Goal: Task Accomplishment & Management: Use online tool/utility

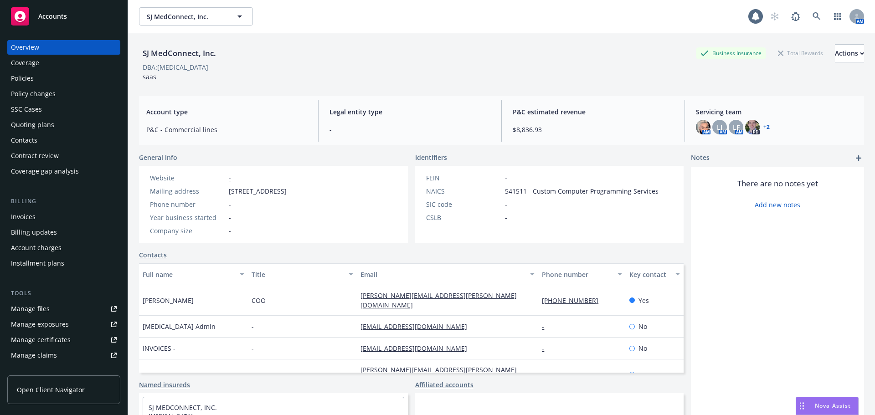
click at [63, 101] on div "Overview Coverage Policies Policy changes SSC Cases Quoting plans Contacts Cont…" at bounding box center [63, 109] width 113 height 139
click at [63, 92] on div "Policy changes" at bounding box center [64, 94] width 106 height 15
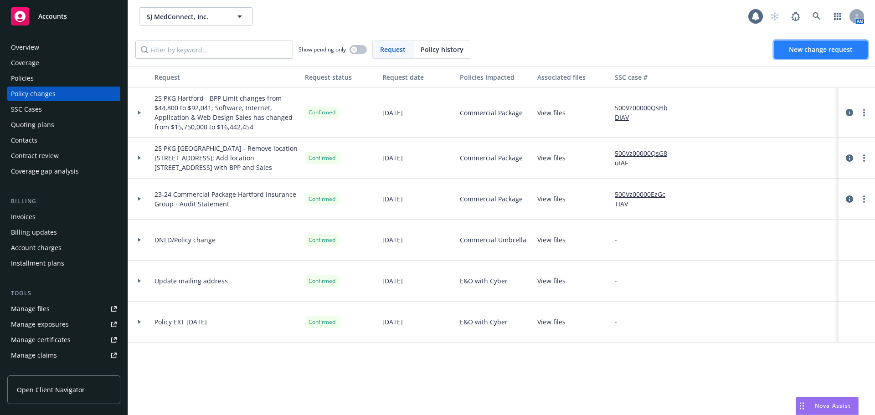
click at [787, 55] on link "New change request" at bounding box center [821, 50] width 94 height 18
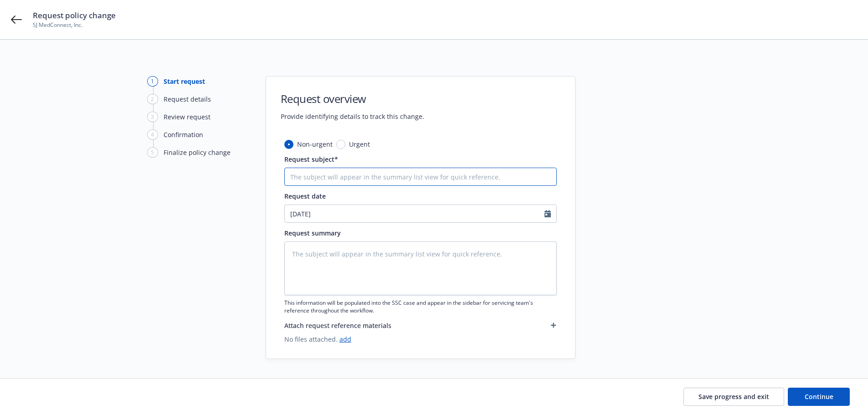
click at [337, 174] on input "Request subject*" at bounding box center [420, 177] width 272 height 18
click at [452, 172] on input "Request subject*" at bounding box center [420, 177] width 272 height 18
type textarea "x"
type input "7"
type textarea "x"
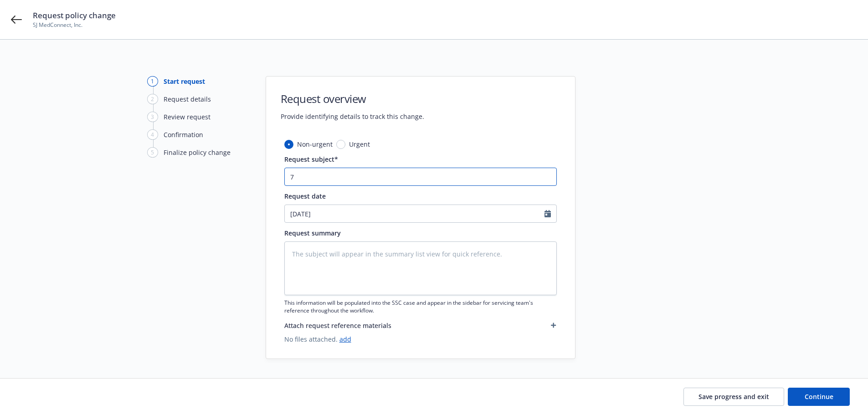
type input "7/"
type textarea "x"
type input "7/2"
type textarea "x"
type input "7/21"
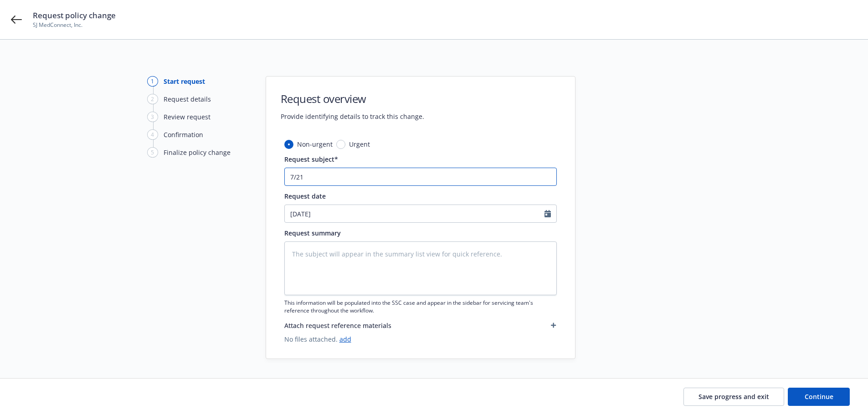
type textarea "x"
type input "7/21/"
type textarea "x"
type input "7/21/2"
type textarea "x"
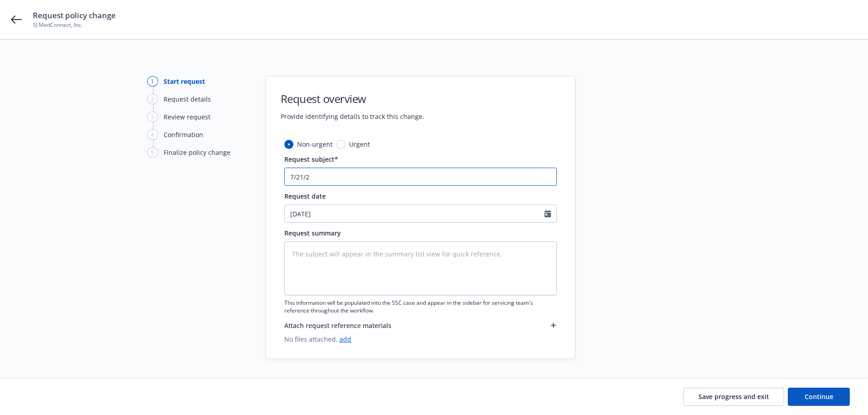
type input "7/21/25"
type textarea "x"
type input "7/21/25"
type textarea "x"
type input "7/21/25 E"
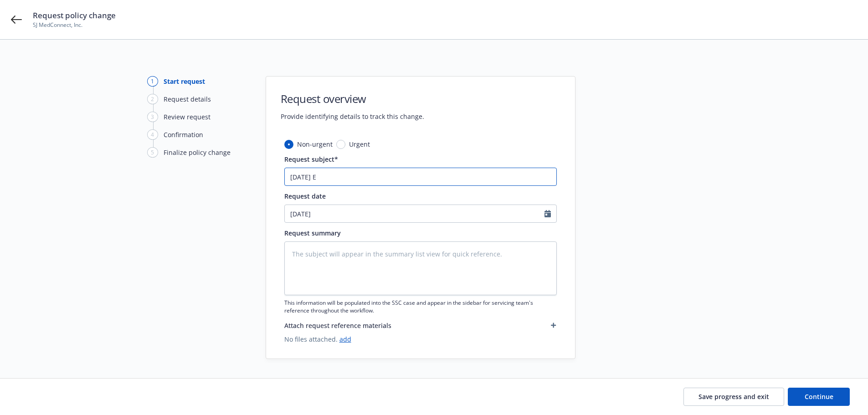
type textarea "x"
type input "7/21/25 E&"
type textarea "x"
type input "7/21/25 E&O"
type textarea "x"
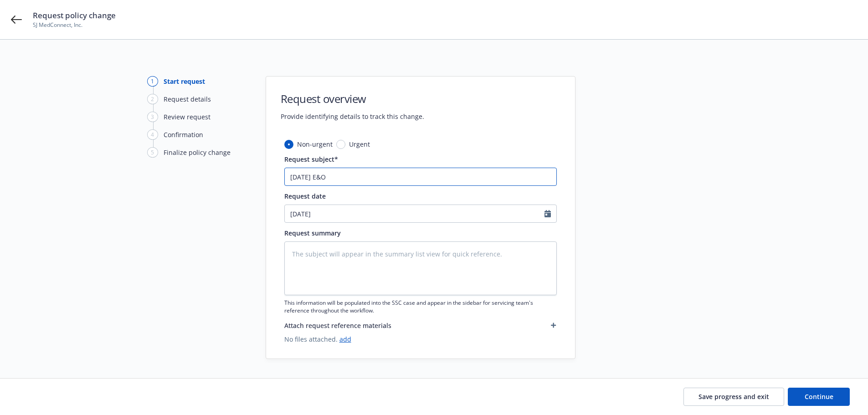
type input "7/21/25 E&O/"
type textarea "x"
type input "7/21/25 E&O/C"
type textarea "x"
type input "7/21/25 E&O/Cy"
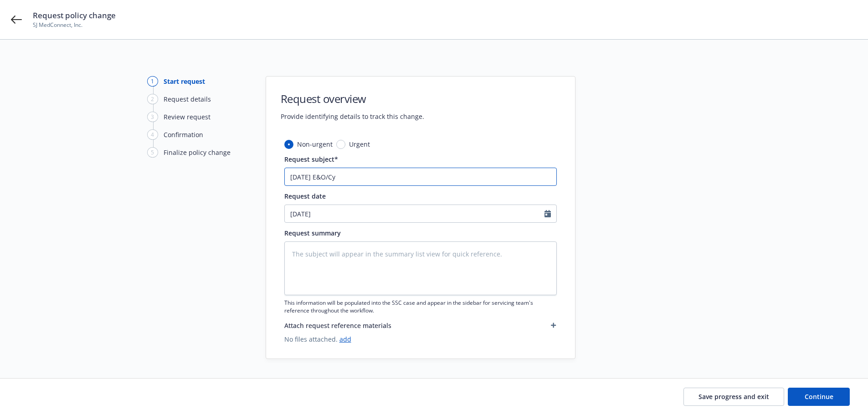
type textarea "x"
type input "7/21/25 E&O/Cyb"
type textarea "x"
type input "7/21/25 E&O/Cybe"
type textarea "x"
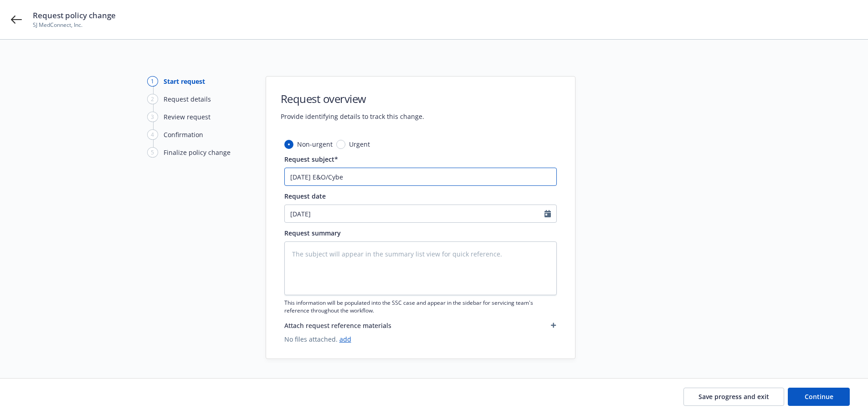
type input "7/21/25 E&O/Cyber"
type textarea "x"
type input "7/21/25 E&O/Cyber"
type textarea "x"
type input "7/21/25 E&O/Cyber N"
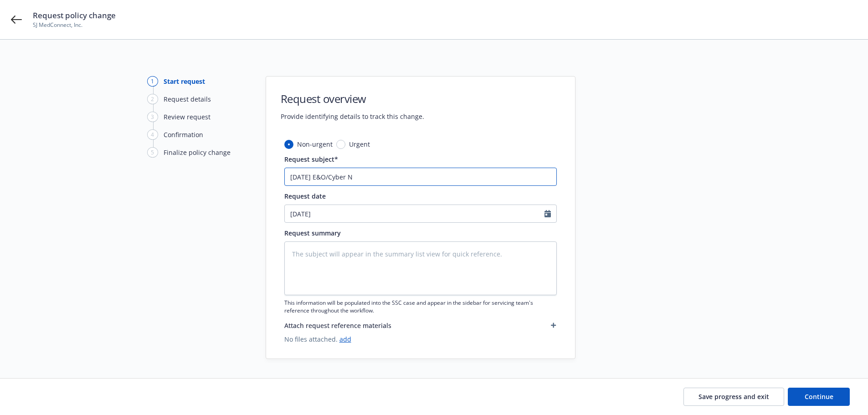
type textarea "x"
type input "7/21/25 E&O/Cyber"
type textarea "x"
type input "7/21/25 E&O/Cyber E"
type textarea "x"
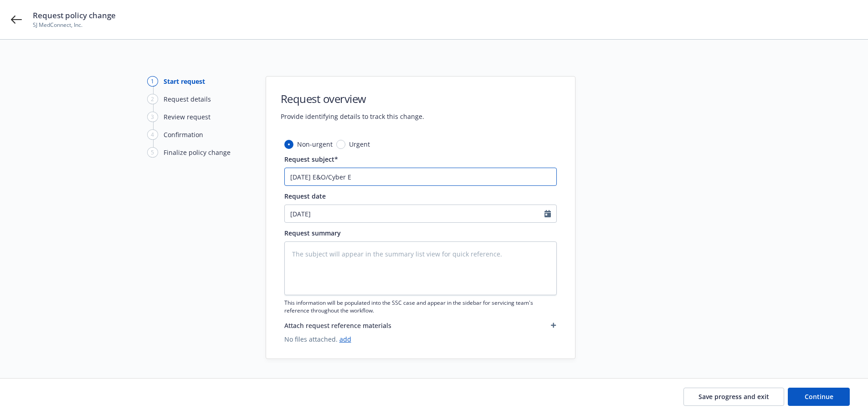
type input "7/21/25 E&O/Cyber EN"
type textarea "x"
type input "7/21/25 E&O/Cyber END"
type textarea "x"
type input "7/21/25 E&O/Cyber ENDT"
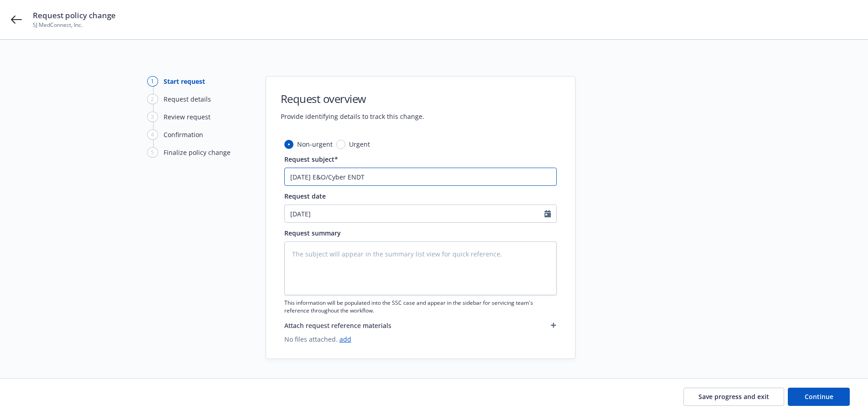
type textarea "x"
type input "7/21/25 E&O/Cyber ENDT:"
type textarea "x"
type input "7/21/25 E&O/Cyber ENDT:"
type textarea "x"
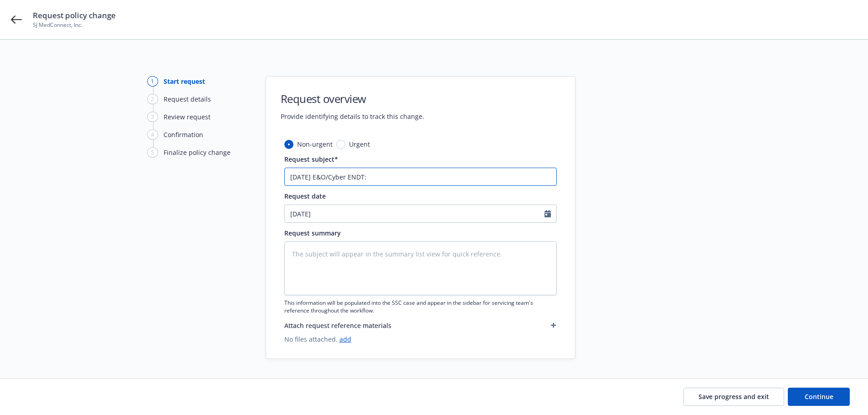
type input "7/21/25 E&O/Cyber ENDT: A"
type textarea "x"
type input "7/21/25 E&O/Cyber ENDT: Ad"
type textarea "x"
type input "7/21/25 E&O/Cyber ENDT: Add"
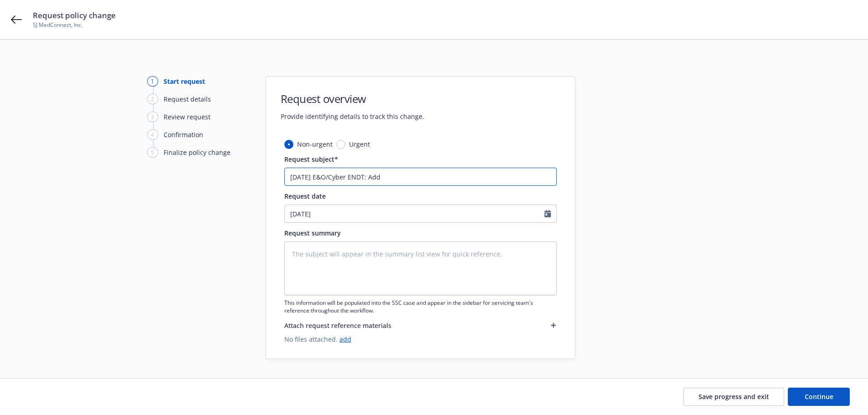
type textarea "x"
type input "7/21/25 E&O/Cyber ENDT: Add"
type textarea "x"
type input "7/21/25 E&O/Cyber ENDT: Add P"
type textarea "x"
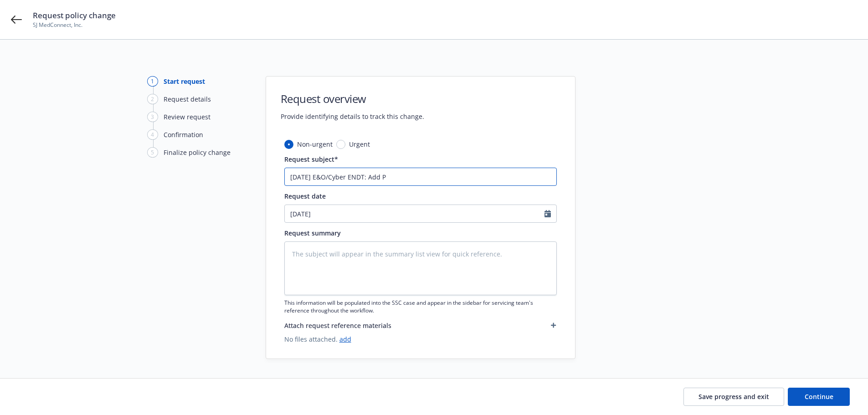
type input "7/21/25 E&O/Cyber ENDT: Add PN"
type textarea "x"
type input "7/21/25 E&O/Cyber ENDT: Add PNC"
click at [375, 213] on input "08/19/2025" at bounding box center [415, 213] width 260 height 17
select select "8"
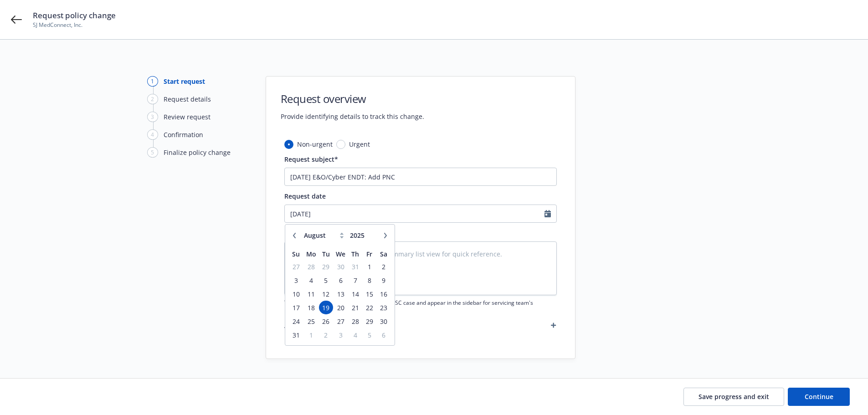
type textarea "x"
click at [292, 235] on icon "button" at bounding box center [294, 235] width 5 height 5
select select "7"
click at [315, 308] on span "21" at bounding box center [311, 307] width 14 height 11
type textarea "x"
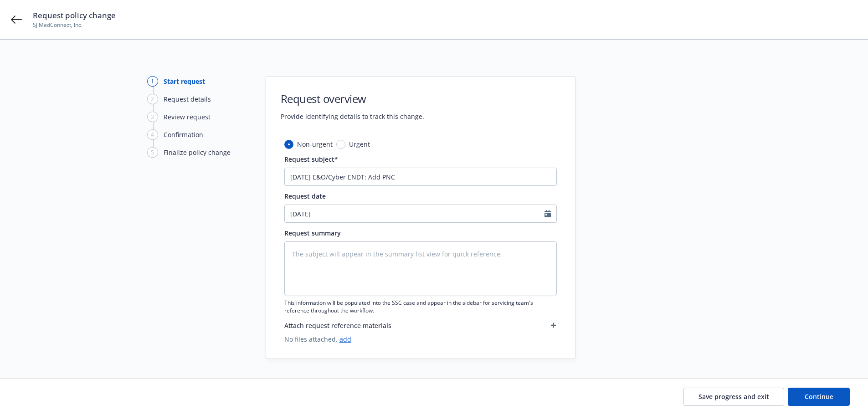
type input "07/21/2025"
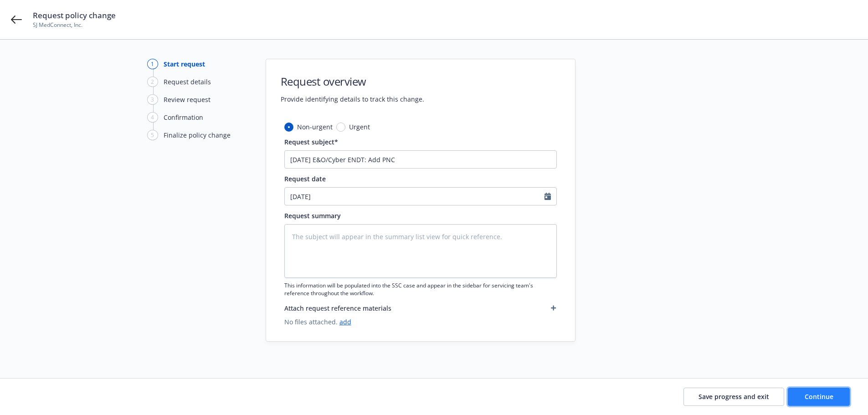
click at [799, 395] on button "Continue" at bounding box center [819, 397] width 62 height 18
type textarea "x"
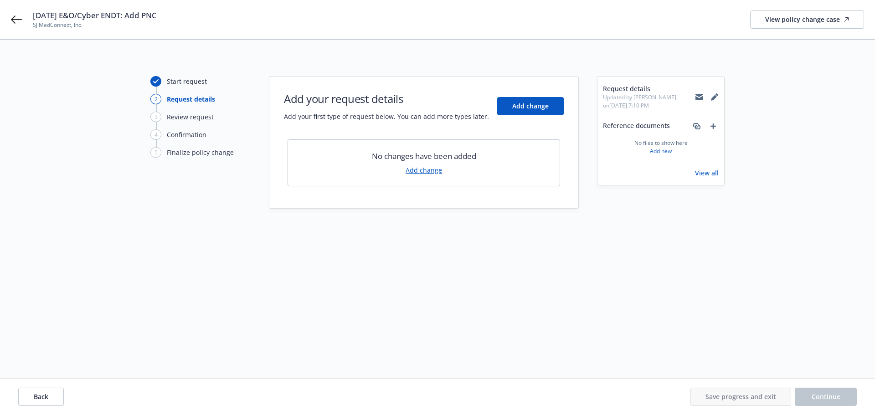
click at [417, 169] on link "Add change" at bounding box center [423, 170] width 36 height 10
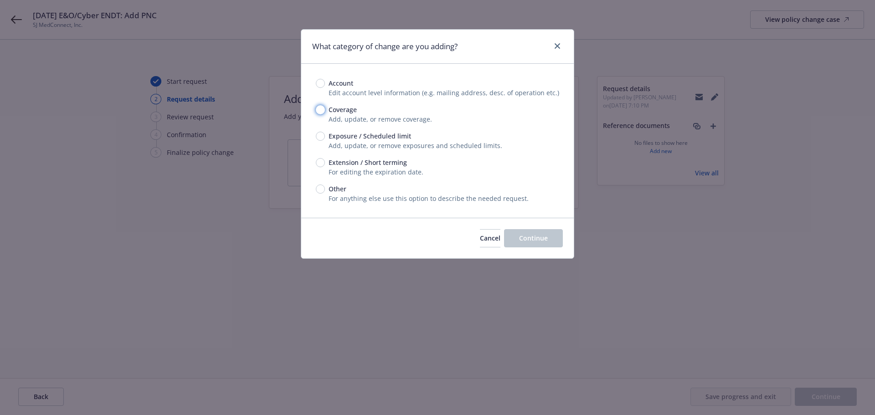
click at [323, 113] on input "Coverage" at bounding box center [320, 109] width 9 height 9
radio input "true"
click at [547, 237] on span "Continue" at bounding box center [533, 238] width 29 height 9
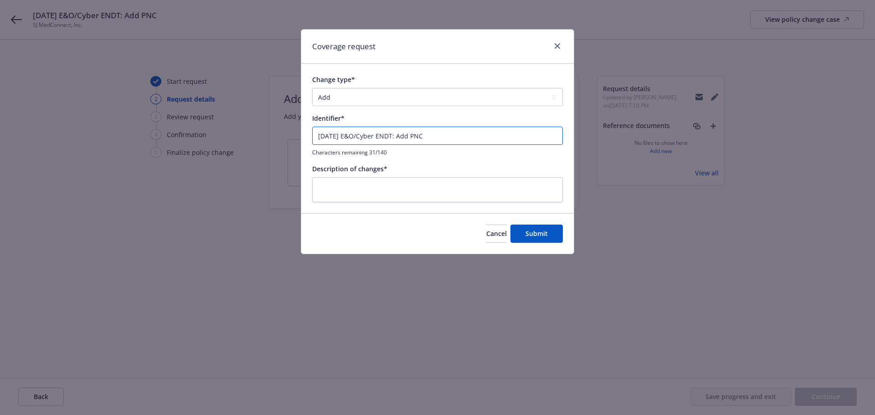
drag, startPoint x: 400, startPoint y: 137, endPoint x: 458, endPoint y: 138, distance: 58.8
click at [458, 138] on input "7/21/25 E&O/Cyber ENDT: Add PNC" at bounding box center [437, 136] width 251 height 18
click at [431, 139] on input "7/21/25 E&O/Cyber ENDT: Add PNC" at bounding box center [437, 136] width 251 height 18
drag, startPoint x: 414, startPoint y: 138, endPoint x: 440, endPoint y: 137, distance: 26.0
click at [440, 137] on input "7/21/25 E&O/Cyber ENDT: Add PNC" at bounding box center [437, 136] width 251 height 18
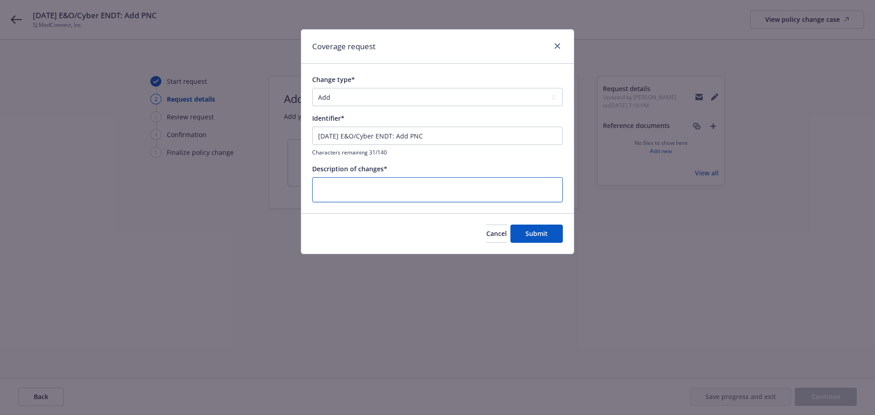
click at [439, 184] on textarea at bounding box center [437, 189] width 251 height 25
paste textarea "Add PNC"
type textarea "x"
type textarea "Add PNC"
click at [524, 236] on button "Submit" at bounding box center [536, 234] width 52 height 18
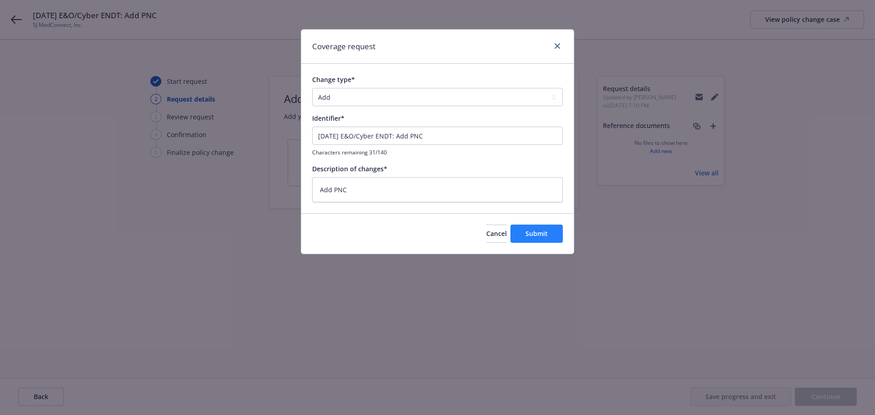
type textarea "x"
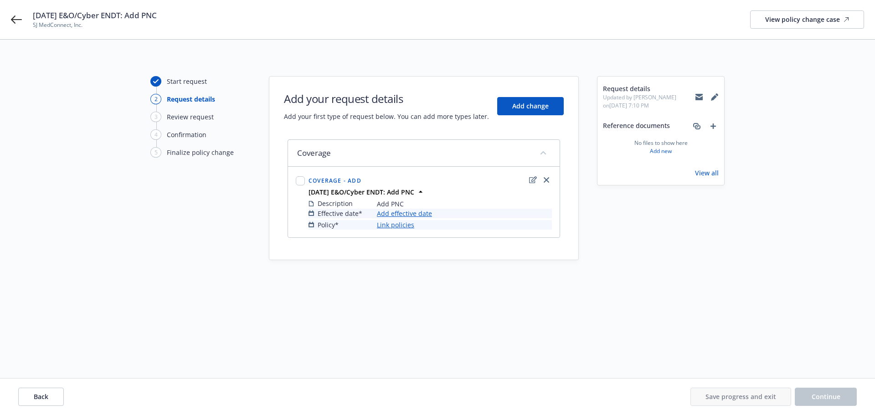
click at [416, 213] on link "Add effective date" at bounding box center [404, 214] width 55 height 10
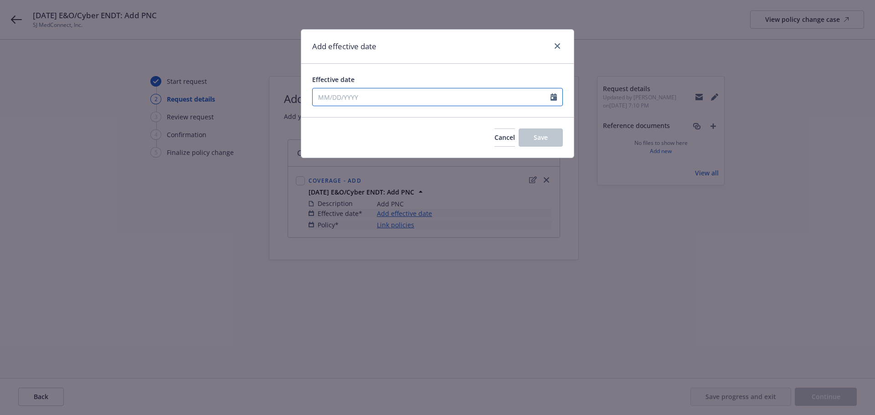
click at [426, 105] on input "Effective date" at bounding box center [432, 96] width 238 height 17
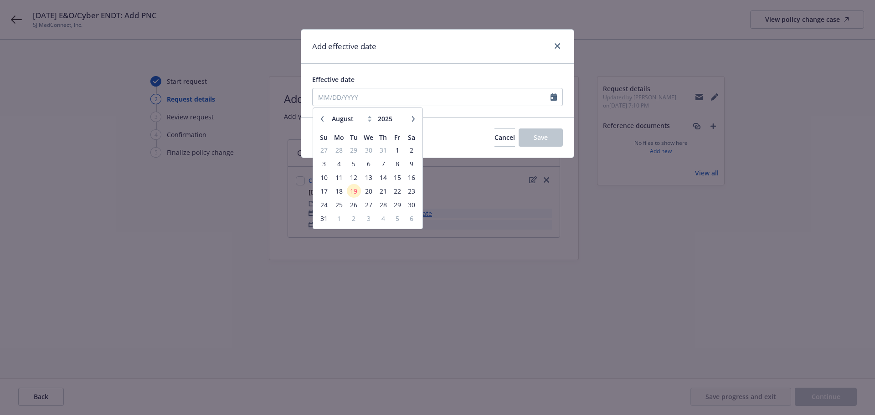
click at [322, 120] on icon "button" at bounding box center [322, 118] width 3 height 5
select select "7"
click at [343, 192] on span "21" at bounding box center [339, 190] width 14 height 11
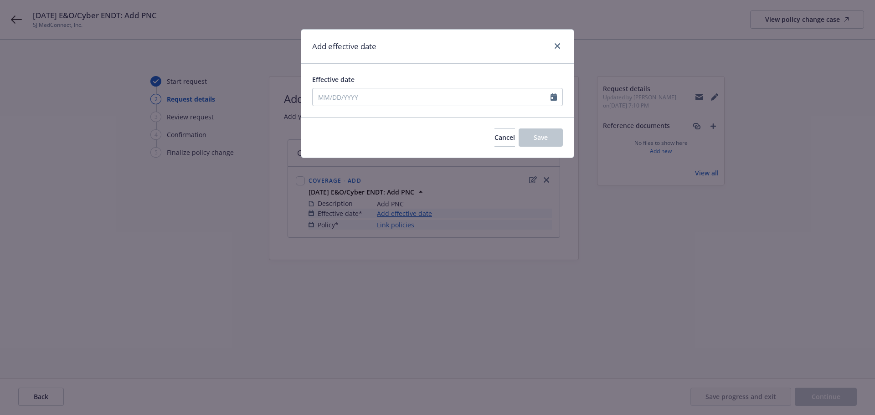
type input "07/21/2025"
click at [549, 135] on button "Save" at bounding box center [540, 137] width 44 height 18
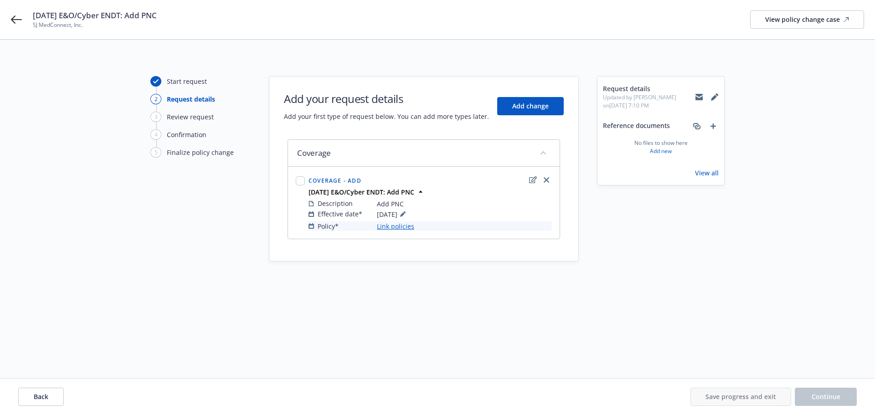
click at [393, 225] on link "Link policies" at bounding box center [395, 226] width 37 height 10
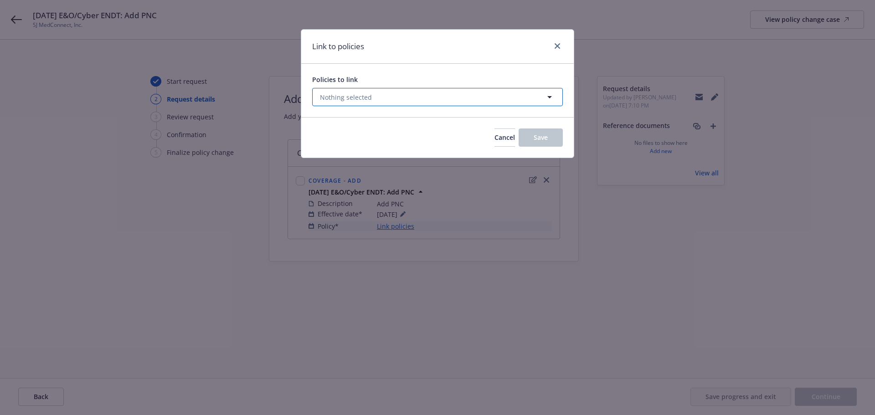
click at [412, 94] on button "Nothing selected" at bounding box center [437, 97] width 251 height 18
select select "ACTIVE"
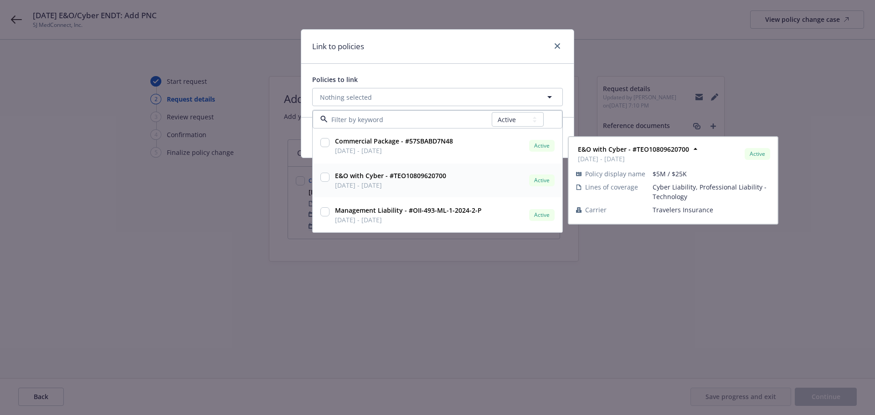
click at [322, 176] on input "checkbox" at bounding box center [324, 177] width 9 height 9
checkbox input "true"
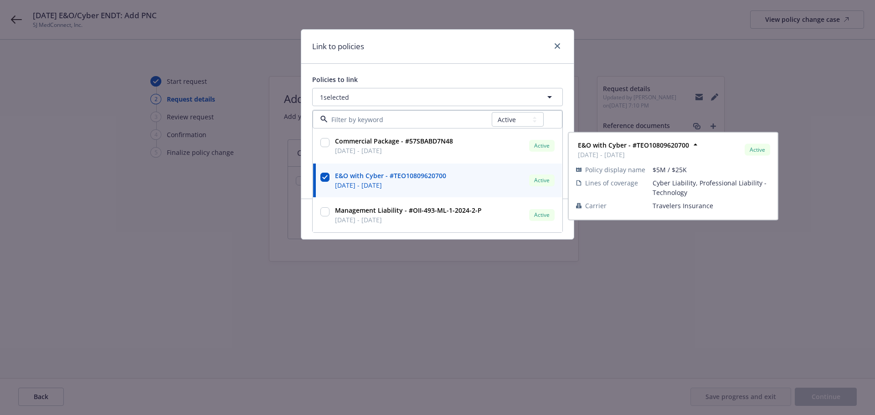
click at [409, 72] on div "Policies to link 1 selected All Active Upcoming Expired Cancelled Commercial Pa…" at bounding box center [437, 131] width 272 height 135
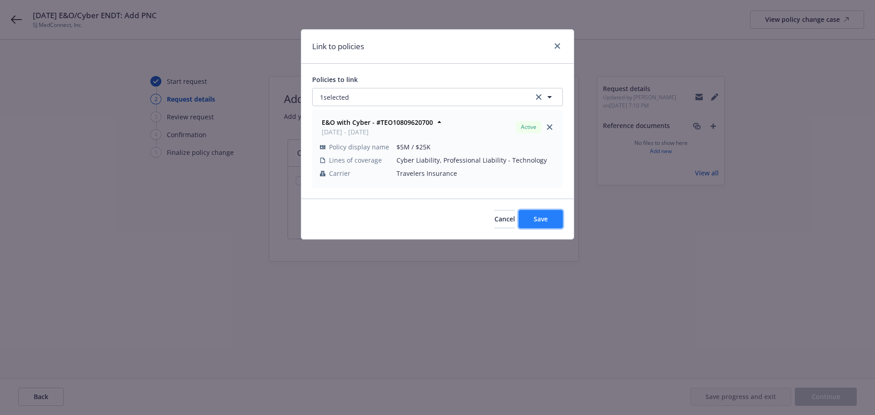
click at [525, 211] on button "Save" at bounding box center [540, 219] width 44 height 18
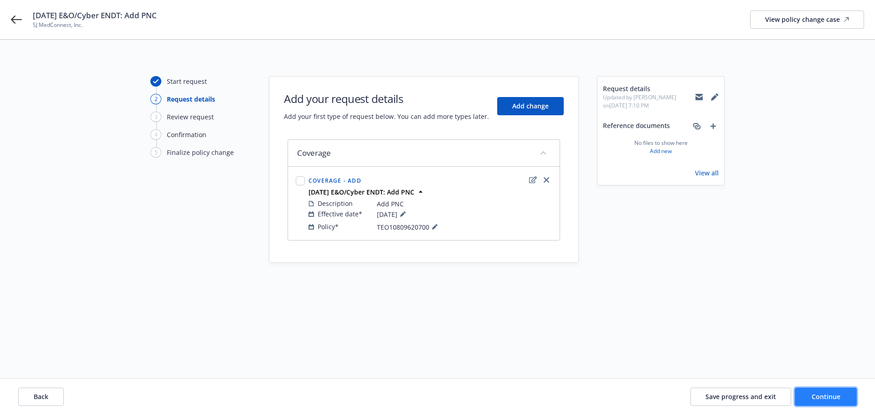
click at [815, 396] on span "Continue" at bounding box center [825, 396] width 29 height 9
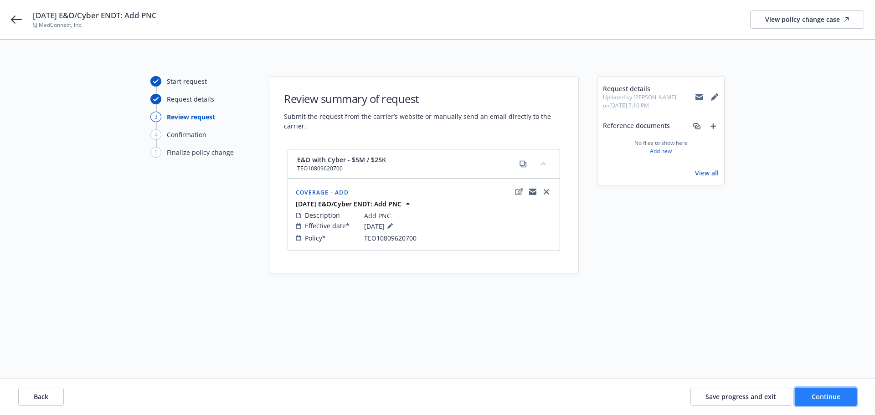
click at [821, 397] on span "Continue" at bounding box center [825, 396] width 29 height 9
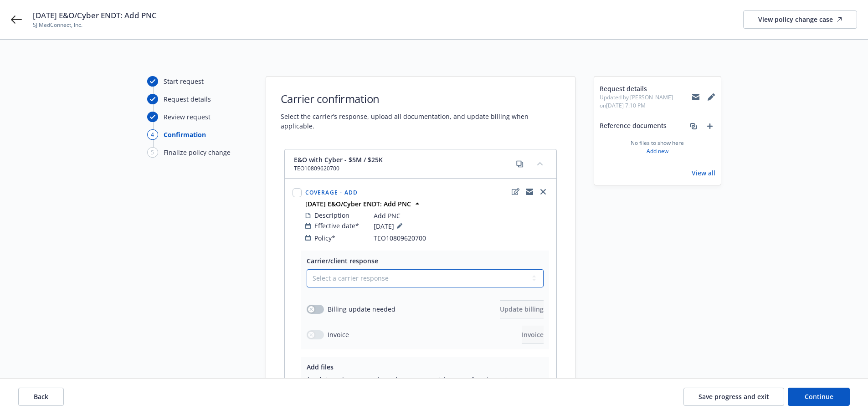
drag, startPoint x: 382, startPoint y: 274, endPoint x: 366, endPoint y: 274, distance: 15.9
click at [382, 274] on select "Select a carrier response Accepted Accepted with revision No endorsement needed…" at bounding box center [425, 278] width 237 height 18
select select "ACCEPTED"
click at [307, 269] on select "Select a carrier response Accepted Accepted with revision No endorsement needed…" at bounding box center [425, 278] width 237 height 18
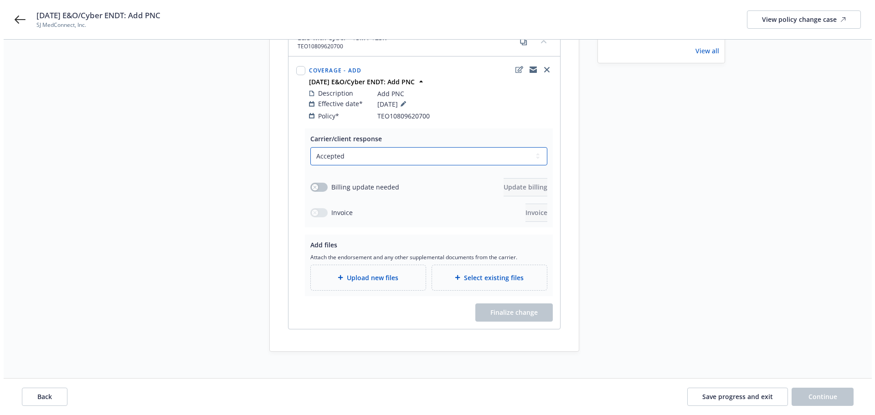
scroll to position [123, 0]
click at [388, 272] on span "Upload new files" at bounding box center [368, 277] width 51 height 10
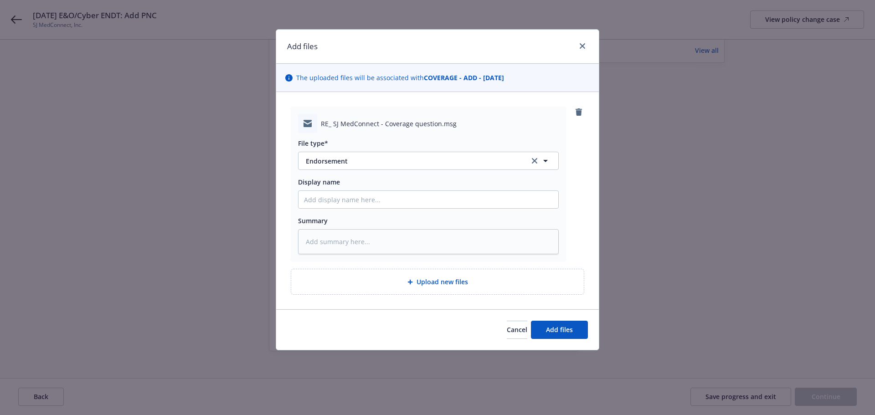
type textarea "x"
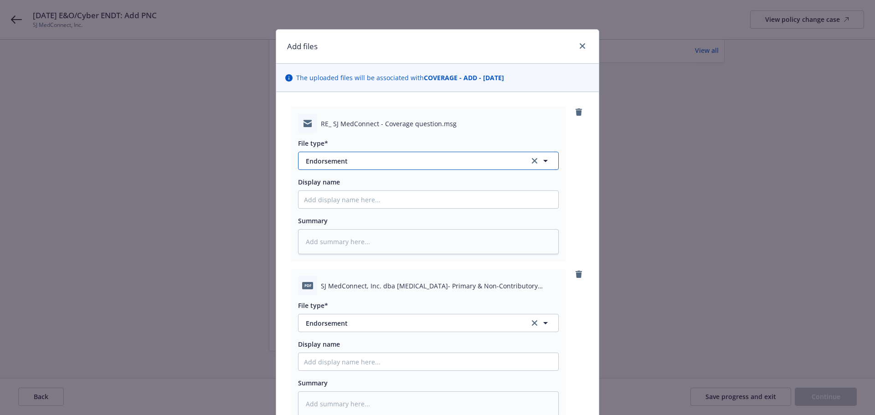
click at [380, 155] on button "Endorsement" at bounding box center [428, 161] width 261 height 18
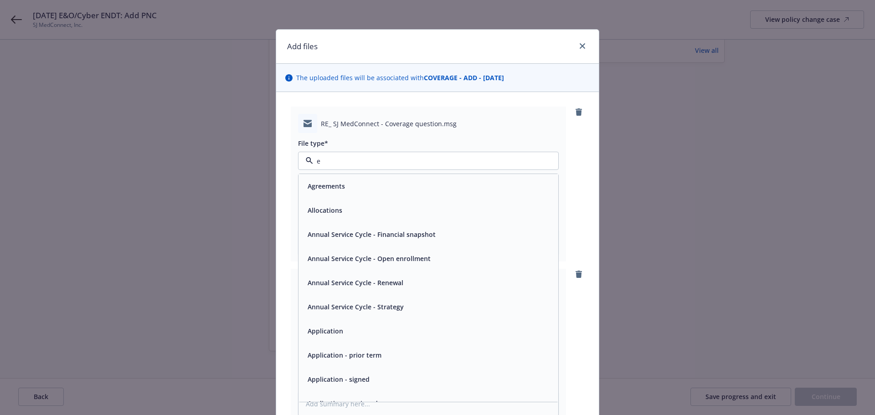
type input "em"
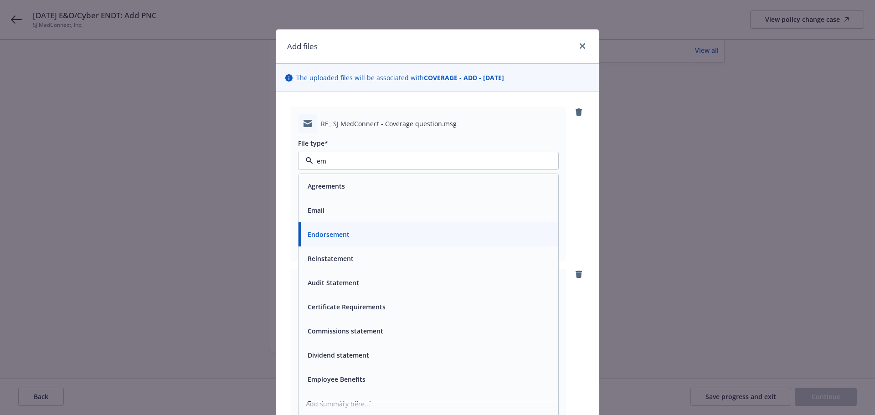
click at [368, 207] on div "Email" at bounding box center [428, 210] width 249 height 13
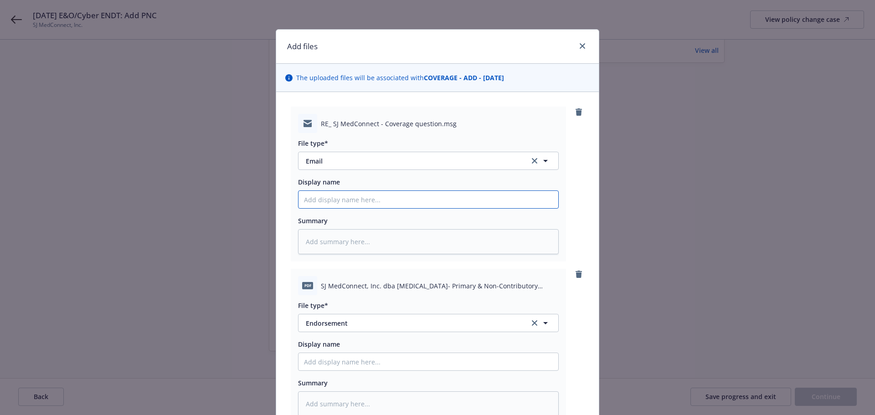
click at [374, 196] on input "Display name" at bounding box center [428, 199] width 260 height 17
type textarea "x"
type input "7"
type textarea "x"
type input "7/"
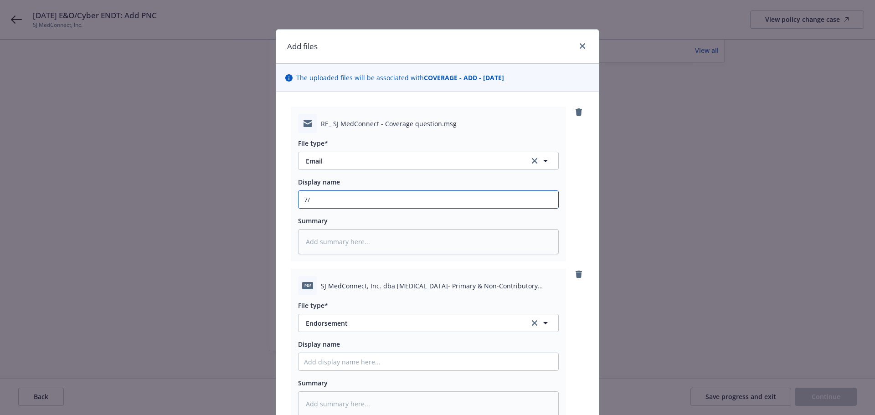
type textarea "x"
type input "7/2"
type textarea "x"
type input "7/21"
type textarea "x"
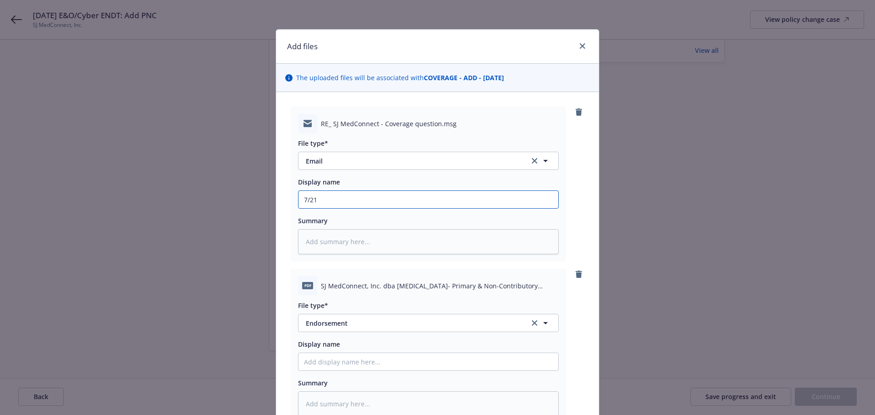
type input "7/21/"
type textarea "x"
type input "7/21/2"
type textarea "x"
type input "7/21/25"
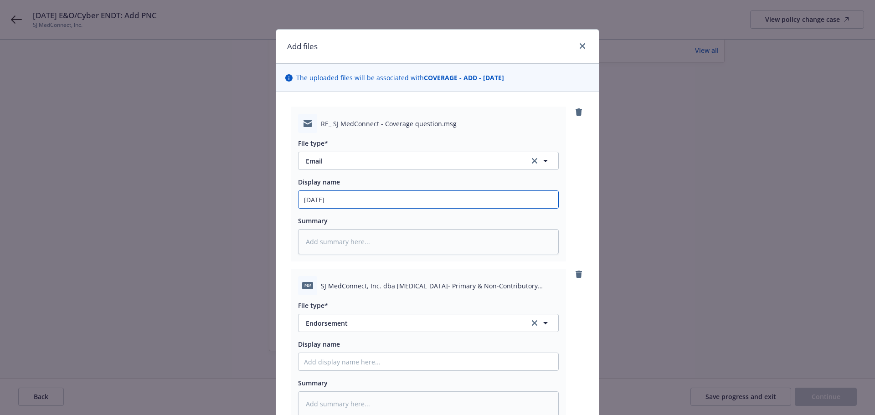
type textarea "x"
type input "7/21/25"
type textarea "x"
type input "7/21/25 E"
type textarea "x"
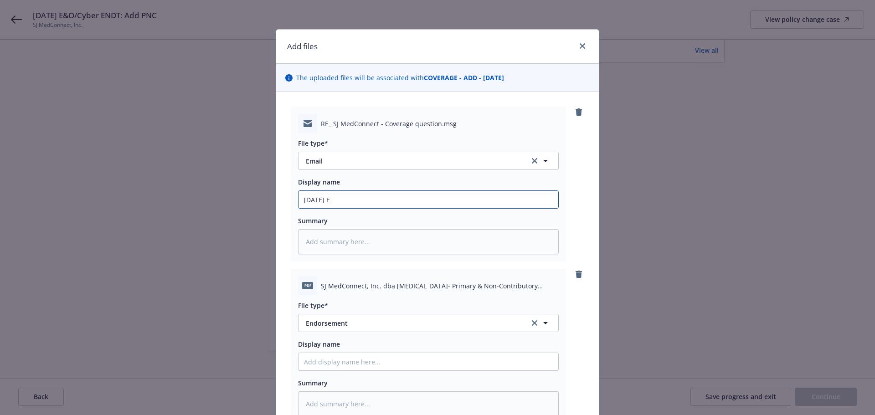
type input "7/21/25 E&"
type textarea "x"
type input "7/21/25 E&O"
type textarea "x"
type input "7/21/25 E&O/"
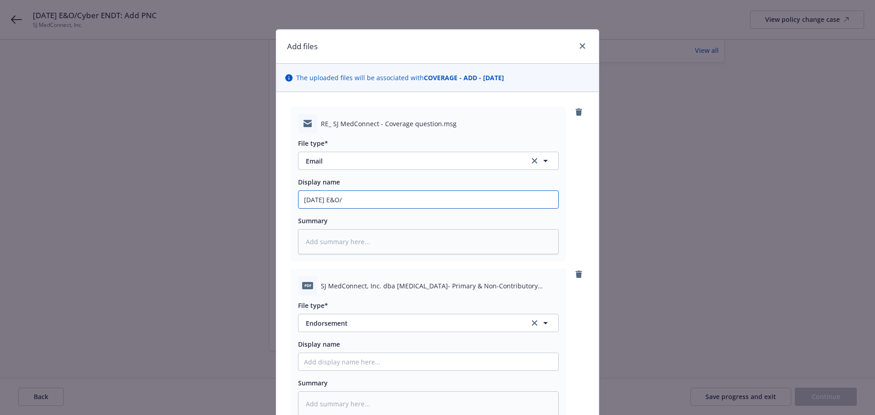
type textarea "x"
type input "7/21/25 E&O/C"
type textarea "x"
type input "7/21/25 E&O/Cy"
type textarea "x"
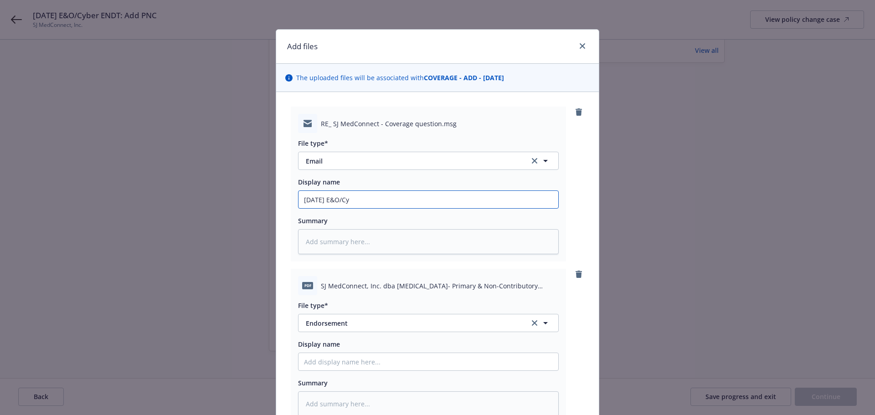
type input "7/21/25 E&O/Cyb"
type textarea "x"
type input "7/21/25 E&O/Cybe"
type textarea "x"
type input "7/21/25 E&O/Cyber"
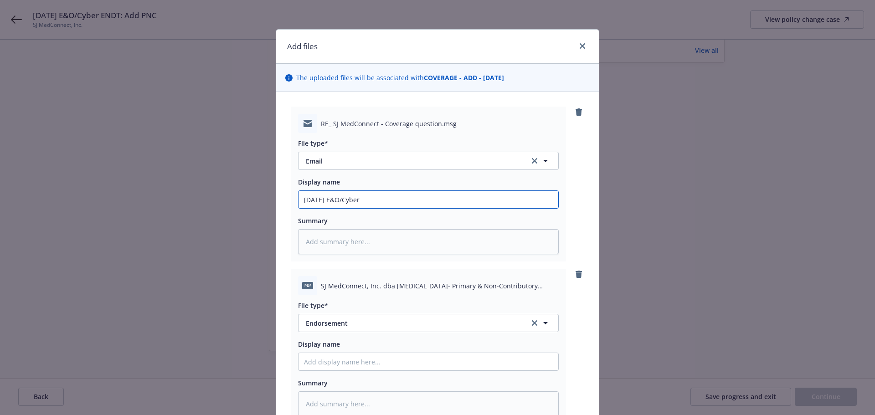
type textarea "x"
type input "7/21/25 E&O/Cyber"
type textarea "x"
type input "7/21/25 E&O/Cyber E"
type textarea "x"
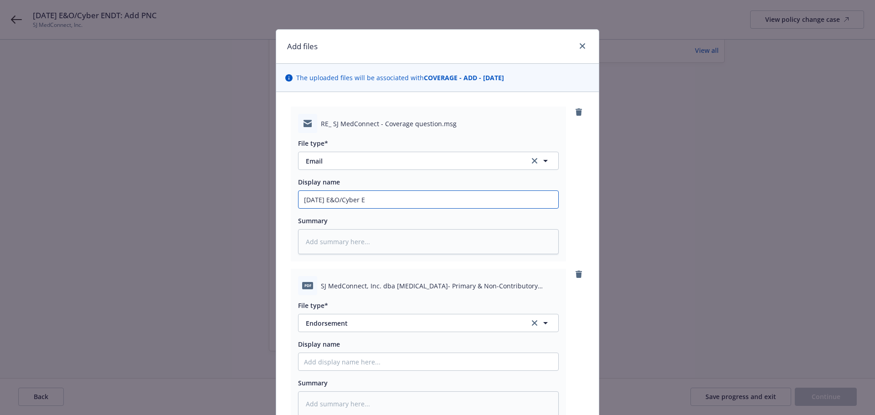
type input "7/21/25 E&O/Cyber EN"
type textarea "x"
type input "7/21/25 E&O/Cyber END"
type textarea "x"
type input "7/21/25 E&O/Cyber ENDT"
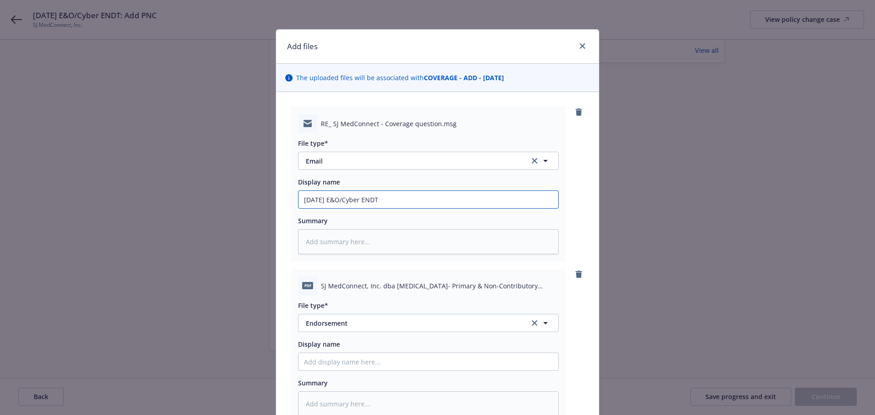
type textarea "x"
type input "7/21/25 E&O/Cyber ENDT"
type textarea "x"
type input "7/21/25 E&O/Cyber ENDT R"
type textarea "x"
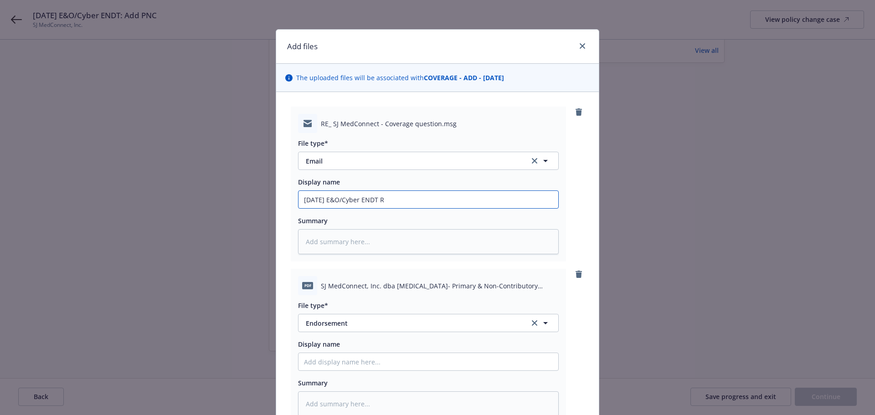
type input "7/21/25 E&O/Cyber ENDT RC"
type textarea "x"
type input "7/21/25 E&O/Cyber ENDT RCV"
type textarea "x"
type input "7/21/25 E&O/Cyber ENDT RCVB"
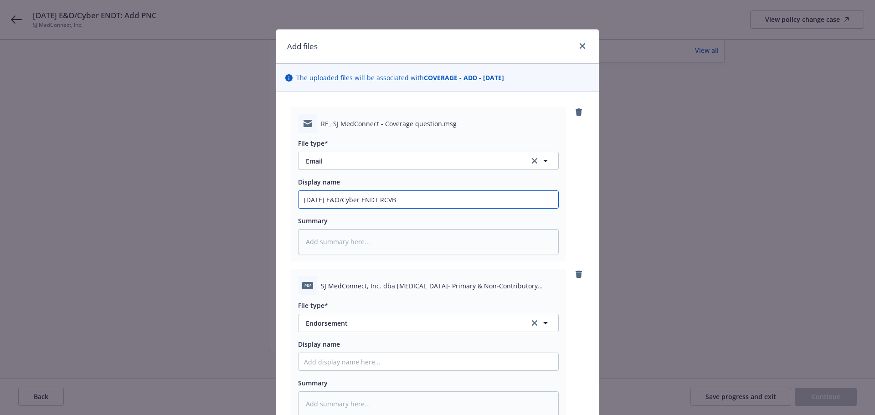
type textarea "x"
type input "7/21/25 E&O/Cyber ENDT RCV"
type textarea "x"
type input "7/21/25 E&O/Cyber ENDT RCVD"
type textarea "x"
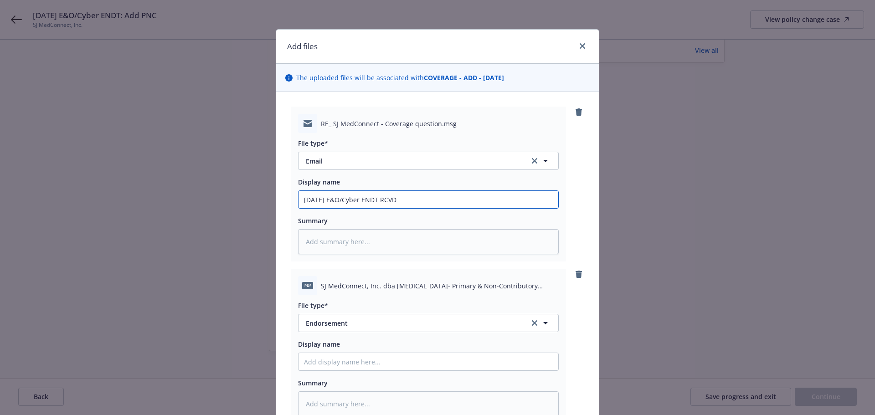
type input "7/21/25 E&O/Cyber ENDT RCVD"
type textarea "x"
type input "7/21/25 E&O/Cyber ENDT RCVD f"
type textarea "x"
type input "7/21/25 E&O/Cyber ENDT RCVD fr"
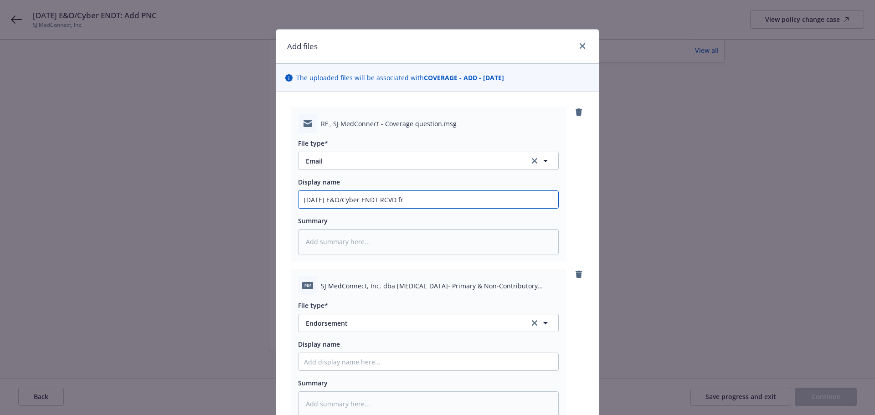
type textarea "x"
type input "7/21/25 E&O/Cyber ENDT RCVD fro"
type textarea "x"
type input "7/21/25 E&O/Cyber ENDT RCVD from"
type textarea "x"
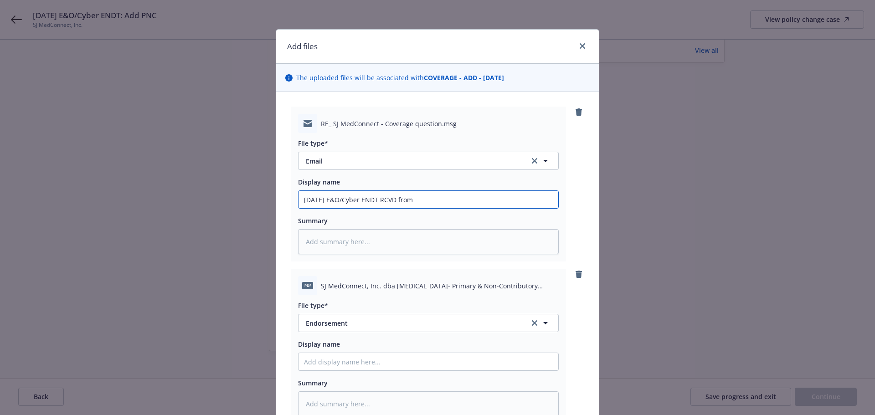
type input "7/21/25 E&O/Cyber ENDT RCVD from"
type textarea "x"
type input "7/21/25 E&O/Cyber ENDT RCVD from C"
type textarea "x"
type input "7/21/25 E&O/Cyber ENDT RCVD from CR"
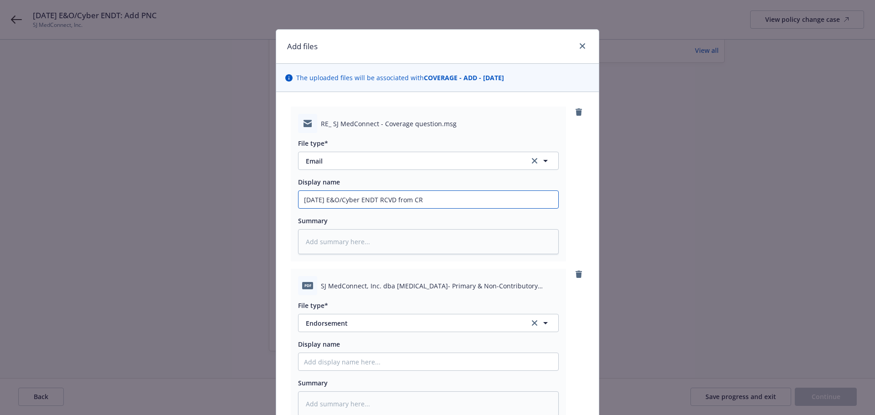
type textarea "x"
type input "7/21/25 E&O/Cyber ENDT RCVD from CRC"
type textarea "x"
type input "7/21/25 E&O/Cyber ENDT RCVD from CRC"
type textarea "x"
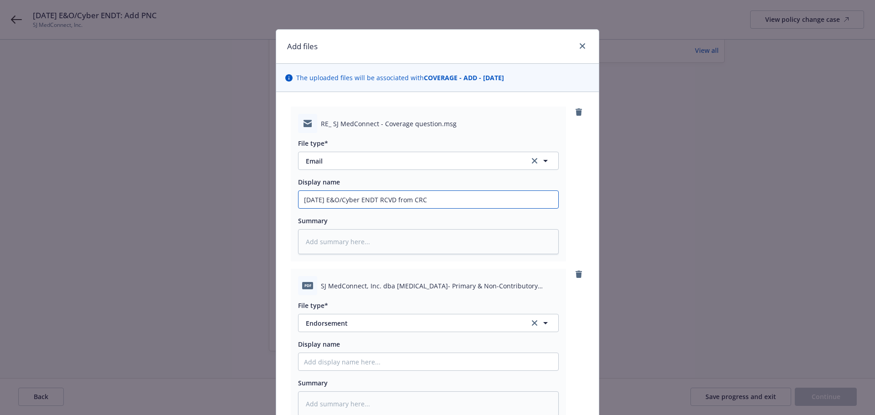
type input "7/21/25 E&O/Cyber ENDT RCVD from CRC -"
type textarea "x"
type input "7/21/25 E&O/Cyber ENDT RCVD from CRC -"
type textarea "x"
type input "7/21/25 E&O/Cyber ENDT RCVD from CRC - A"
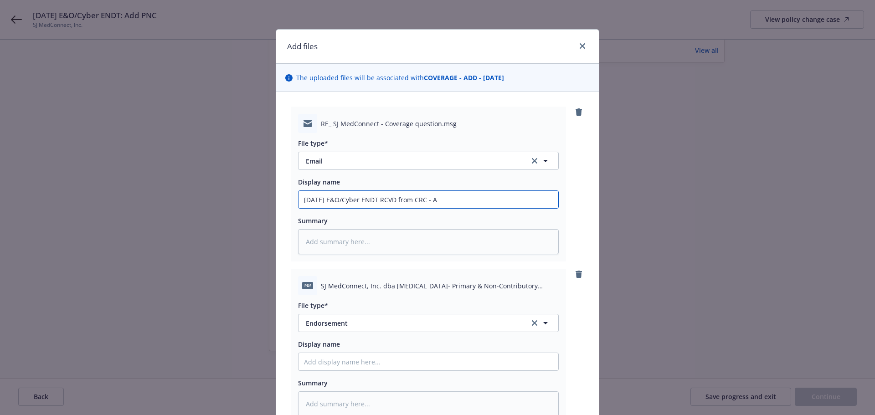
type textarea "x"
type input "7/21/25 E&O/Cyber ENDT RCVD from CRC - AD"
type textarea "x"
type input "7/21/25 E&O/Cyber ENDT RCVD from CRC - ADd"
type textarea "x"
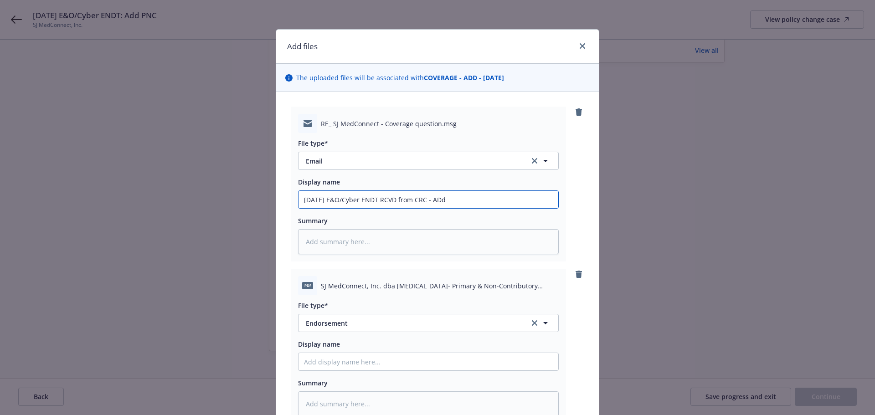
type input "7/21/25 E&O/Cyber ENDT RCVD from CRC - AD"
type textarea "x"
type input "7/21/25 E&O/Cyber ENDT RCVD from CRC - A"
type textarea "x"
type input "7/21/25 E&O/Cyber ENDT RCVD from CRC - Ad"
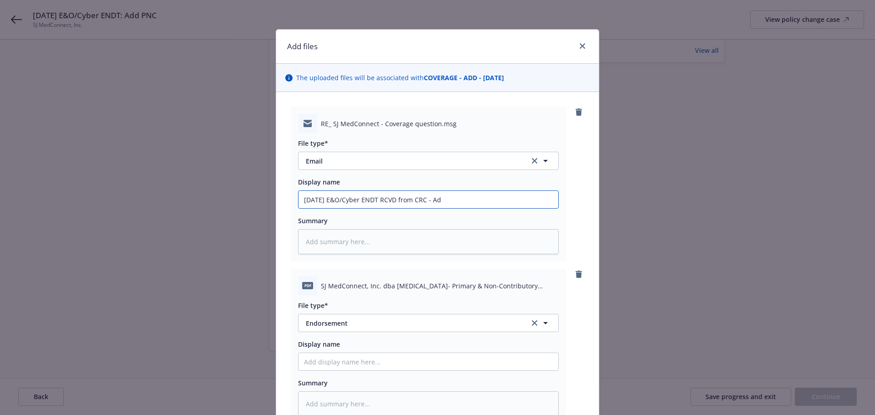
type textarea "x"
type input "7/21/25 E&O/Cyber ENDT RCVD from CRC - Add"
type textarea "x"
type input "7/21/25 E&O/Cyber ENDT RCVD from CRC - Add"
type textarea "x"
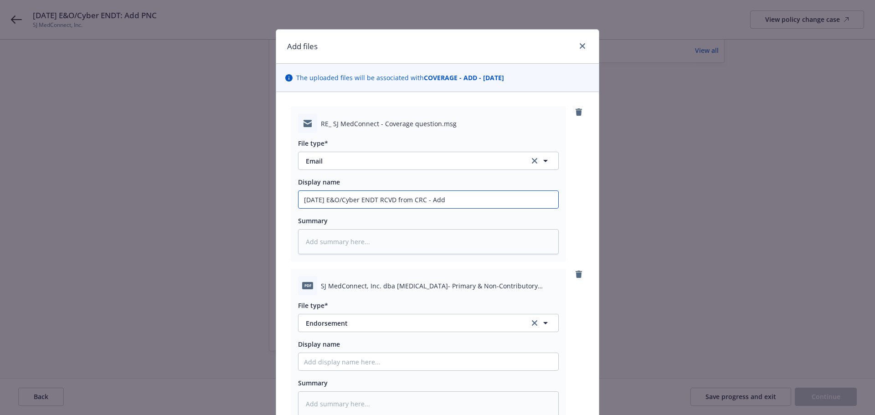
type input "7/21/25 E&O/Cyber ENDT RCVD from CRC - Add P"
type textarea "x"
type input "7/21/25 E&O/Cyber ENDT RCVD from CRC - Add PN"
type textarea "x"
type input "7/21/25 E&O/Cyber ENDT RCVD from CRC - Add PNC"
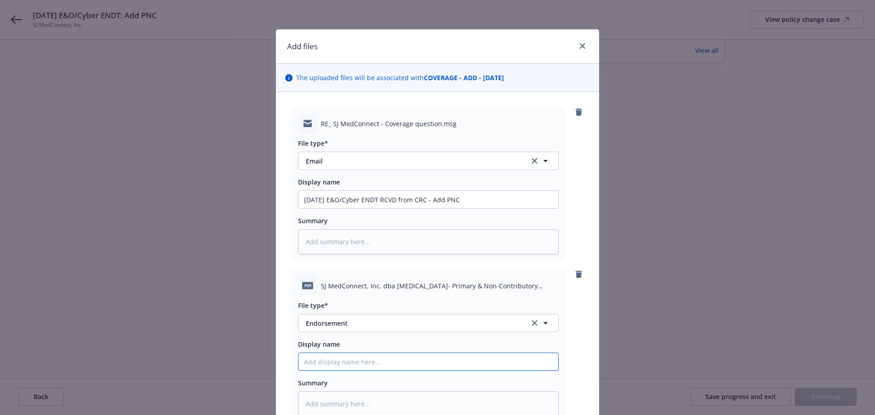
click at [380, 208] on input "Display name" at bounding box center [428, 199] width 260 height 17
type textarea "x"
type input "2"
type textarea "x"
type input "20"
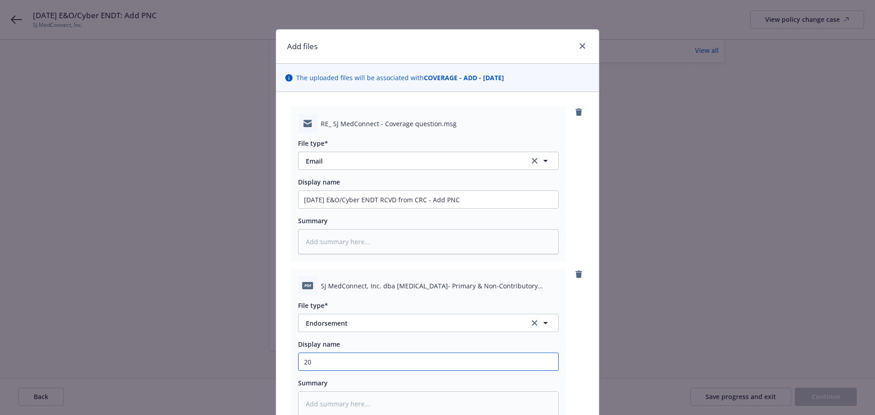
type textarea "x"
type input "202"
type textarea "x"
type input "2025"
type textarea "x"
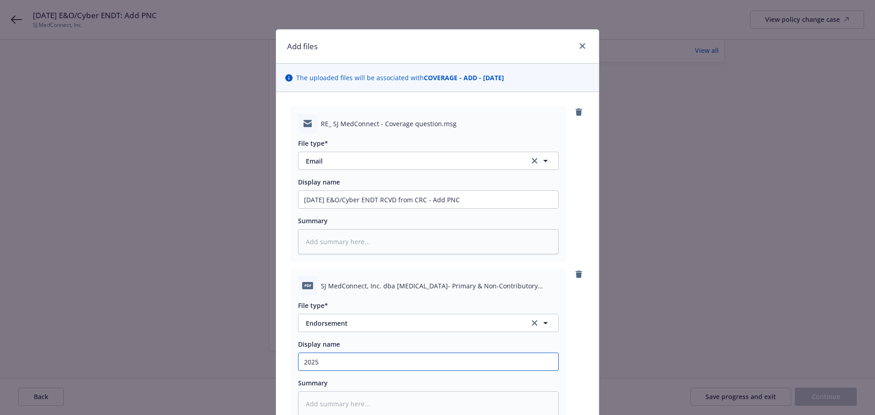
type input "2025"
type textarea "x"
type input "2025 E"
type textarea "x"
drag, startPoint x: 313, startPoint y: 363, endPoint x: 252, endPoint y: 338, distance: 66.4
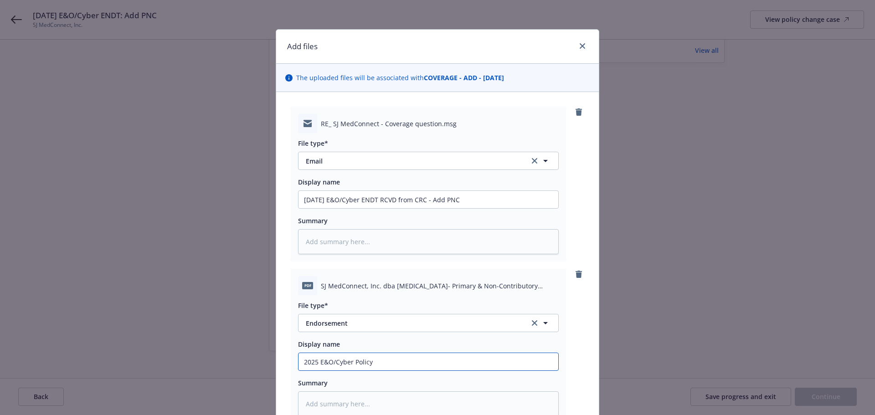
click at [298, 208] on input "2025 E&O/Cyber Policy" at bounding box center [428, 199] width 260 height 17
click at [398, 208] on input "2024 E&O/Cyber Policy" at bounding box center [428, 199] width 260 height 17
click at [386, 208] on input "2024 E&O/Cyber Policy ENDT EFF 7/21/25" at bounding box center [428, 199] width 260 height 17
click at [466, 208] on input "2024 E&O/Cyber Policy ENDT #1 - EFF 7/21/25" at bounding box center [428, 199] width 260 height 17
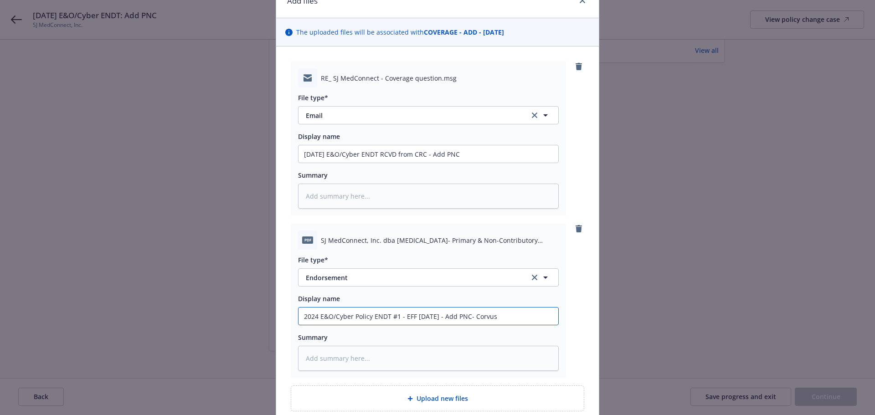
scroll to position [127, 0]
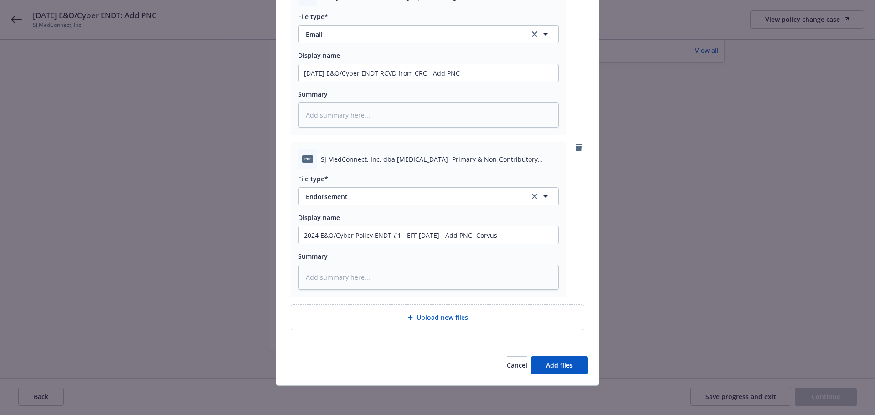
click at [549, 355] on div "Cancel Add files" at bounding box center [437, 365] width 323 height 41
click at [549, 358] on button "Add files" at bounding box center [559, 365] width 57 height 18
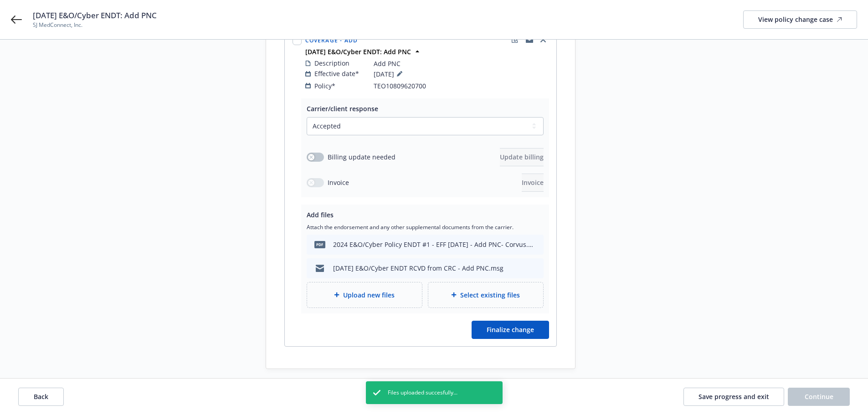
scroll to position [168, 0]
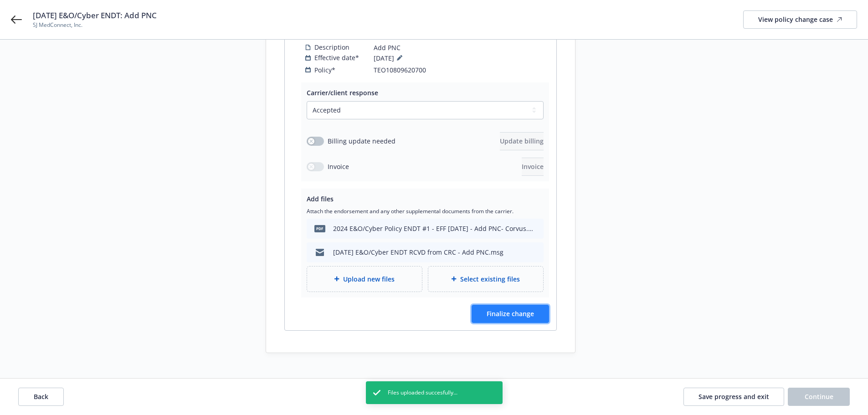
click at [546, 306] on button "Finalize change" at bounding box center [510, 314] width 77 height 18
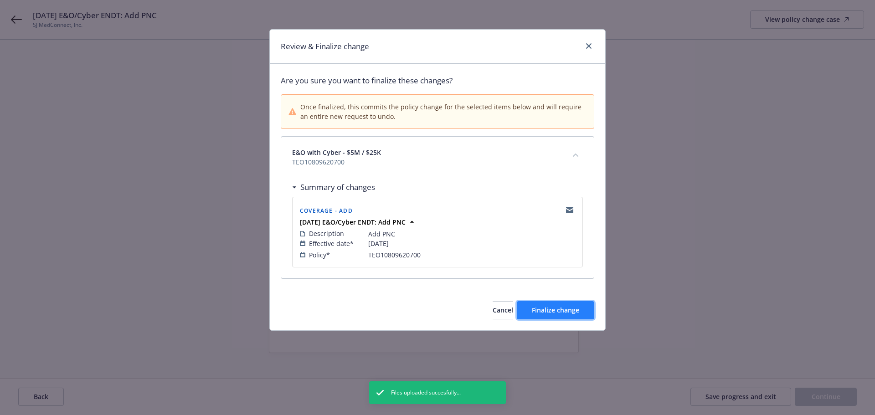
click at [559, 309] on span "Finalize change" at bounding box center [555, 310] width 47 height 9
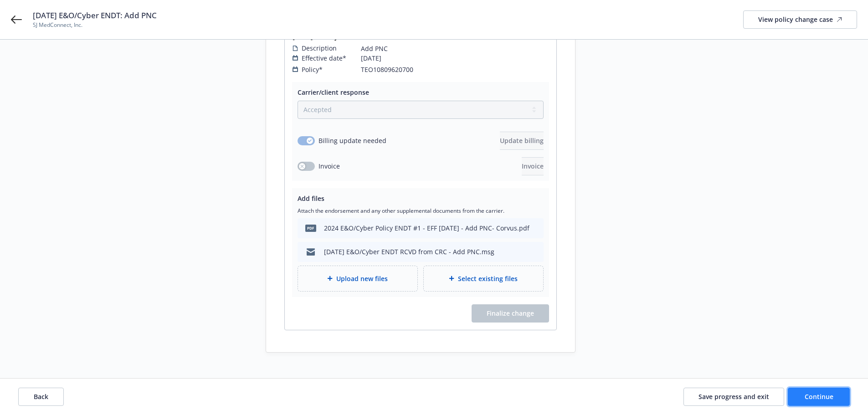
click at [807, 392] on span "Continue" at bounding box center [819, 396] width 29 height 9
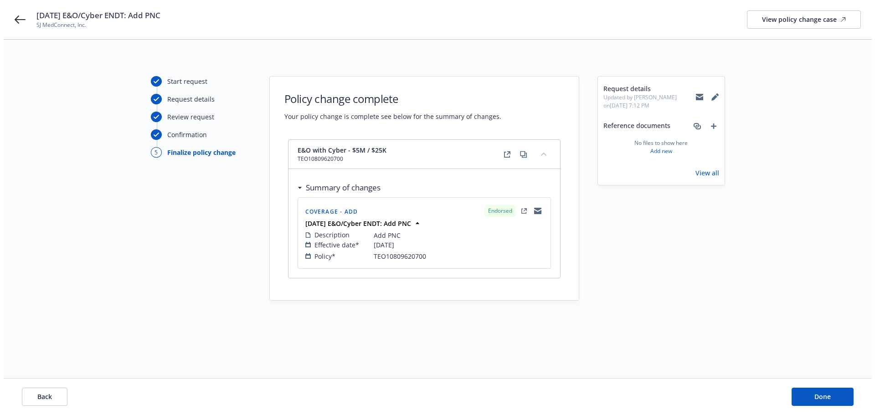
scroll to position [0, 0]
click at [837, 398] on button "Done" at bounding box center [826, 397] width 62 height 18
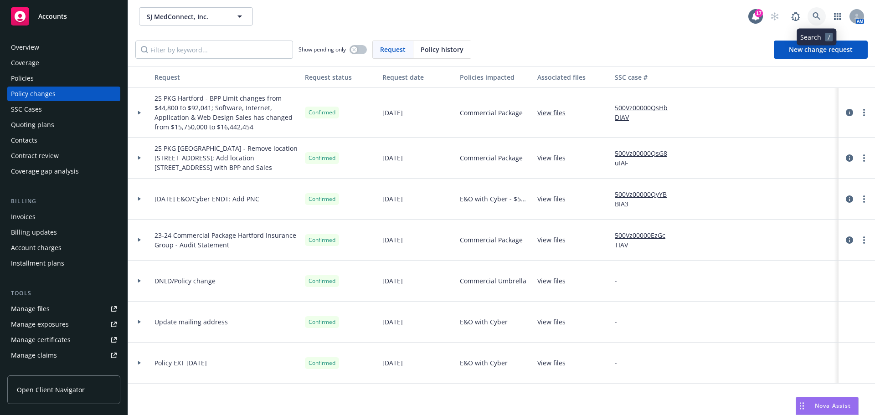
click at [821, 17] on link at bounding box center [816, 16] width 18 height 18
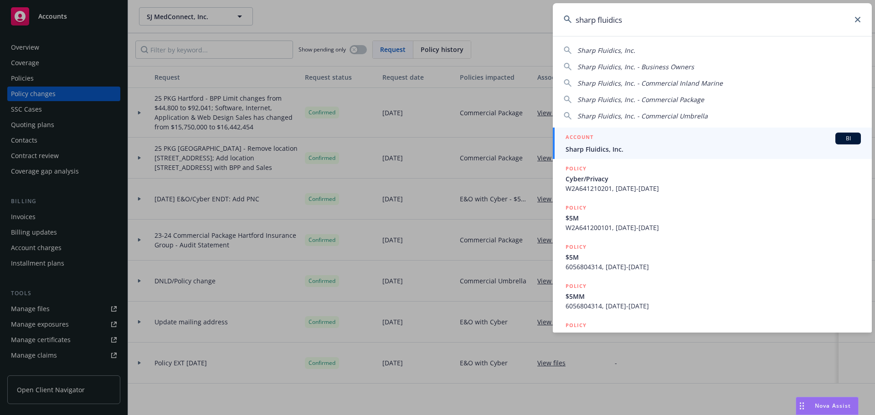
click at [634, 150] on span "Sharp Fluidics, Inc." at bounding box center [712, 149] width 295 height 10
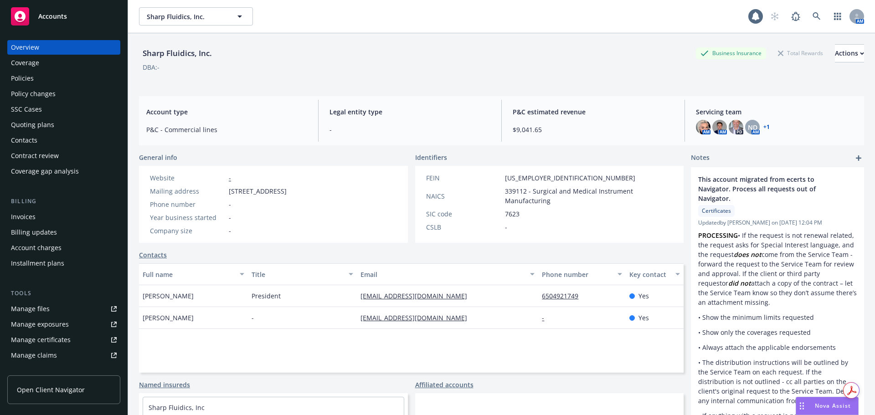
click at [45, 129] on div "Quoting plans" at bounding box center [32, 125] width 43 height 15
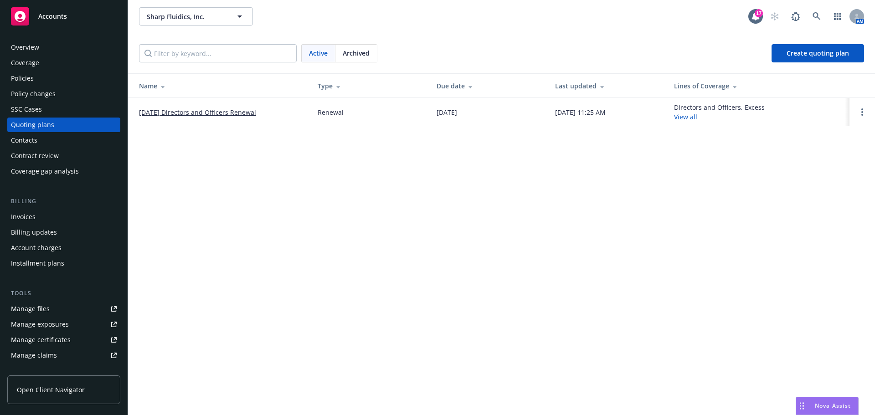
click at [200, 111] on link "08/24/25 Directors and Officers Renewal" at bounding box center [197, 113] width 117 height 10
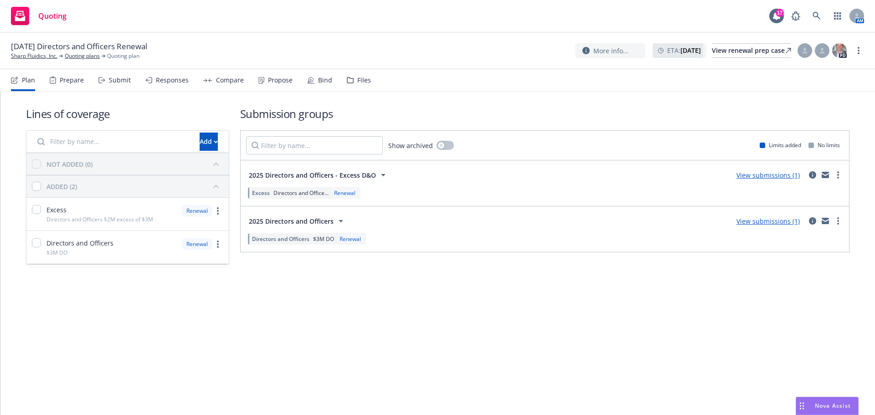
click at [333, 87] on div "Plan Prepare Submit Responses Compare Propose Bind Files" at bounding box center [191, 80] width 360 height 22
click at [323, 85] on div "Bind" at bounding box center [319, 80] width 25 height 22
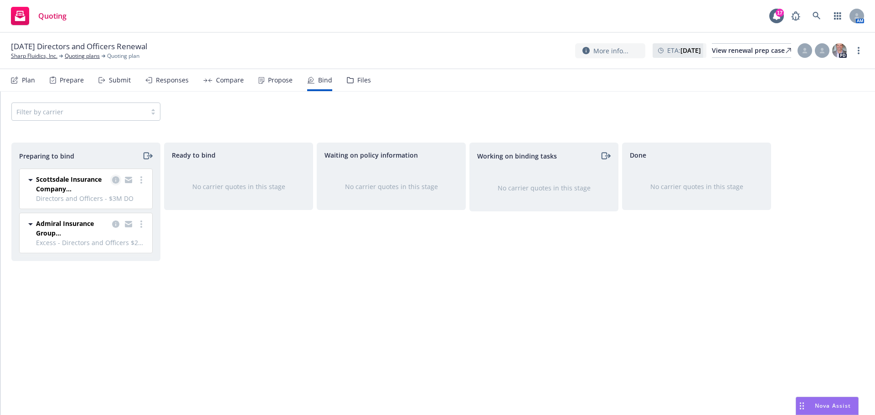
click at [115, 179] on icon "copy logging email" at bounding box center [115, 179] width 7 height 7
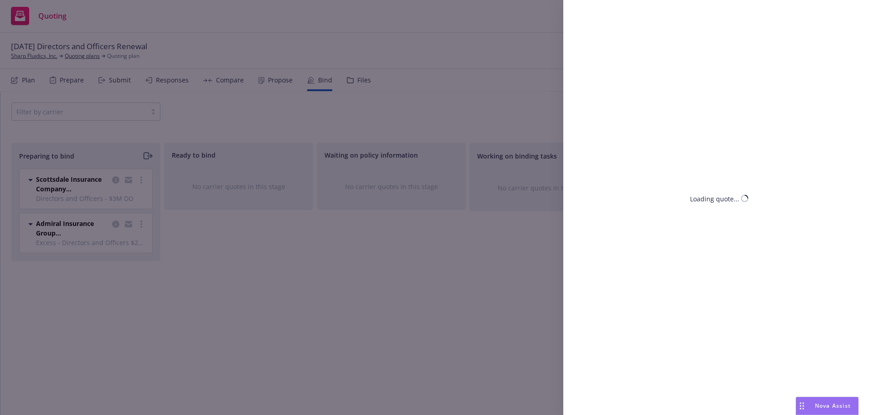
select select "CA"
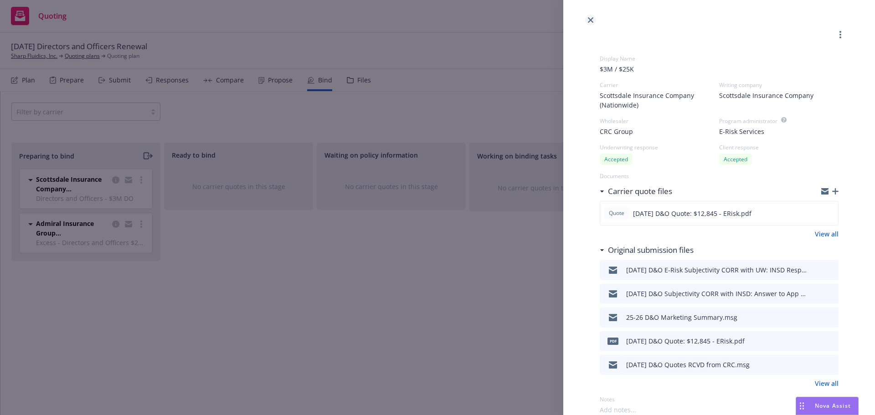
click at [590, 21] on icon "close" at bounding box center [590, 19] width 5 height 5
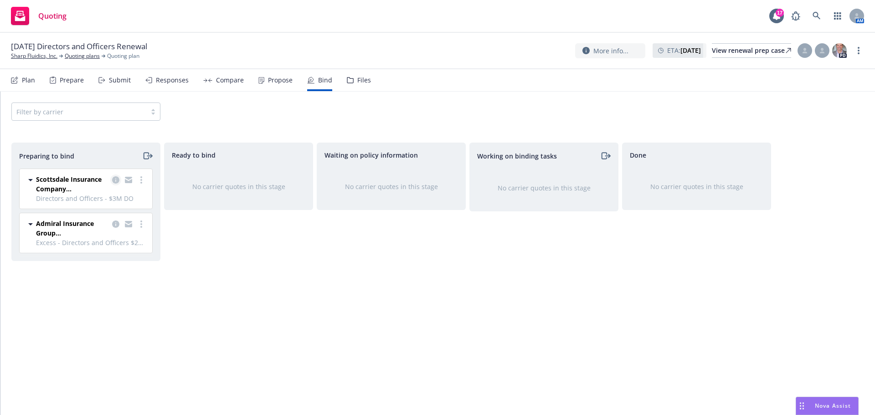
click at [117, 180] on icon "copy logging email" at bounding box center [115, 179] width 7 height 7
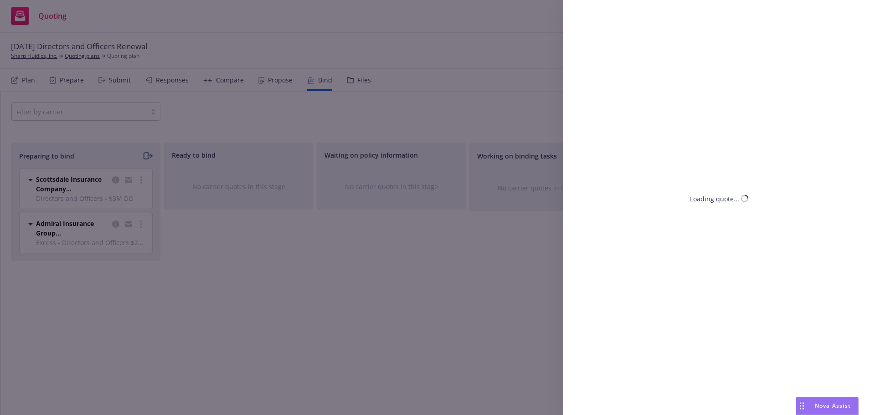
select select "CA"
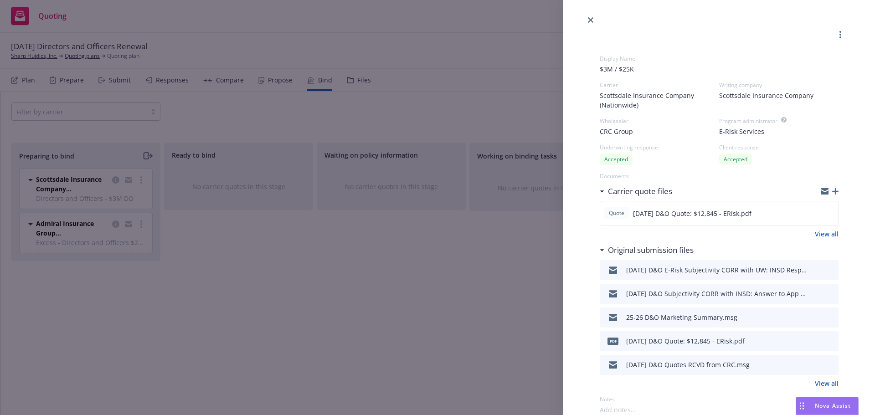
click at [826, 267] on icon "preview file" at bounding box center [830, 270] width 8 height 6
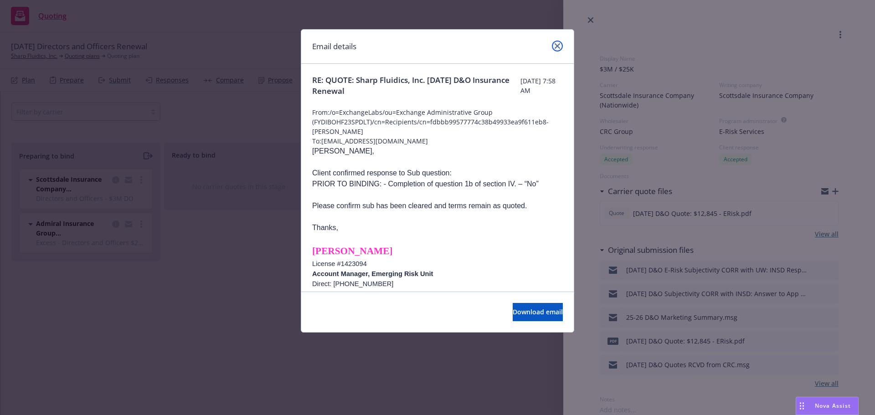
click at [552, 46] on link "close" at bounding box center [557, 46] width 11 height 11
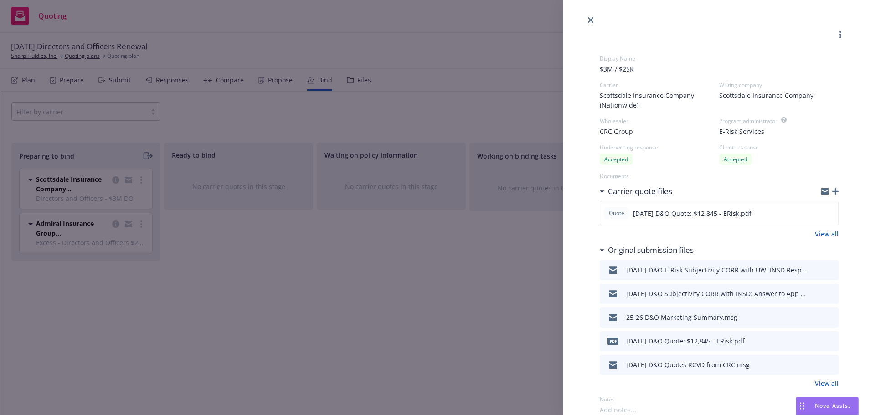
click at [825, 190] on div at bounding box center [829, 191] width 17 height 7
click at [832, 190] on icon "button" at bounding box center [835, 191] width 6 height 6
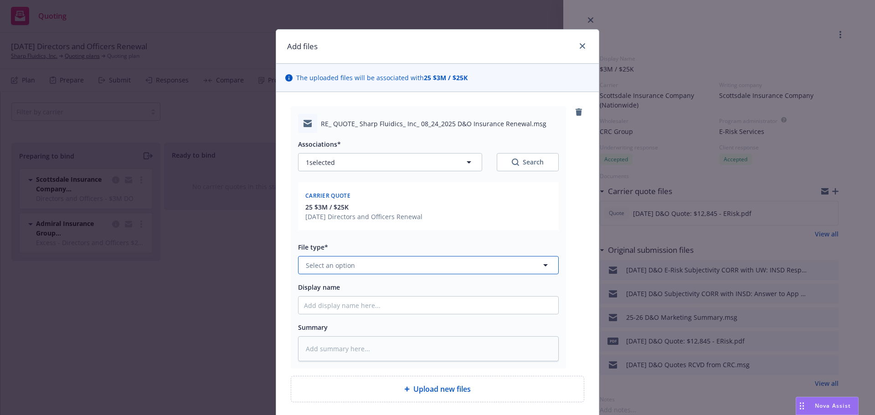
click at [444, 260] on button "Select an option" at bounding box center [428, 265] width 261 height 18
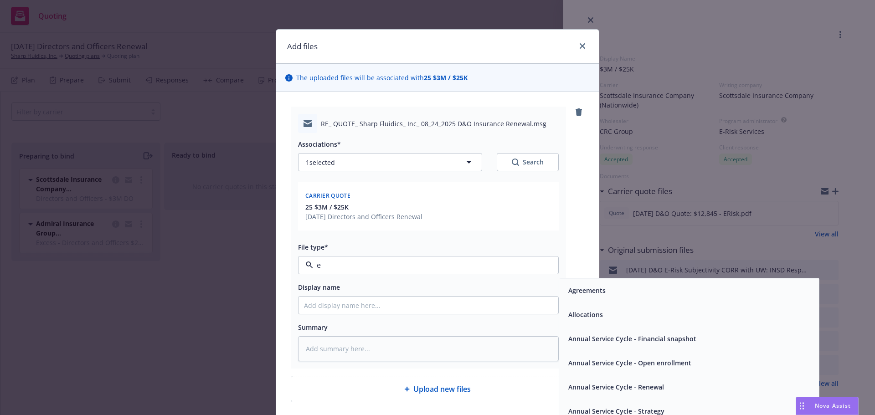
type input "em"
click at [566, 313] on div "Email" at bounding box center [575, 315] width 19 height 10
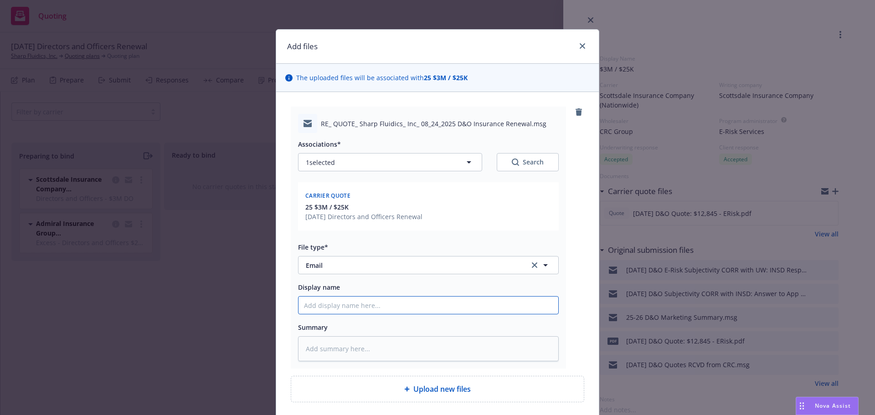
click at [518, 301] on input "Display name" at bounding box center [428, 305] width 260 height 17
type textarea "x"
type input "8"
type textarea "x"
type input "8/"
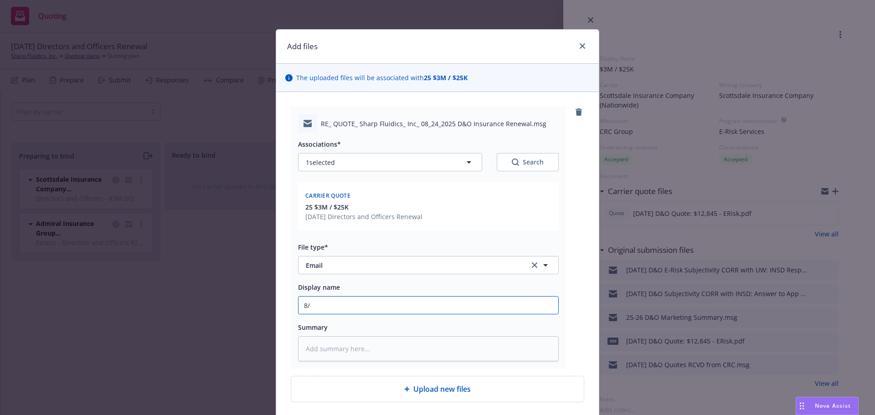
type textarea "x"
type input "8/2"
type textarea "x"
type input "8/24"
type textarea "x"
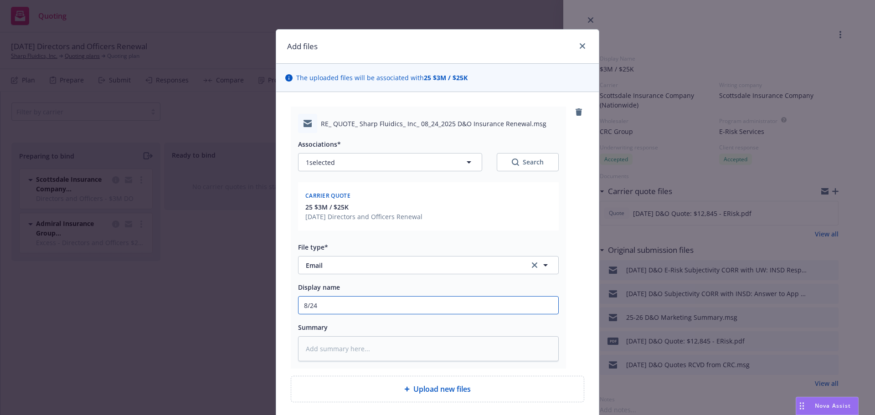
type input "8/24/"
type textarea "x"
type input "8/24/2"
type textarea "x"
type input "8/24/25"
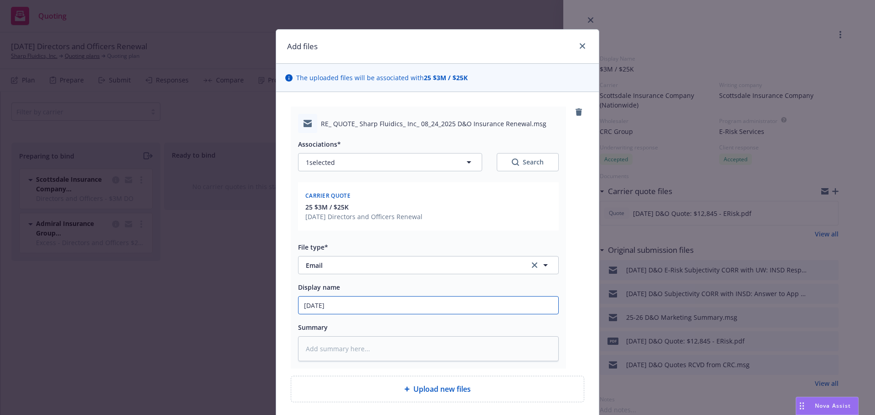
type textarea "x"
type input "8/24/25"
type textarea "x"
type input "8/24/25 D"
type textarea "x"
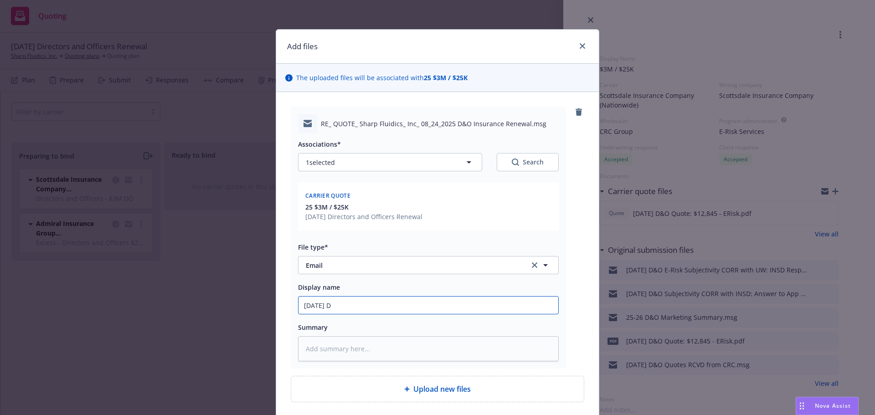
type input "8/24/25 D&"
type textarea "x"
type input "8/24/25 D&O"
type textarea "x"
type input "8/24/25 D&O"
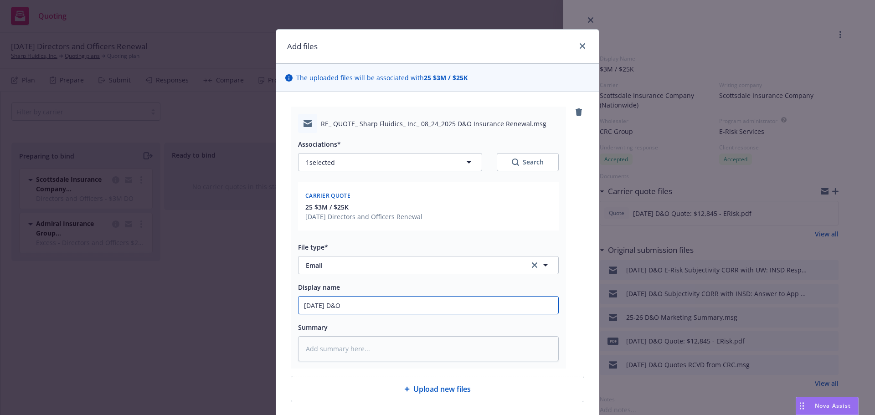
type textarea "x"
type input "8/24/25 D&O E"
type textarea "x"
type input "8/24/25 D&O Er"
type textarea "x"
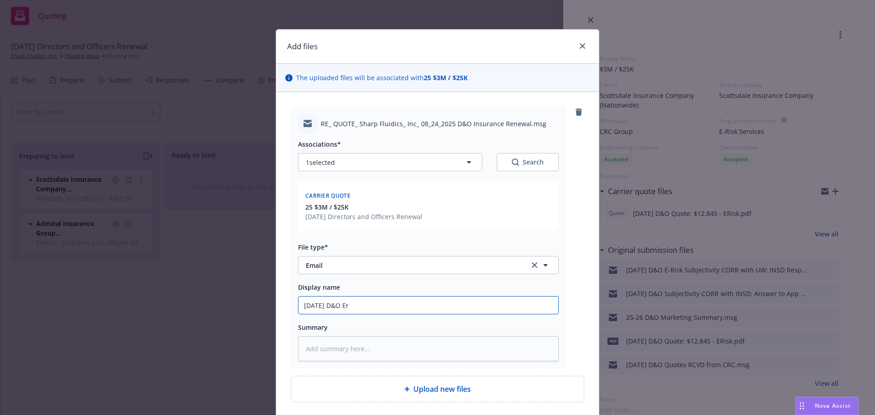
type input "8/24/25 D&O Eri"
type textarea "x"
type input "8/24/25 D&O Eris"
type textarea "x"
type input "8/24/25 D&O Erisk"
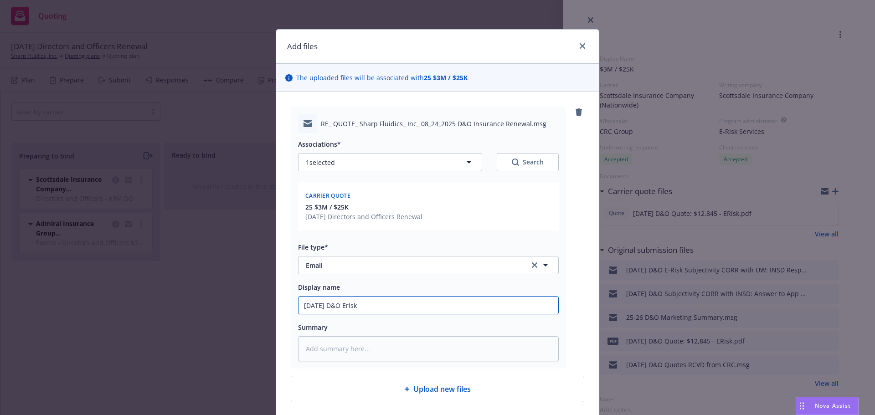
type textarea "x"
type input "8/24/25 D&O Erisk"
type textarea "x"
type input "8/24/25 D&O Erisk"
type textarea "x"
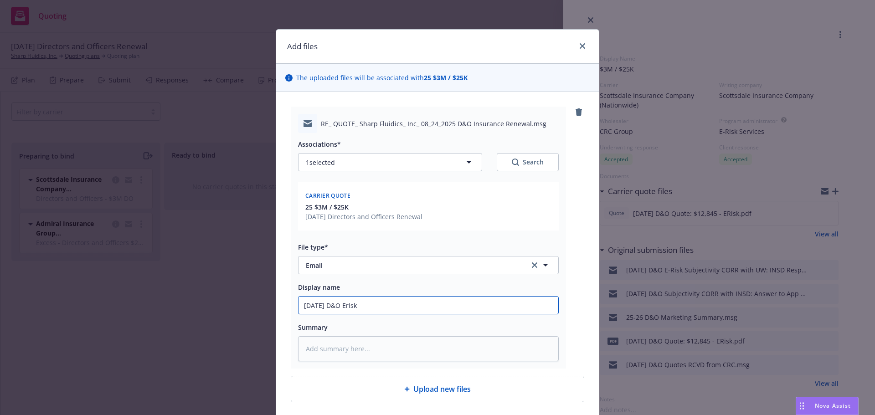
type input "8/24/25 D&O Erisk S"
type textarea "x"
type input "8/24/25 D&O Erisk"
type textarea "x"
type input "8/24/25 D&O Erisk"
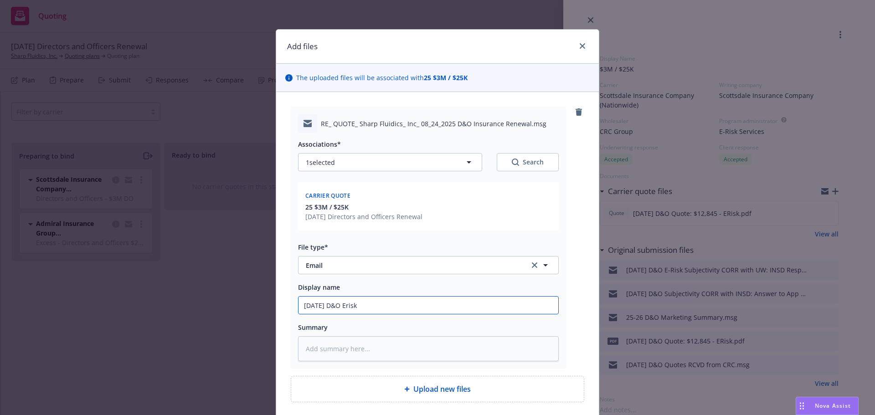
type textarea "x"
type input "8/24/25 D&O Erisk S"
type textarea "x"
type input "8/24/25 D&O Erisk Su"
type textarea "x"
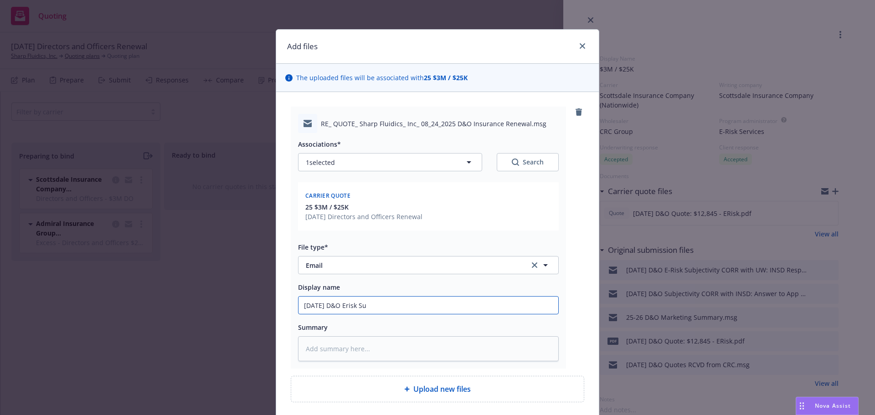
type input "8/24/25 D&O Erisk Sub"
type textarea "x"
type input "8/24/25 D&O Erisk Sub"
type textarea "x"
type input "8/24/25 D&O Erisk Sub C"
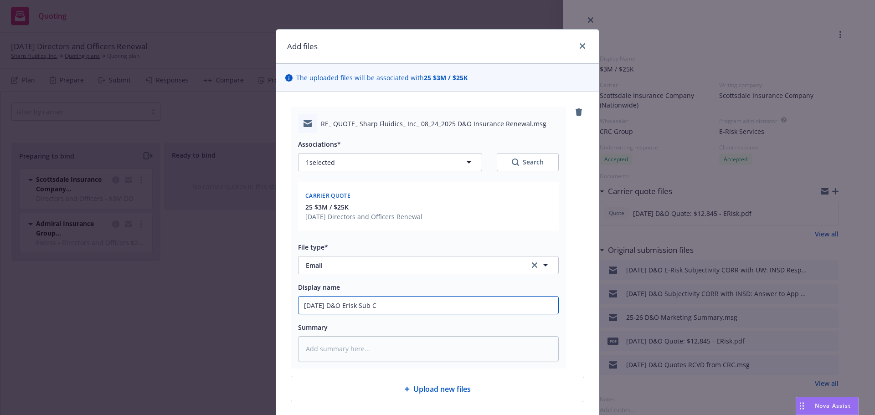
type textarea "x"
type input "8/24/25 D&O Erisk Sub Cl"
type textarea "x"
type input "8/24/25 D&O Erisk Sub Cle"
type textarea "x"
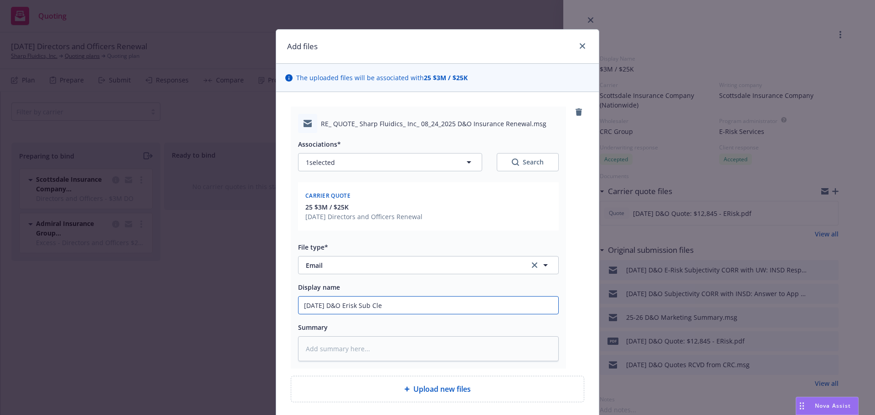
type input "8/24/25 D&O Erisk Sub Cl"
type textarea "x"
type input "8/24/25 D&O Erisk Sub Cle"
type textarea "x"
type input "8/24/25 D&O Erisk Sub Clea"
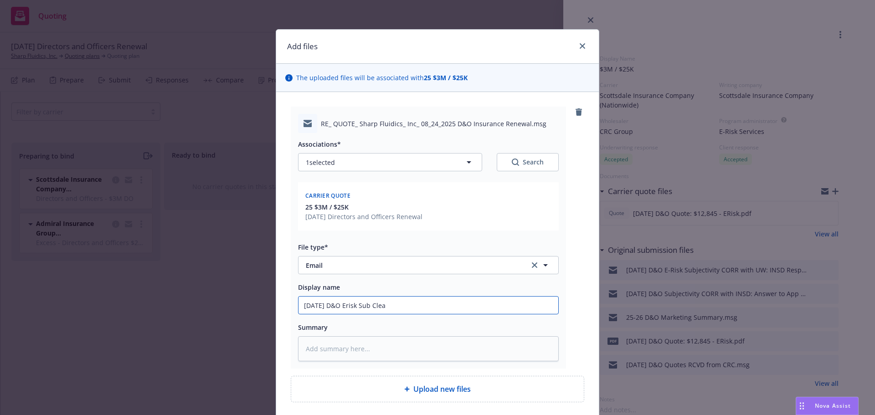
type textarea "x"
type input "8/24/25 D&O Erisk Sub Clear"
type textarea "x"
type input "8/24/25 D&O Erisk Sub Cleare"
type textarea "x"
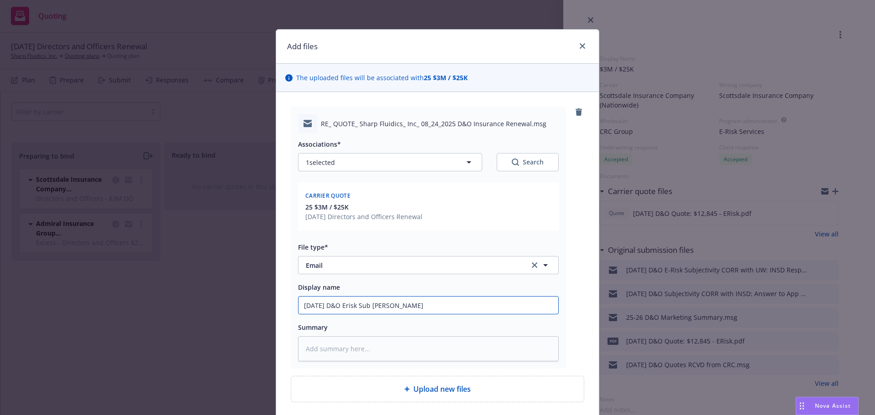
type input "8/24/25 D&O Erisk Sub Cleared"
type textarea "x"
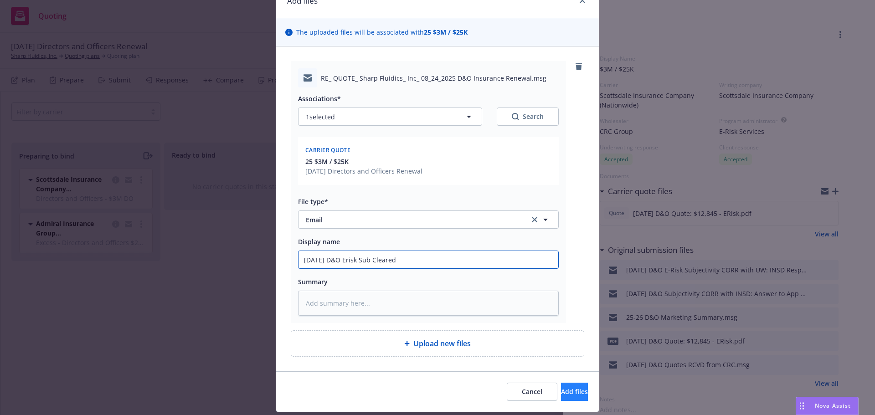
type input "8/24/25 D&O Erisk Sub Cleared"
click at [561, 390] on span "Add files" at bounding box center [574, 391] width 27 height 9
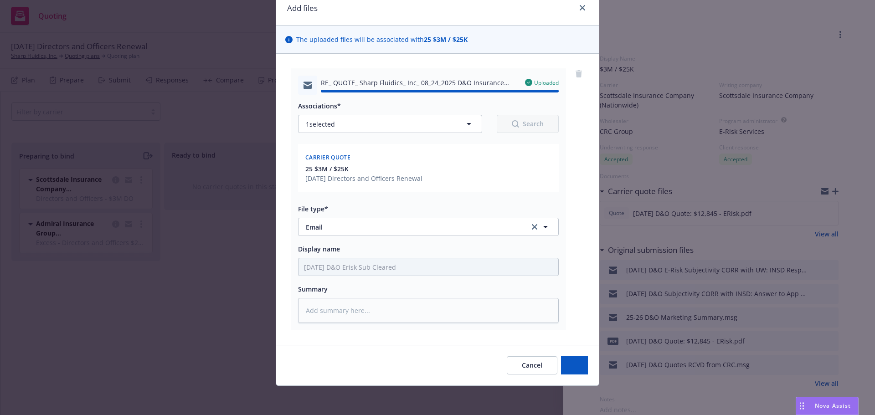
type textarea "x"
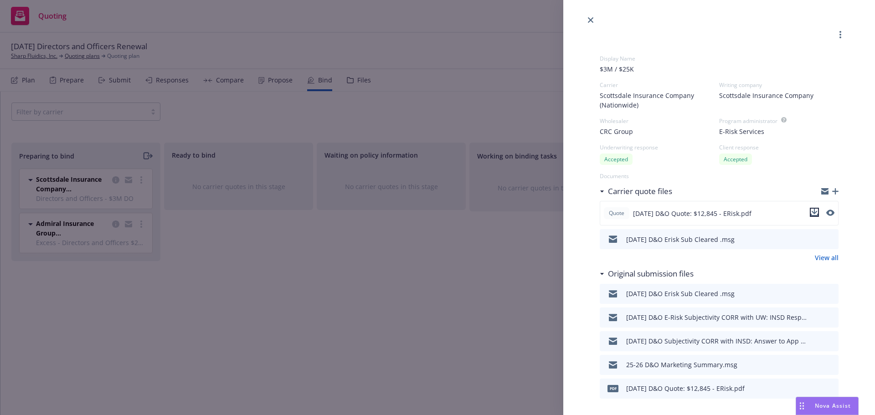
click at [811, 214] on icon "download file" at bounding box center [814, 212] width 7 height 7
click at [590, 19] on icon "close" at bounding box center [590, 19] width 5 height 5
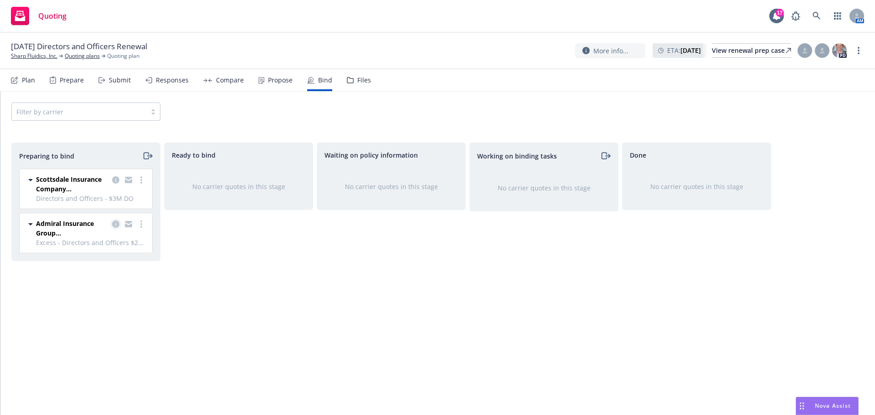
click at [116, 226] on icon "copy logging email" at bounding box center [115, 224] width 7 height 7
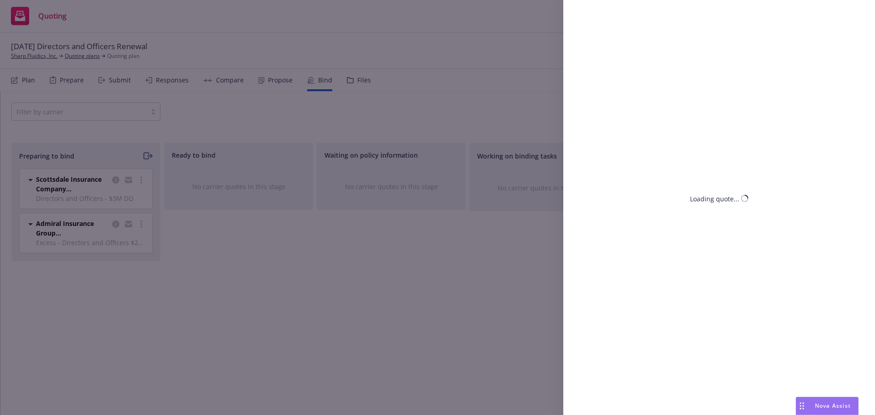
select select "CA"
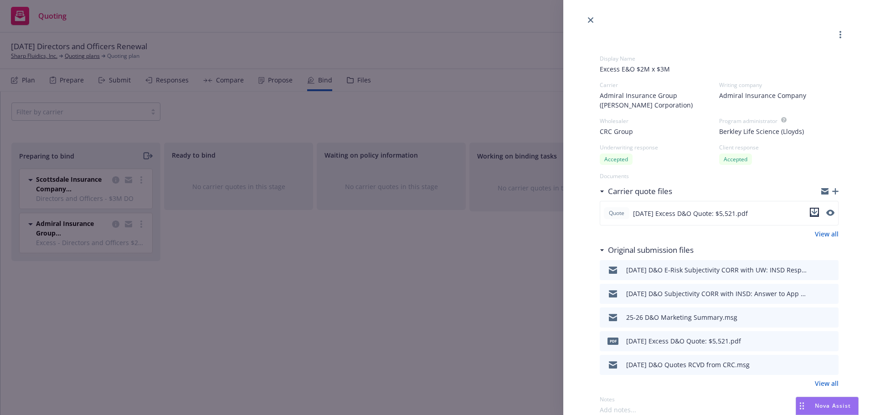
click at [811, 214] on icon "download file" at bounding box center [814, 211] width 6 height 5
click at [594, 20] on link "close" at bounding box center [590, 20] width 11 height 11
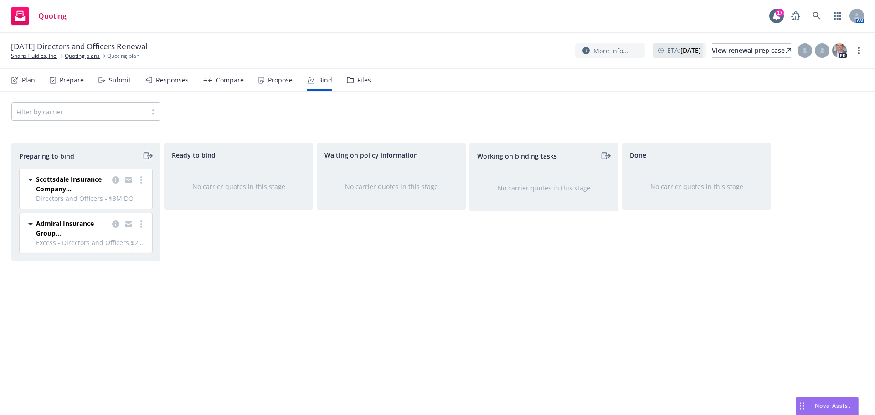
click at [144, 158] on icon "moveRight" at bounding box center [146, 156] width 5 height 6
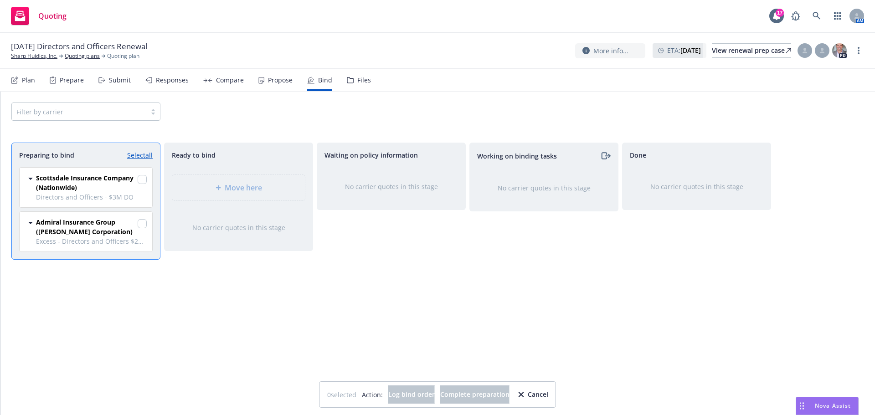
click at [138, 155] on link "Select all" at bounding box center [140, 155] width 26 height 10
checkbox input "true"
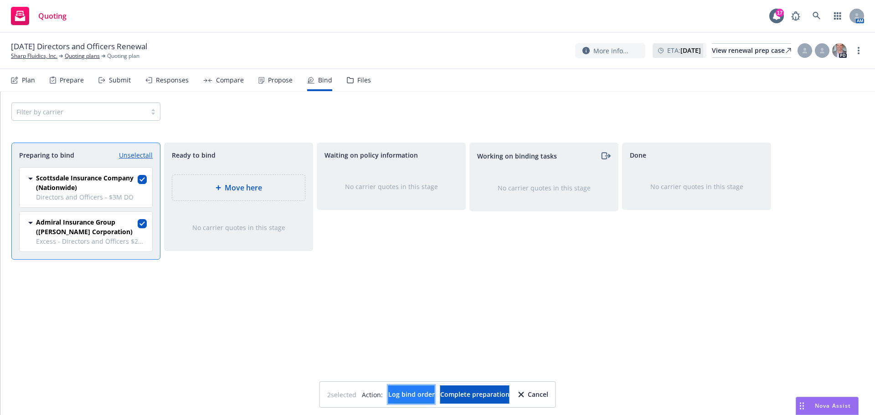
click at [420, 397] on button "Log bind order" at bounding box center [411, 394] width 46 height 18
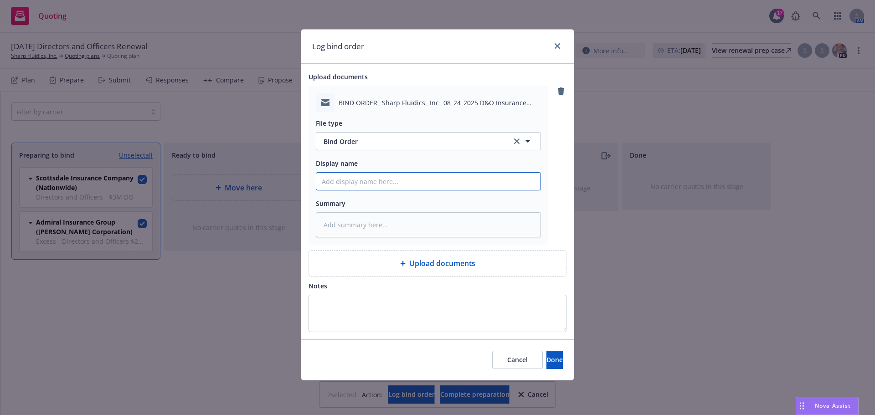
click at [428, 177] on input "Display name" at bounding box center [428, 181] width 224 height 17
type textarea "x"
type input "8"
type textarea "x"
type input "8/"
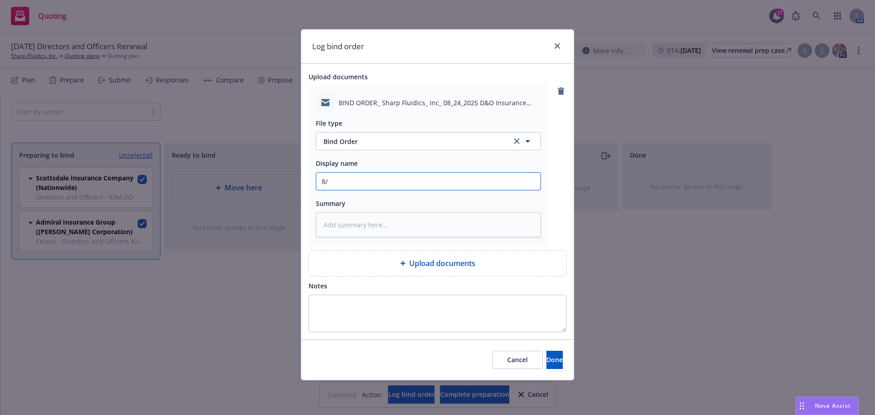
type textarea "x"
type input "8/2"
type textarea "x"
type input "8/24"
type textarea "x"
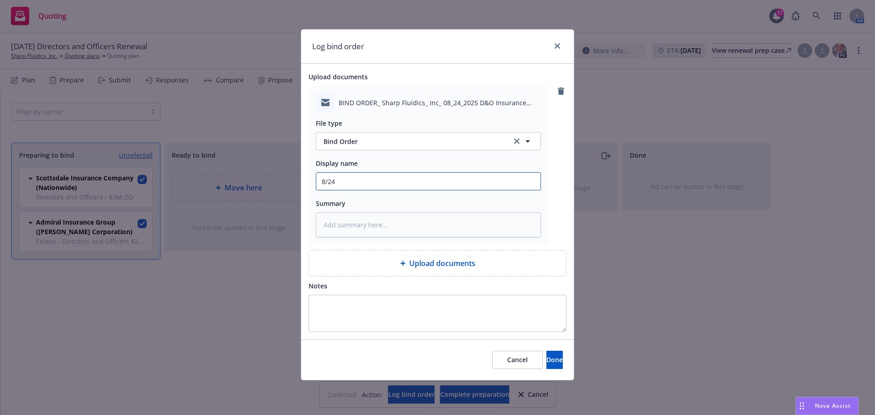
type input "8/24/"
type textarea "x"
type input "8/24/2"
type textarea "x"
type input "8/24/25"
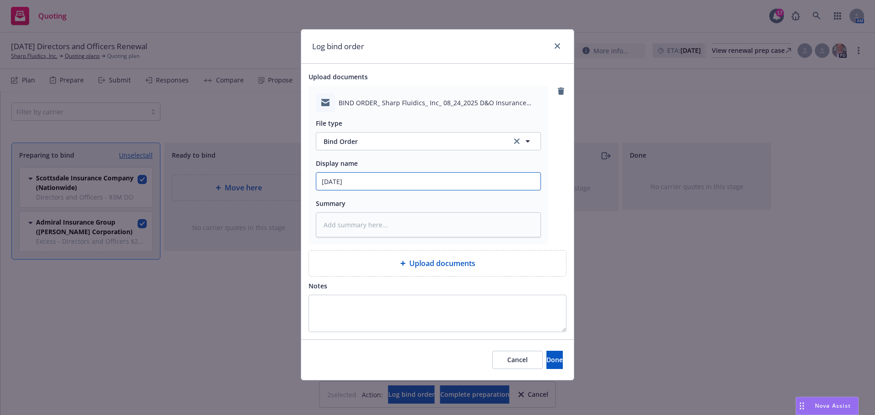
type textarea "x"
type input "8/24/25"
type textarea "x"
type input "8/24/25 D"
type textarea "x"
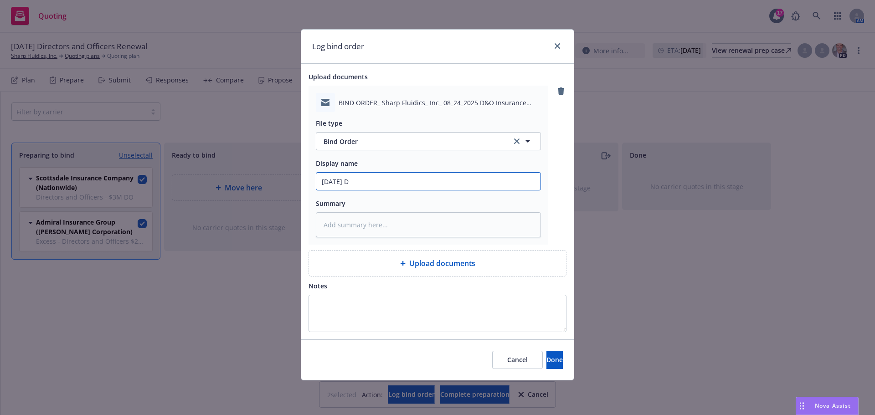
type input "8/24/25 D&"
type textarea "x"
type input "8/24/25 D&O"
type textarea "x"
type input "8/24/25 D&O B"
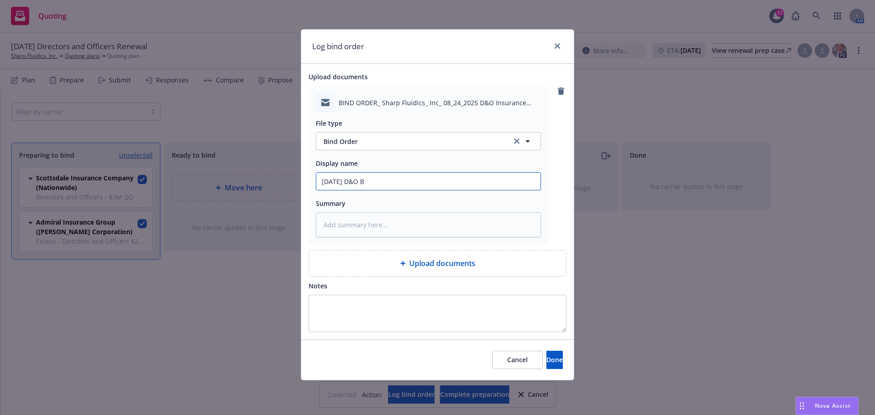
type textarea "x"
type input "8/24/25 D&O BV"
type textarea "x"
type input "8/24/25 D&O BVi"
type textarea "x"
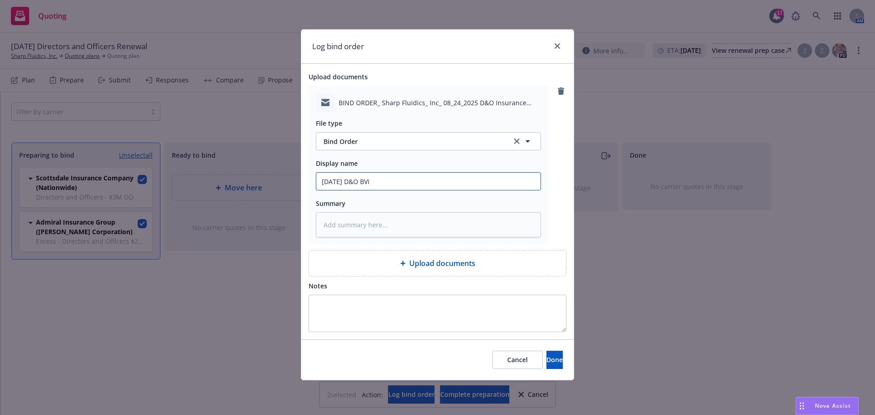
type input "8/24/25 D&O BVin"
type textarea "x"
type input "8/24/25 D&O BVind"
type textarea "x"
type input "8/24/25 D&O BVind"
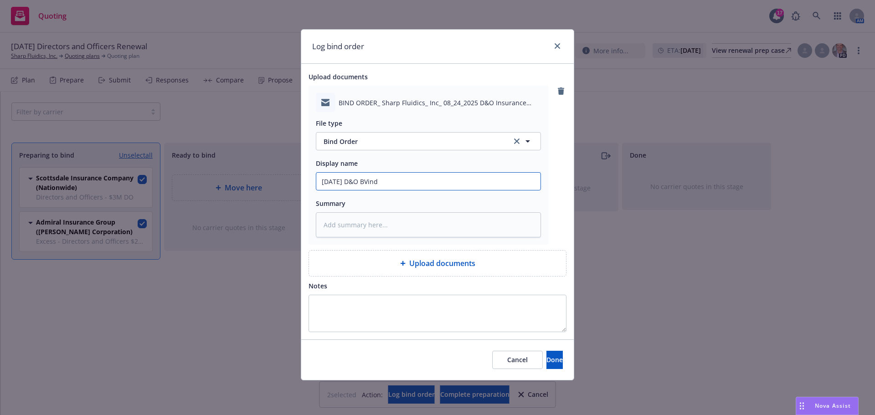
type textarea "x"
type input "8/24/25 D&O BVind"
type textarea "x"
type input "8/24/25 D&O BVin"
type textarea "x"
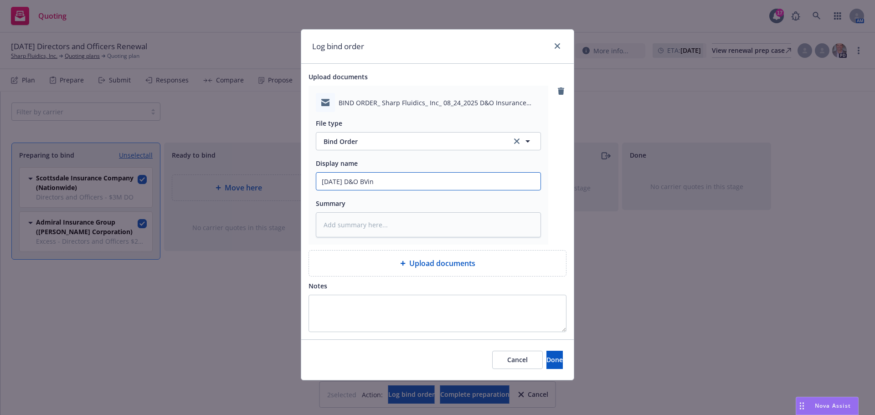
type input "8/24/25 D&O BVi"
type textarea "x"
type input "8/24/25 D&O BV"
type textarea "x"
type input "8/24/25 D&O B"
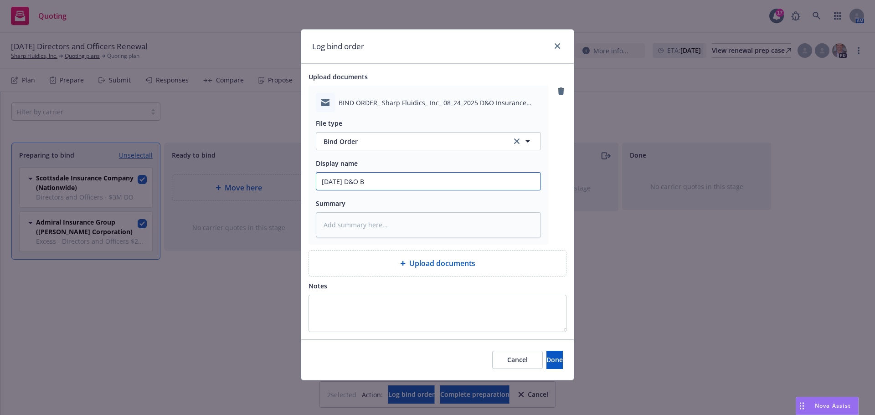
type textarea "x"
type input "8/24/25 D&O Bi"
type textarea "x"
type input "8/24/25 D&O Bin"
type textarea "x"
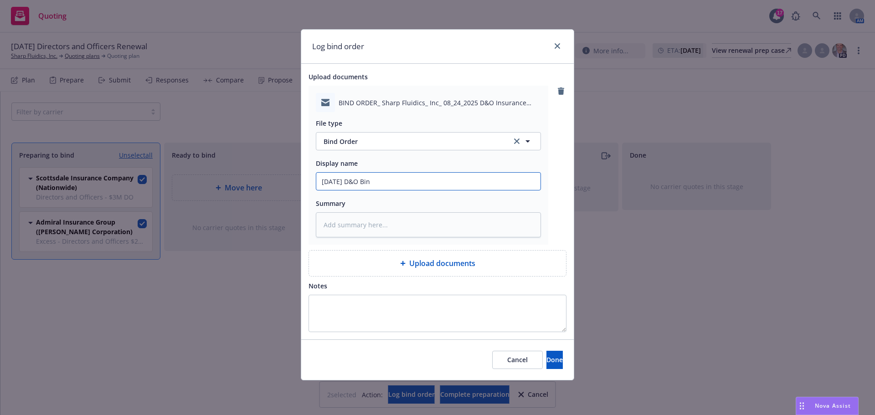
type input "8/24/25 D&O Bind"
type textarea "x"
type input "8/24/25 D&O Bind"
type textarea "x"
type input "8/24/25 D&O Bind O"
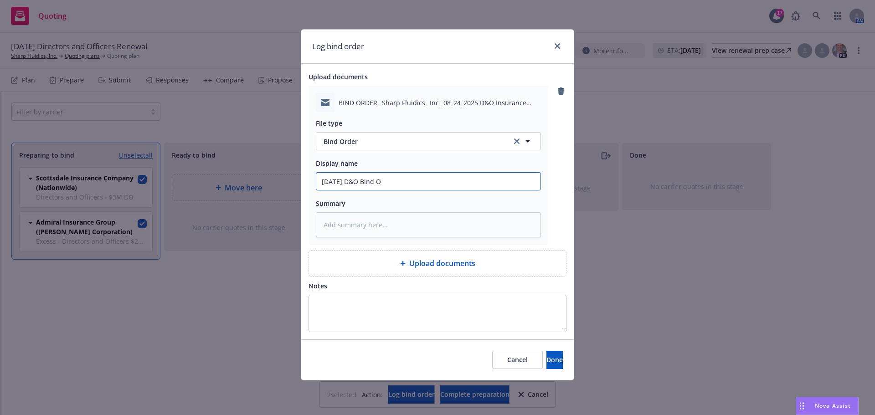
type textarea "x"
type input "8/24/25 D&O Bind OR"
type textarea "x"
type input "8/24/25 D&O Bind ORd"
type textarea "x"
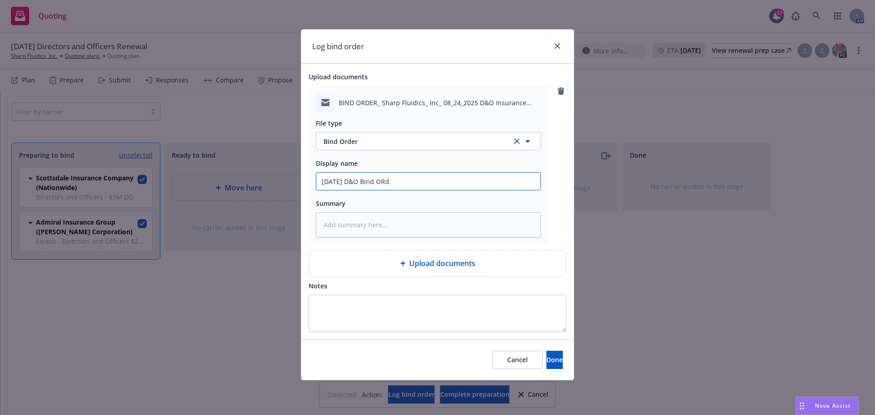
type input "8/24/25 D&O Bind ORde"
type textarea "x"
type input "8/24/25 D&O Bind ORder"
type textarea "x"
type input "8/24/25 D&O Bind ORder"
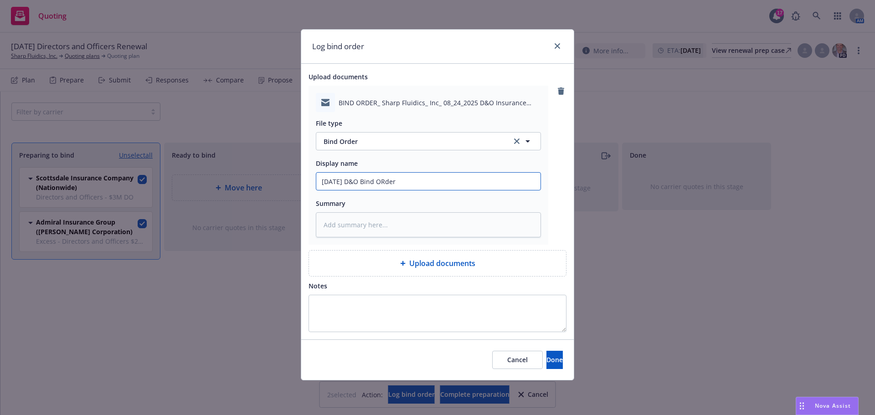
type textarea "x"
type input "8/24/25 D&O Bind ORder"
type textarea "x"
type input "8/24/25 D&O Bind ORde"
type textarea "x"
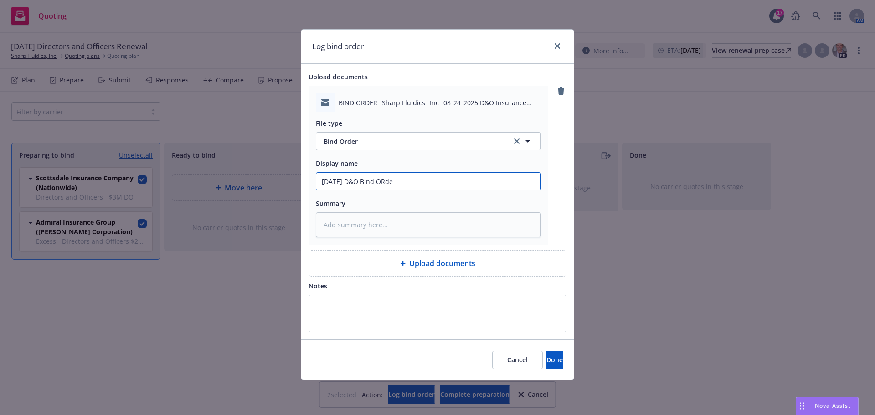
type input "8/24/25 D&O Bind ORd"
type textarea "x"
type input "8/24/25 D&O Bind OR"
type textarea "x"
type input "8/24/25 D&O Bind O"
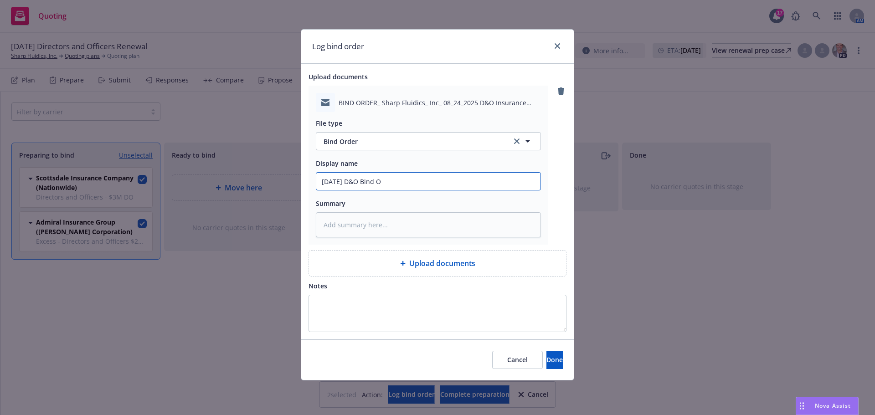
type textarea "x"
type input "8/24/25 D&O Bind Or"
type textarea "x"
type input "8/24/25 D&O Bind Ord"
type textarea "x"
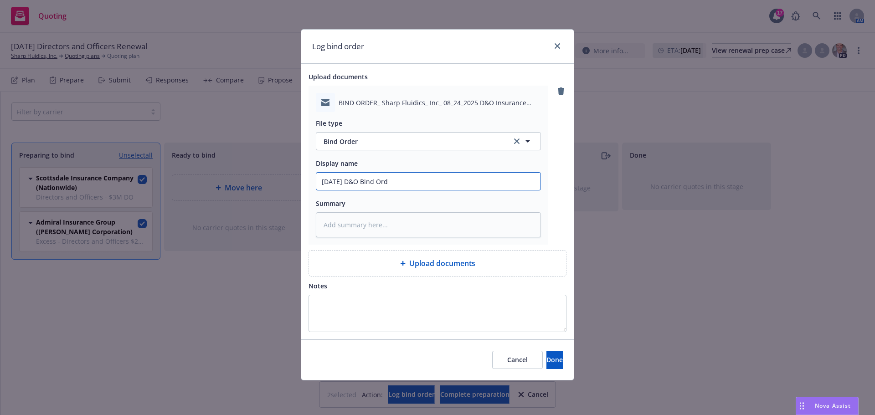
type input "8/24/25 D&O Bind Orde"
type textarea "x"
type input "8/24/25 D&O Bind Order"
type textarea "x"
type input "8/24/25 D&O Bind Order"
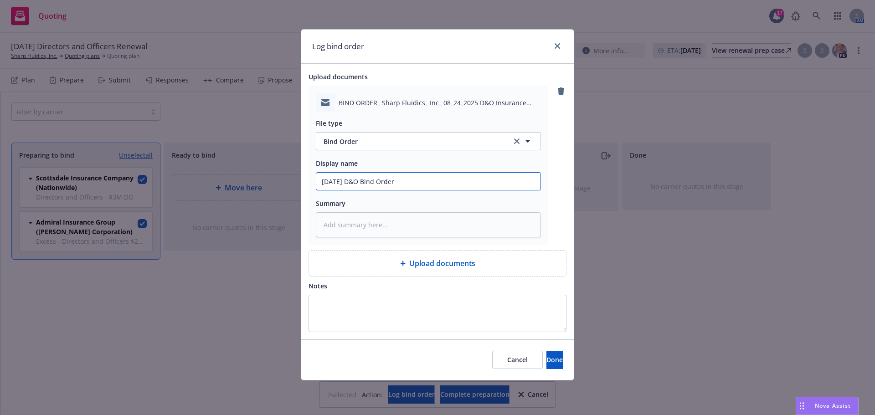
type textarea "x"
type input "8/24/25 D&O Bind Order t"
type textarea "x"
type input "8/24/25 D&O Bind Order to"
type textarea "x"
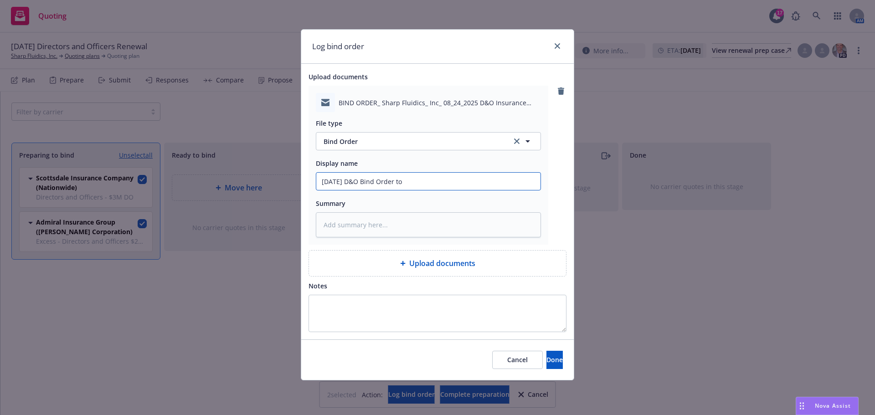
type input "8/24/25 D&O Bind Order to"
type textarea "x"
type input "8/24/25 D&O Bind Order to"
type textarea "x"
type input "8/24/25 D&O Bind Order to"
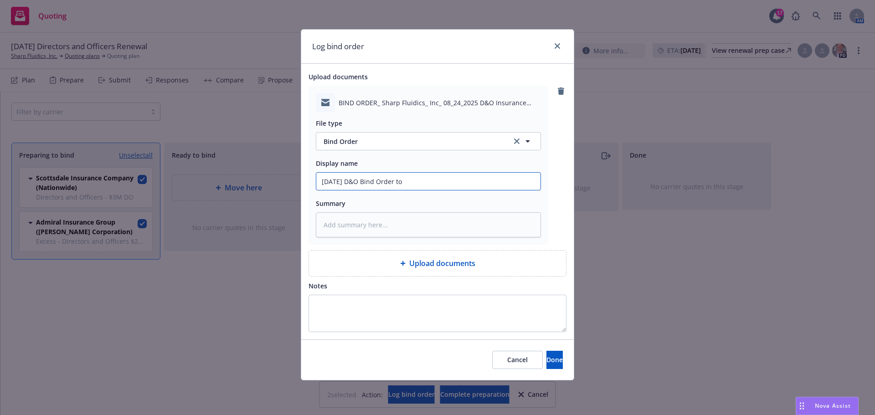
type textarea "x"
type input "8/24/25 D&O Bind Order to C"
type textarea "x"
type input "8/24/25 D&O Bind Order to CR"
type textarea "x"
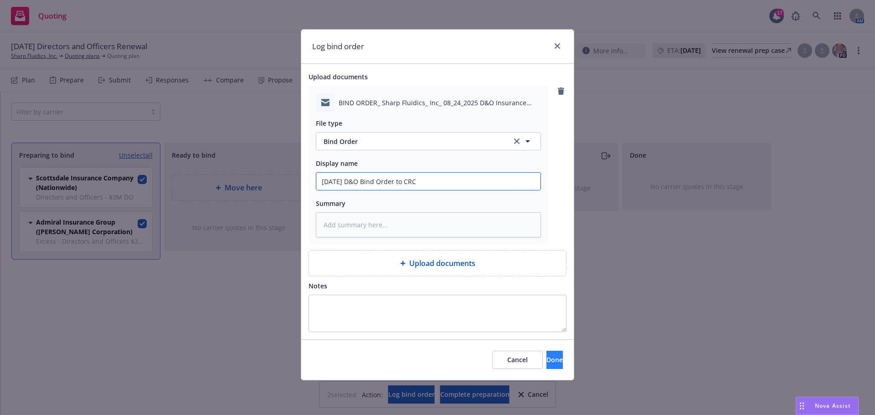
type input "8/24/25 D&O Bind Order to CRC"
click at [546, 355] on button "Done" at bounding box center [554, 360] width 16 height 18
type textarea "x"
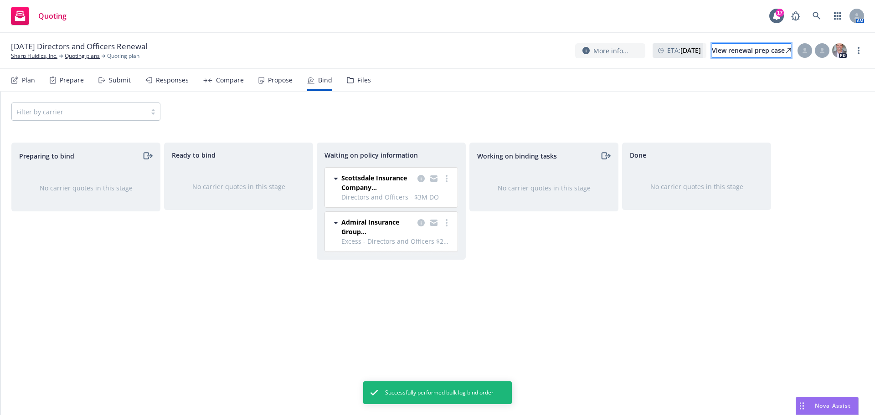
click at [751, 48] on div "View renewal prep case" at bounding box center [751, 51] width 79 height 14
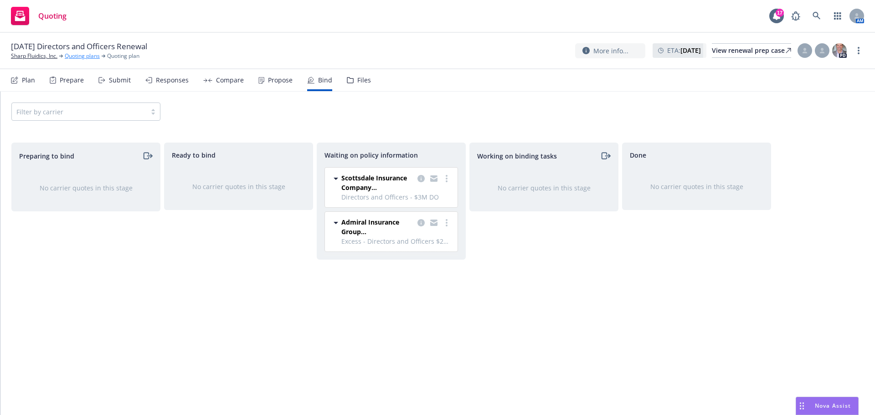
click at [92, 54] on link "Quoting plans" at bounding box center [82, 56] width 35 height 8
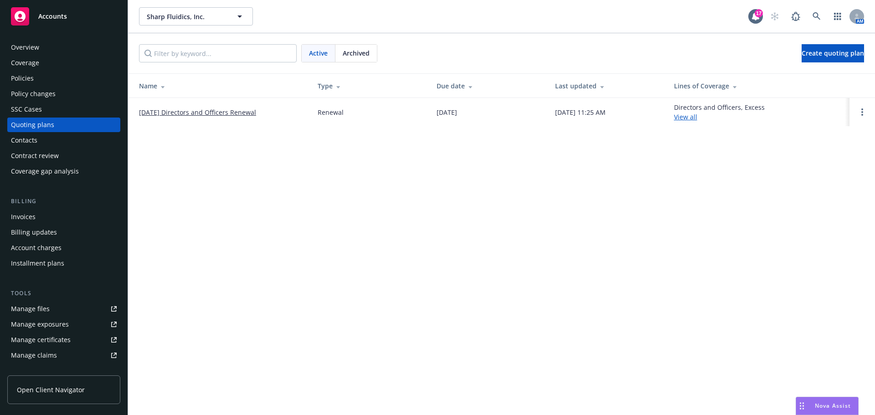
click at [74, 80] on div "Policies" at bounding box center [64, 78] width 106 height 15
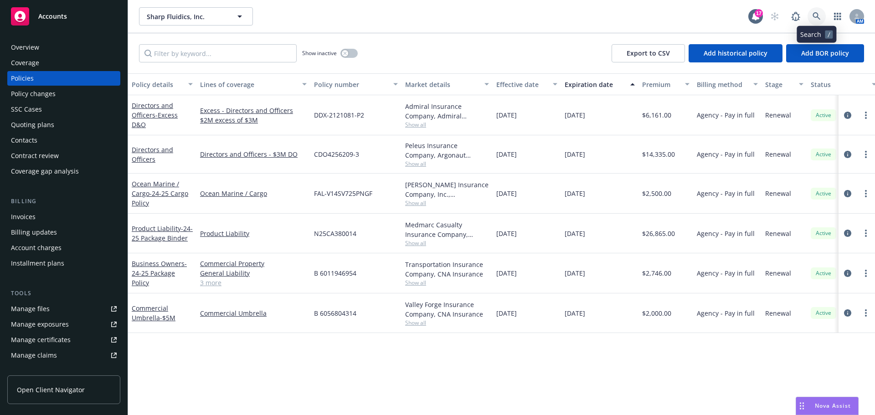
click at [814, 17] on icon at bounding box center [816, 16] width 8 height 8
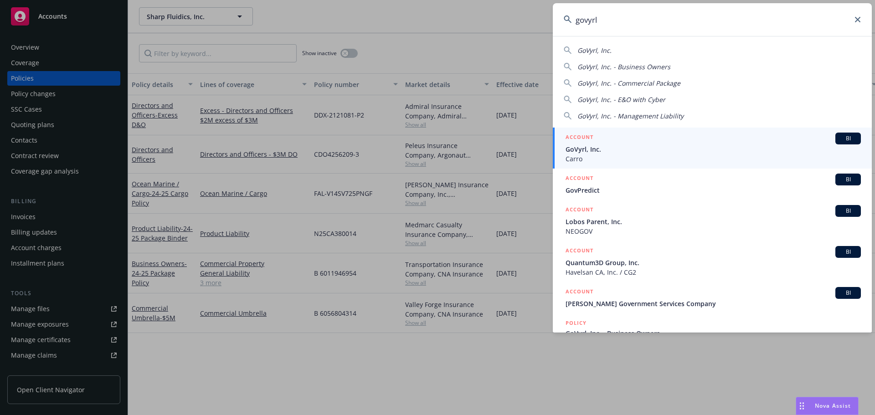
type input "govyrl"
click at [638, 152] on span "GoVyrl, Inc." at bounding box center [712, 149] width 295 height 10
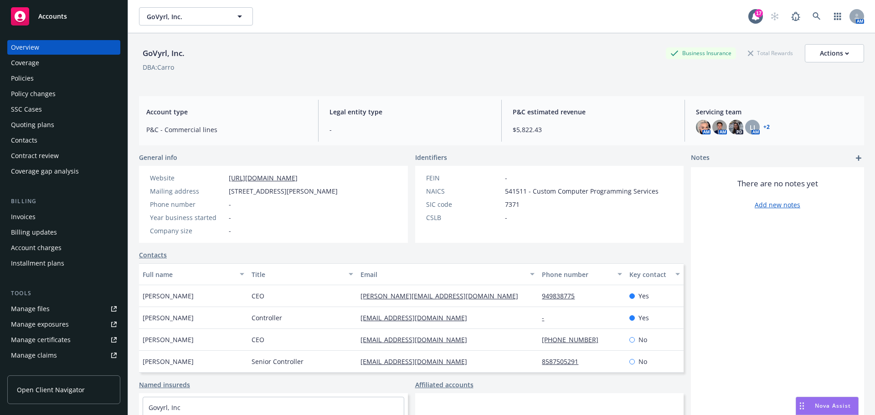
click at [58, 124] on div "Quoting plans" at bounding box center [64, 125] width 106 height 15
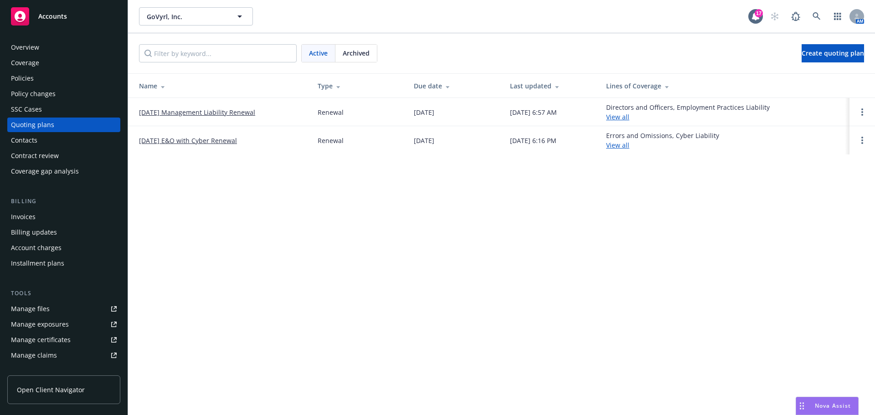
click at [217, 110] on link "09/15/25 Management Liability Renewal" at bounding box center [197, 113] width 116 height 10
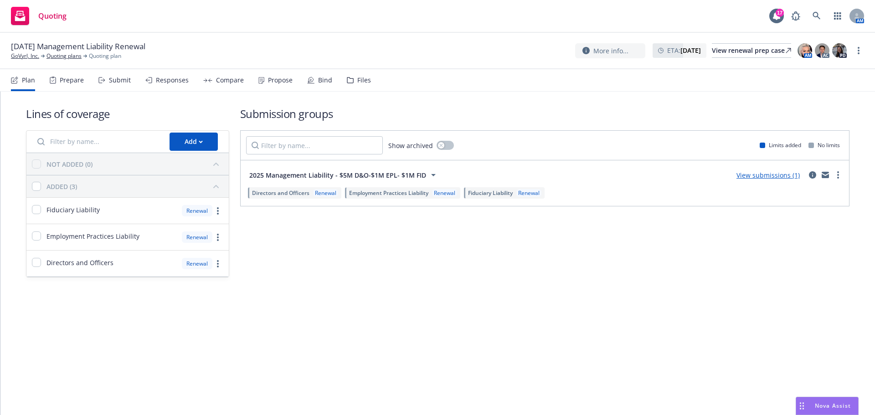
click at [357, 83] on div "Files" at bounding box center [364, 80] width 14 height 7
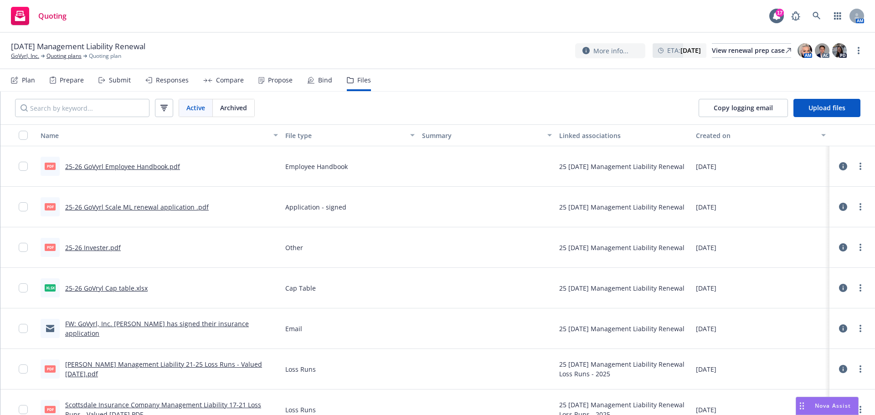
click at [106, 79] on div "Submit" at bounding box center [114, 80] width 32 height 22
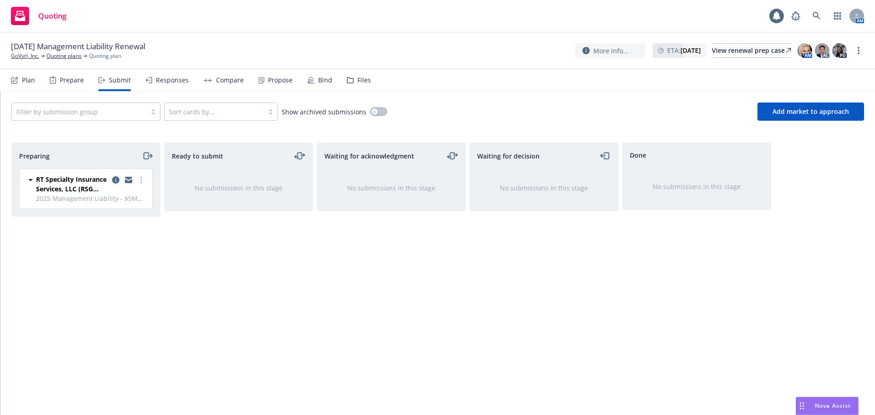
click at [116, 180] on icon "copy logging email" at bounding box center [115, 179] width 7 height 7
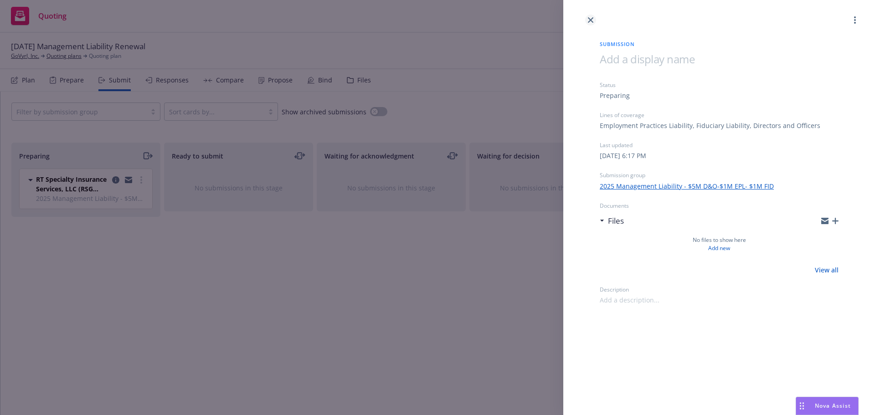
click at [591, 21] on icon "close" at bounding box center [590, 19] width 5 height 5
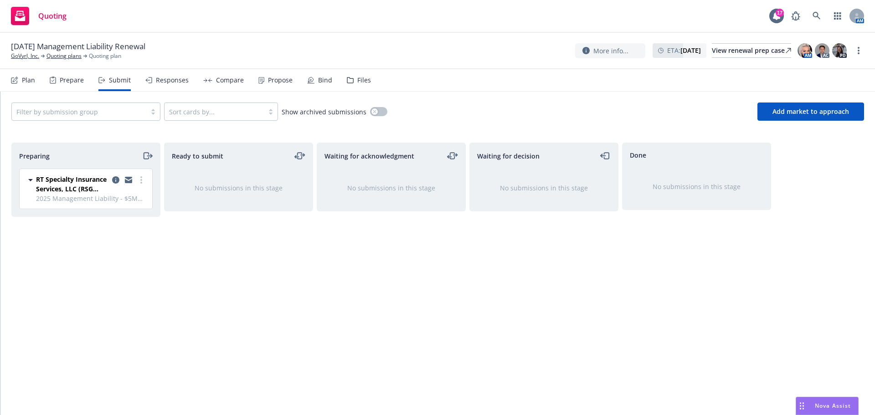
click at [358, 74] on div "Files" at bounding box center [359, 80] width 24 height 22
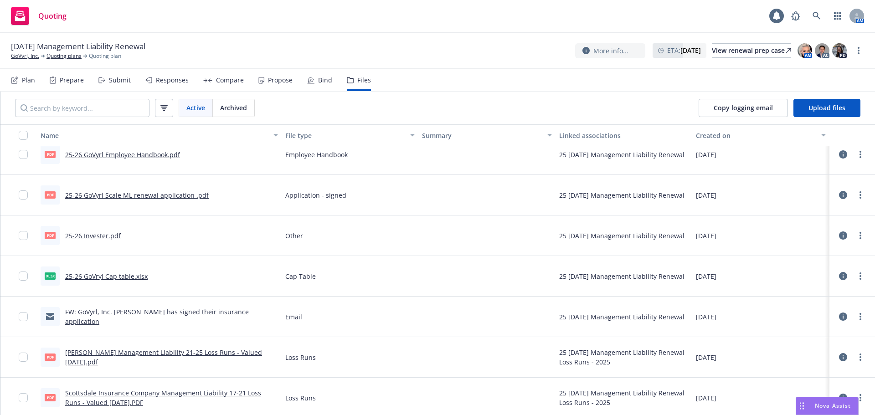
scroll to position [15, 0]
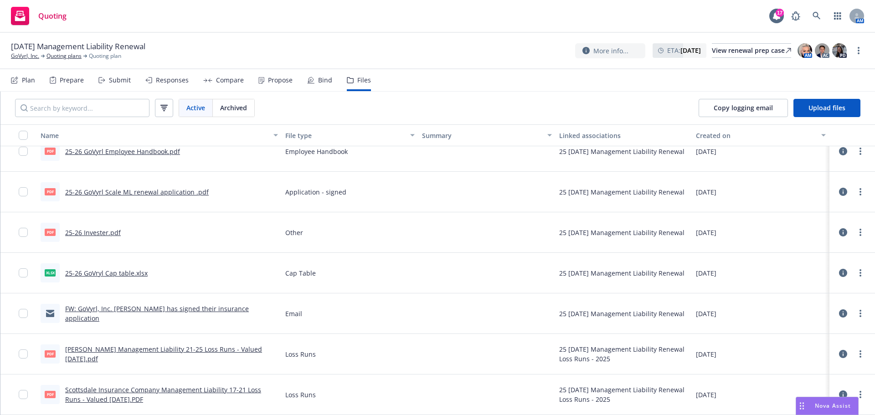
click at [838, 271] on button at bounding box center [842, 273] width 9 height 18
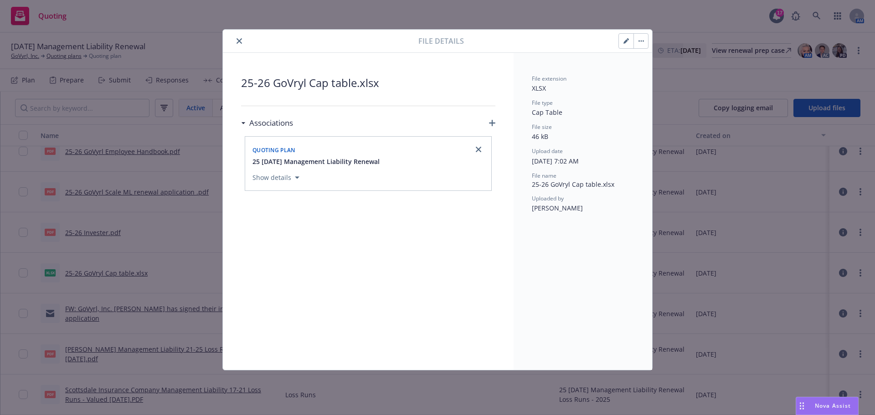
click at [640, 45] on button "button" at bounding box center [640, 41] width 15 height 15
click at [236, 39] on button "close" at bounding box center [239, 41] width 11 height 11
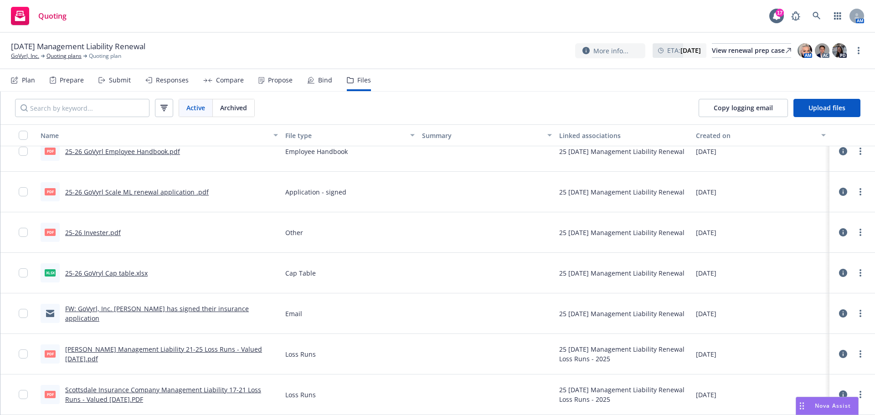
click at [814, 51] on div "AM AC PD" at bounding box center [821, 50] width 51 height 16
click at [809, 52] on img at bounding box center [804, 50] width 15 height 15
click at [35, 58] on link "GoVyrl, Inc." at bounding box center [25, 56] width 28 height 8
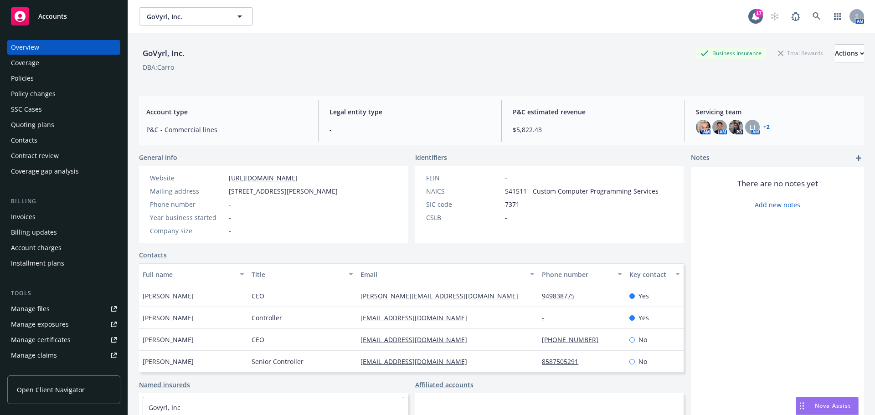
click at [42, 73] on div "Policies" at bounding box center [64, 78] width 106 height 15
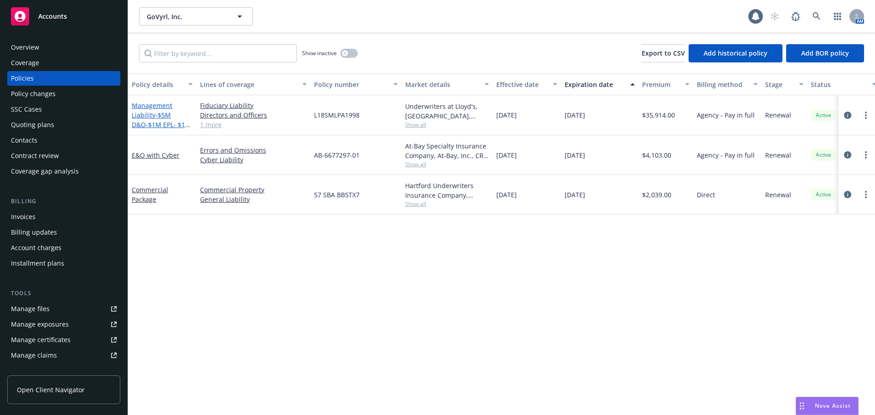
click at [158, 125] on span "- $5M D&O-$1M EPL- $1M FID" at bounding box center [161, 125] width 59 height 28
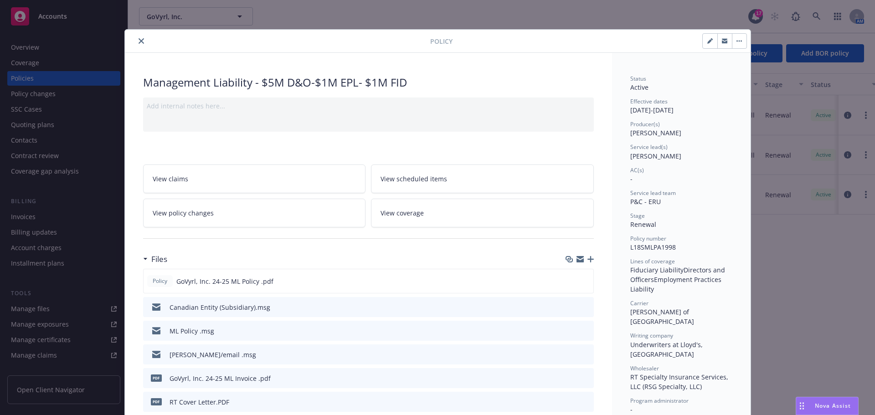
click at [139, 41] on icon "close" at bounding box center [141, 40] width 5 height 5
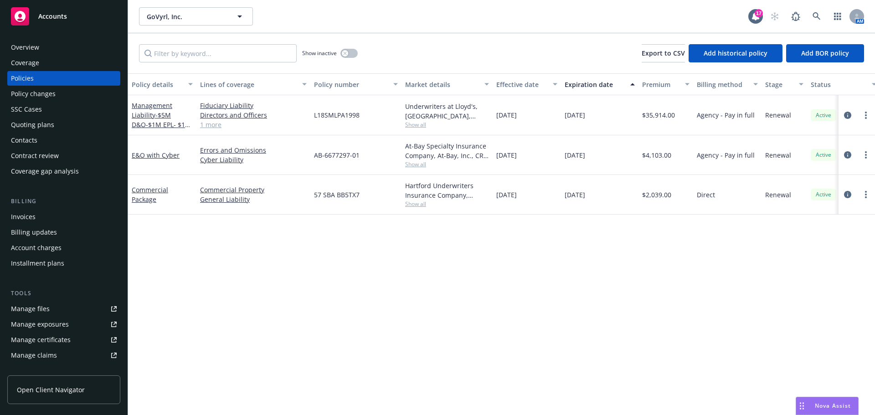
click at [43, 123] on div "Quoting plans" at bounding box center [32, 125] width 43 height 15
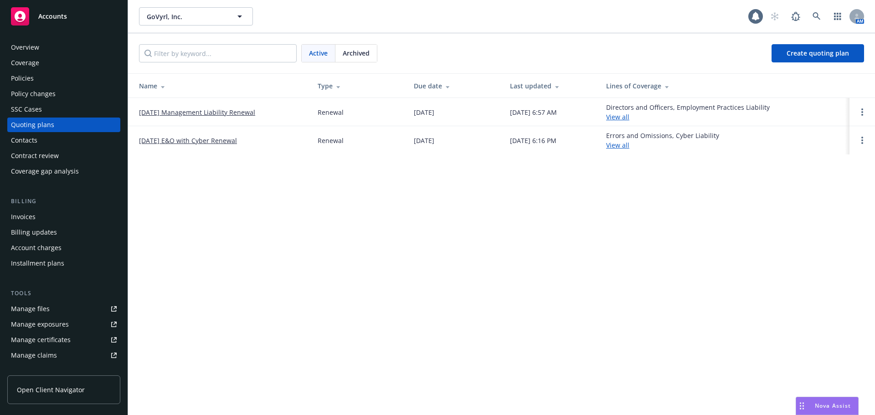
click at [356, 51] on span "Archived" at bounding box center [356, 53] width 27 height 10
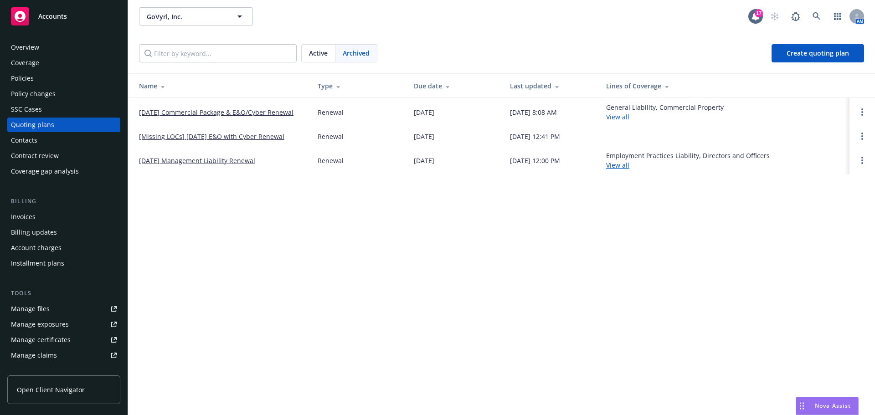
click at [222, 163] on link "[DATE] Management Liability Renewal" at bounding box center [197, 161] width 116 height 10
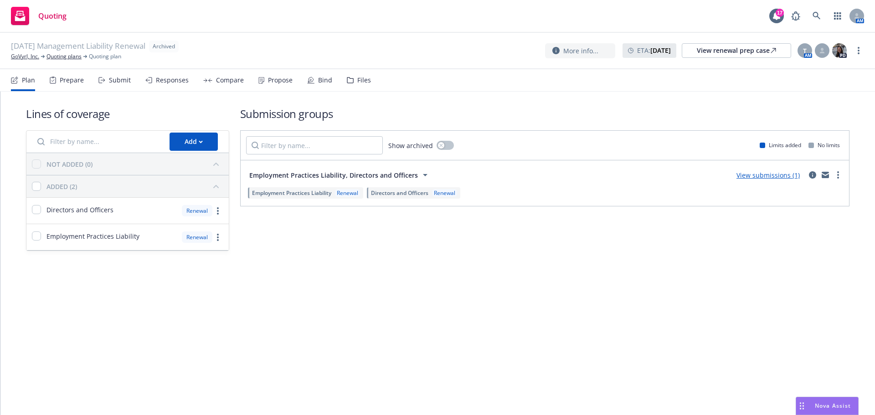
click at [359, 82] on div "Files" at bounding box center [364, 80] width 14 height 7
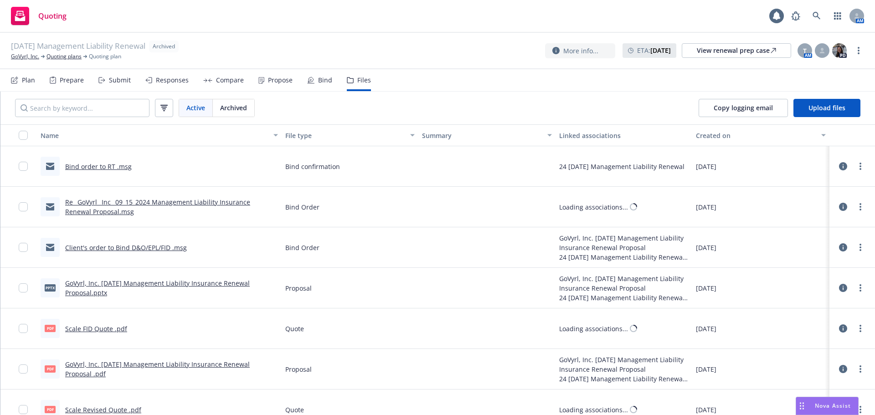
click at [94, 163] on link "Bind order to RT .msg" at bounding box center [98, 166] width 67 height 9
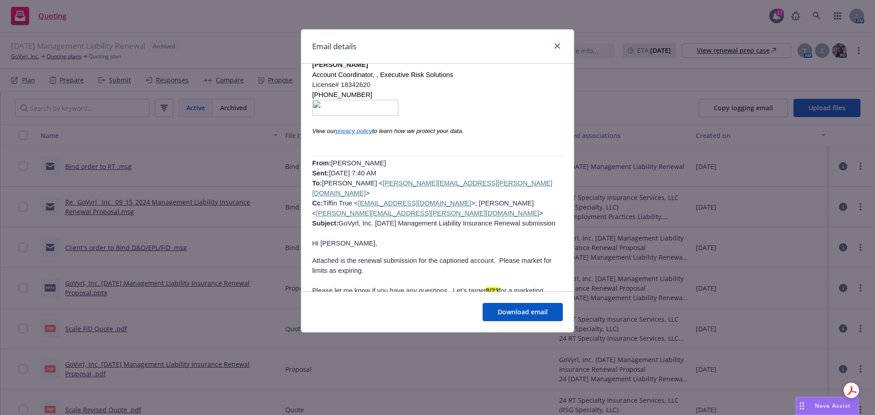
scroll to position [3164, 0]
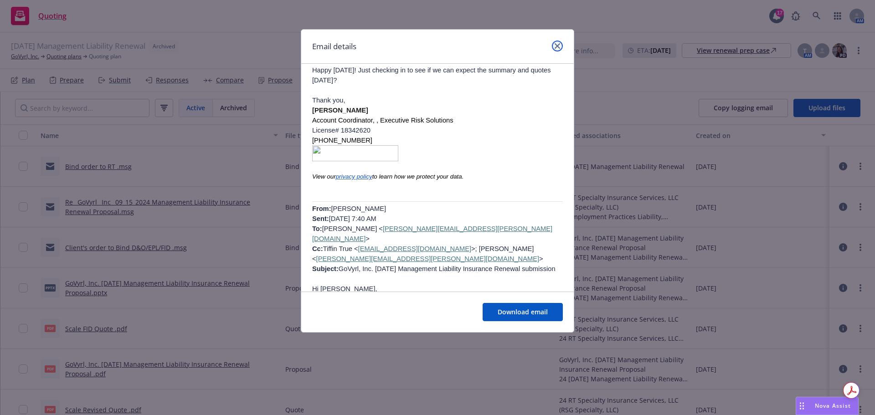
click at [554, 41] on link "close" at bounding box center [557, 46] width 11 height 11
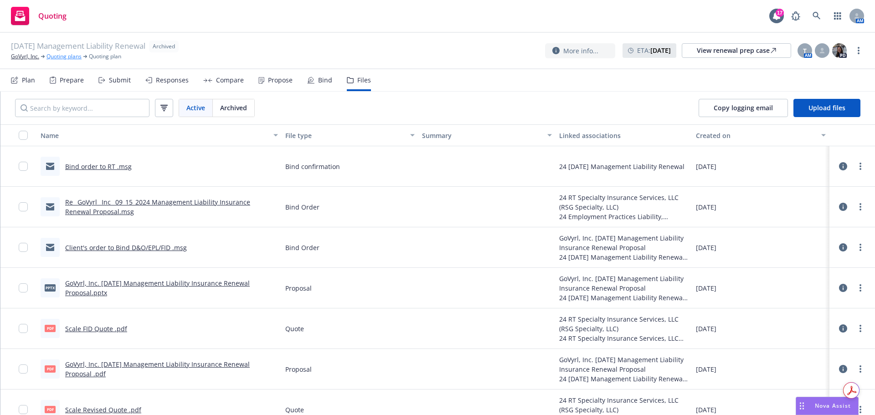
click at [68, 56] on link "Quoting plans" at bounding box center [63, 56] width 35 height 8
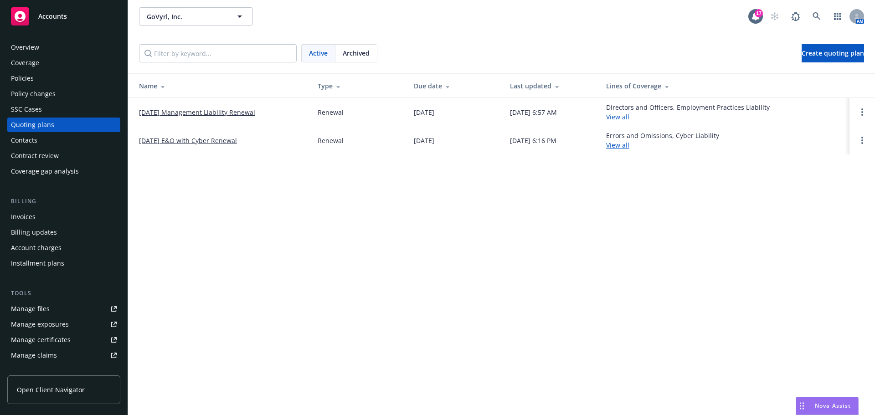
click at [185, 109] on link "[DATE] Management Liability Renewal" at bounding box center [197, 113] width 116 height 10
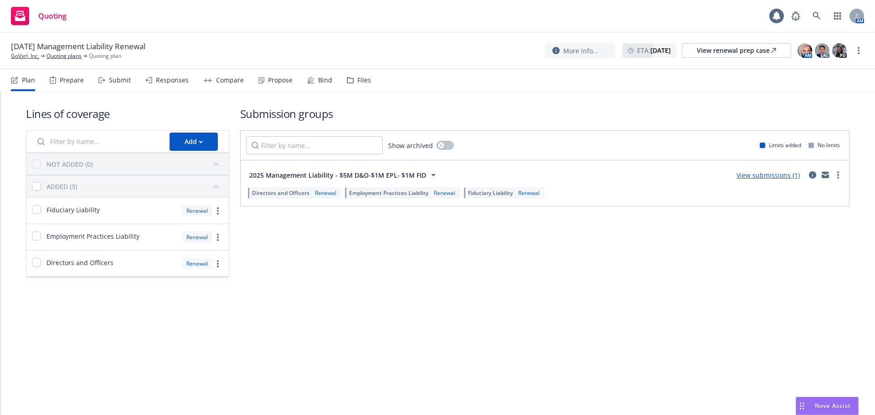
click at [363, 82] on div "Files" at bounding box center [364, 80] width 14 height 7
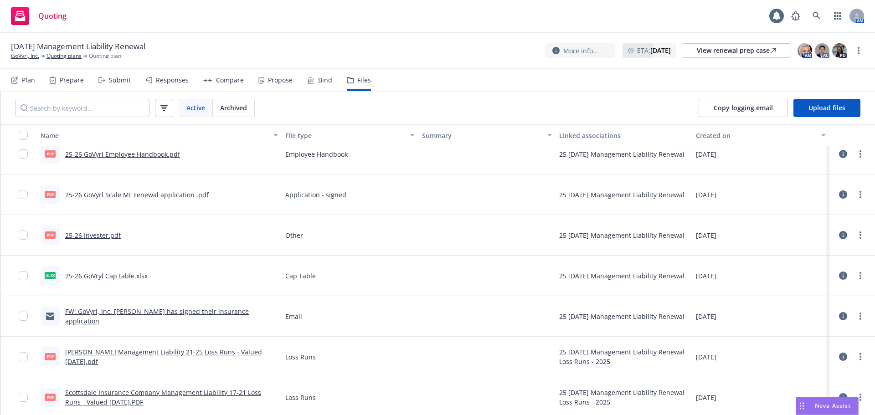
scroll to position [15, 0]
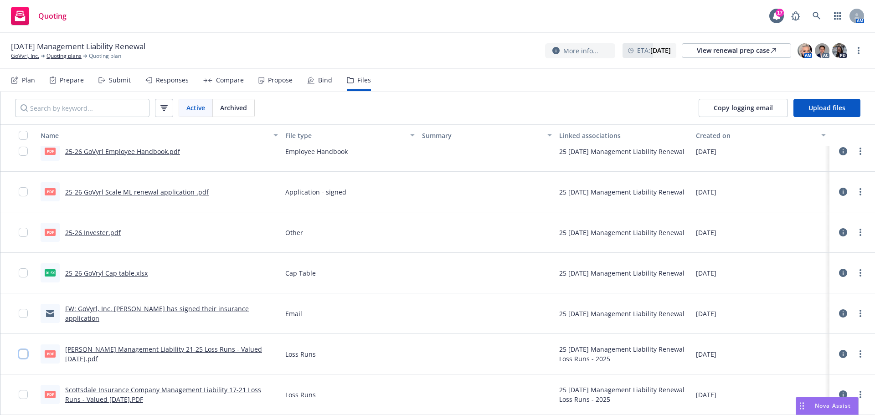
click at [21, 355] on input "checkbox" at bounding box center [23, 353] width 9 height 9
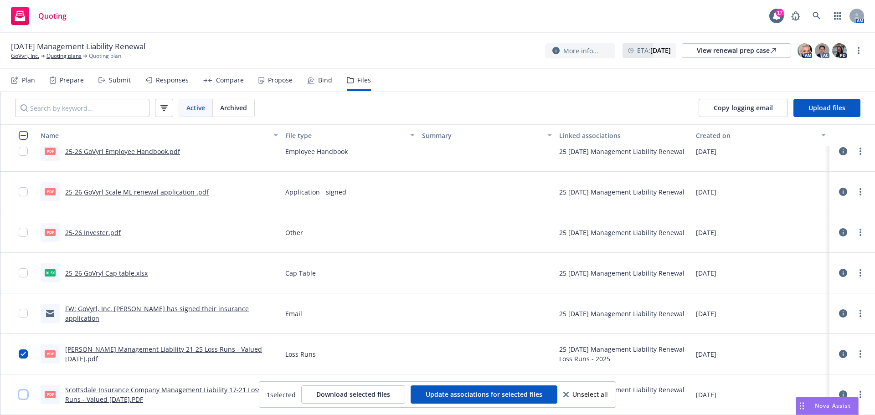
click at [21, 396] on input "checkbox" at bounding box center [23, 394] width 9 height 9
click at [377, 394] on span "Download selected files" at bounding box center [353, 394] width 74 height 9
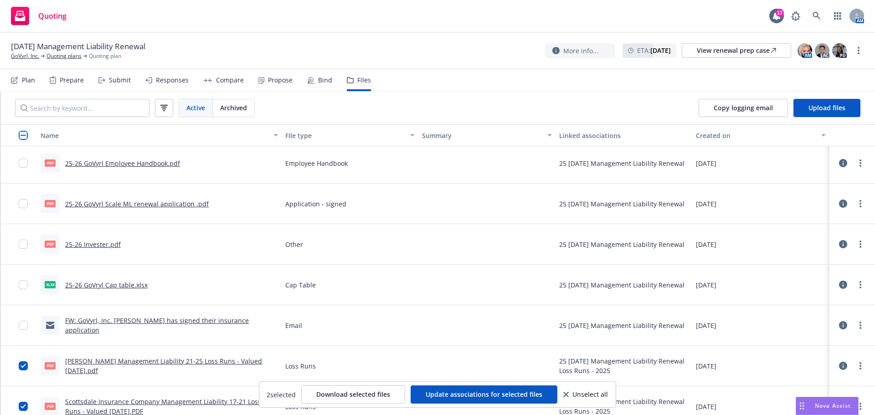
scroll to position [0, 0]
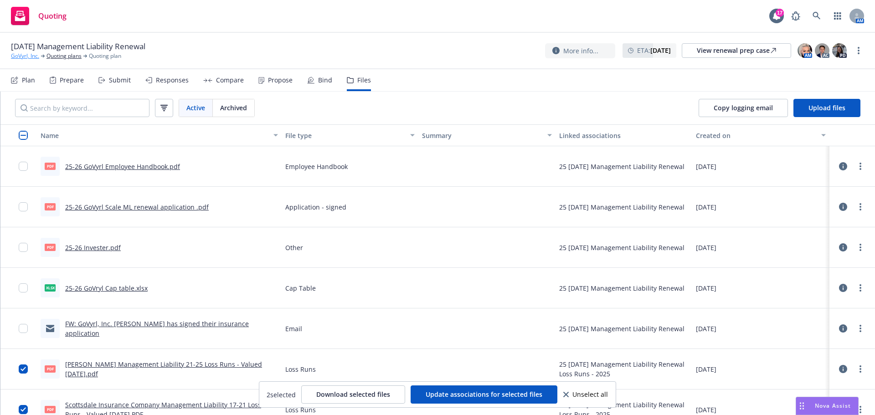
click at [37, 56] on link "GoVyrl, Inc." at bounding box center [25, 56] width 28 height 8
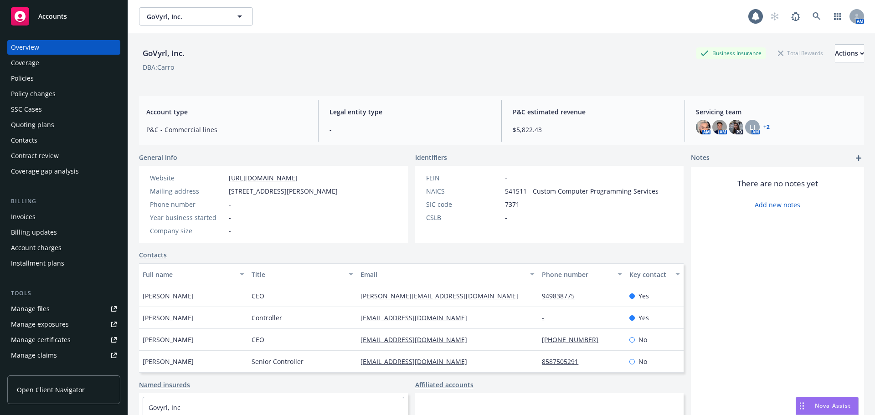
click at [78, 77] on div "Policies" at bounding box center [64, 78] width 106 height 15
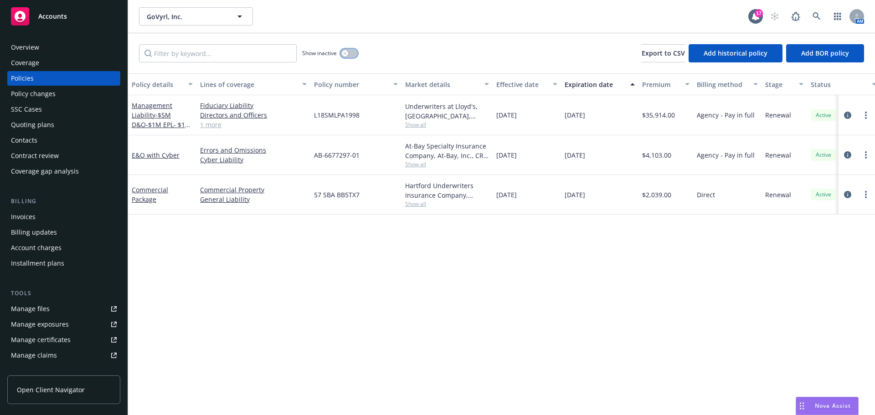
click at [343, 56] on div "button" at bounding box center [345, 53] width 6 height 6
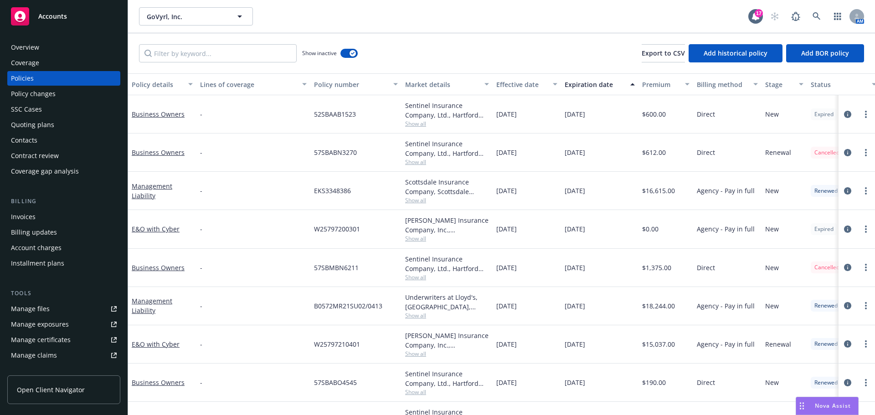
click at [75, 130] on div "Quoting plans" at bounding box center [64, 125] width 106 height 15
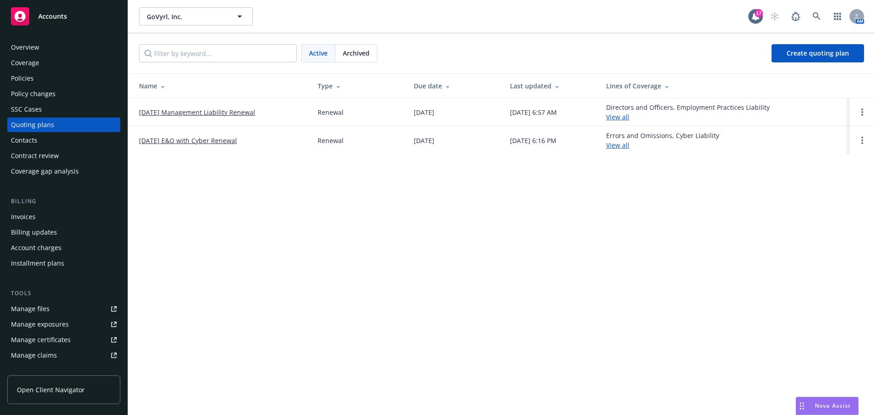
click at [190, 113] on link "[DATE] Management Liability Renewal" at bounding box center [197, 113] width 116 height 10
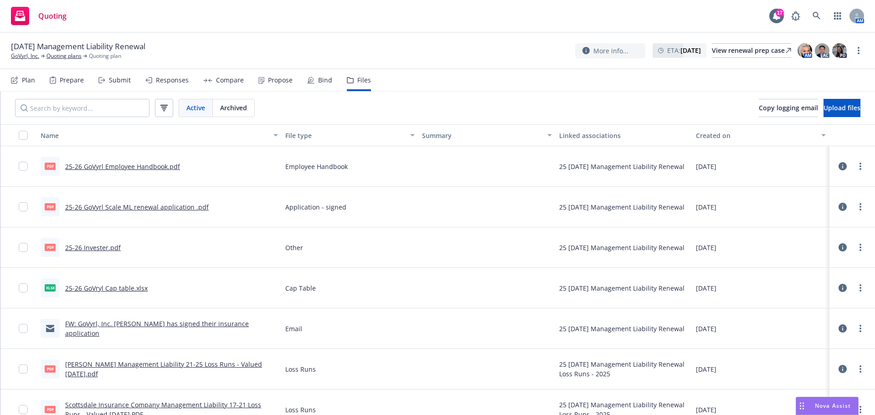
scroll to position [15, 0]
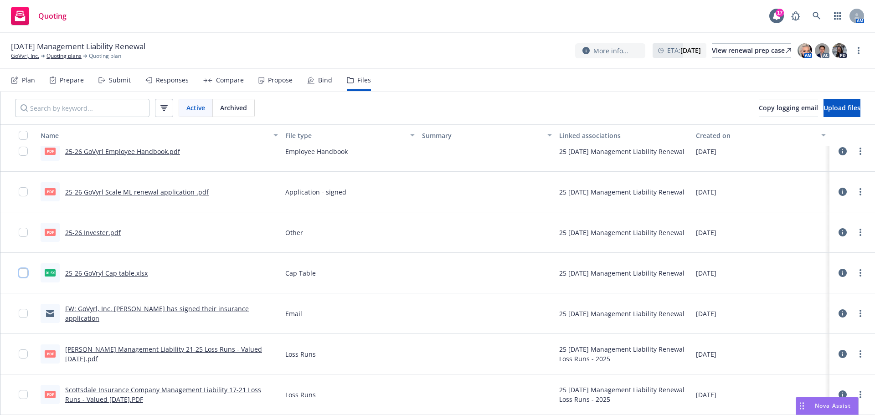
click at [26, 274] on input "checkbox" at bounding box center [23, 272] width 9 height 9
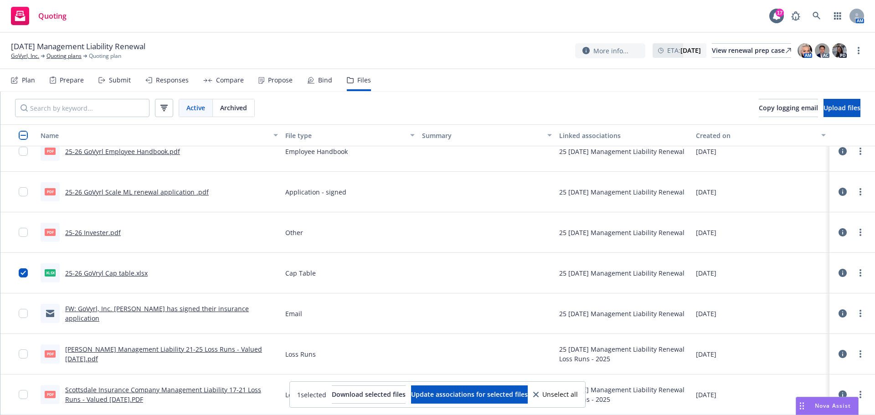
click at [37, 234] on div "pdf 25-26 Invester.pdf" at bounding box center [159, 232] width 245 height 41
click at [27, 234] on input "checkbox" at bounding box center [23, 232] width 9 height 9
click at [25, 195] on input "checkbox" at bounding box center [23, 191] width 9 height 9
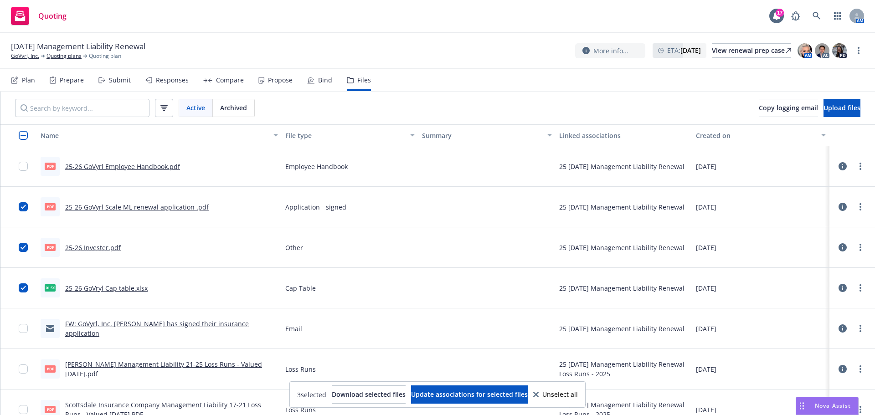
click at [25, 171] on div at bounding box center [26, 166] width 15 height 29
click at [26, 169] on input "checkbox" at bounding box center [23, 166] width 9 height 9
click at [378, 401] on button "Download selected files" at bounding box center [369, 394] width 74 height 18
drag, startPoint x: 47, startPoint y: 60, endPoint x: 58, endPoint y: 55, distance: 12.0
click at [47, 60] on link "Quoting plans" at bounding box center [63, 56] width 35 height 8
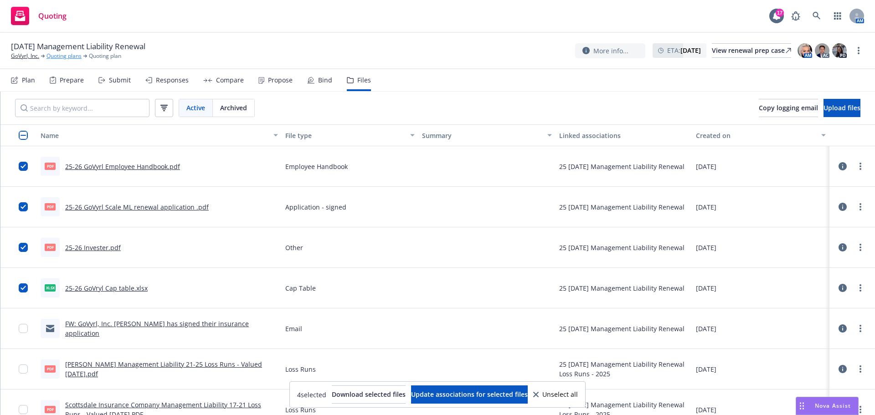
click at [58, 55] on link "Quoting plans" at bounding box center [63, 56] width 35 height 8
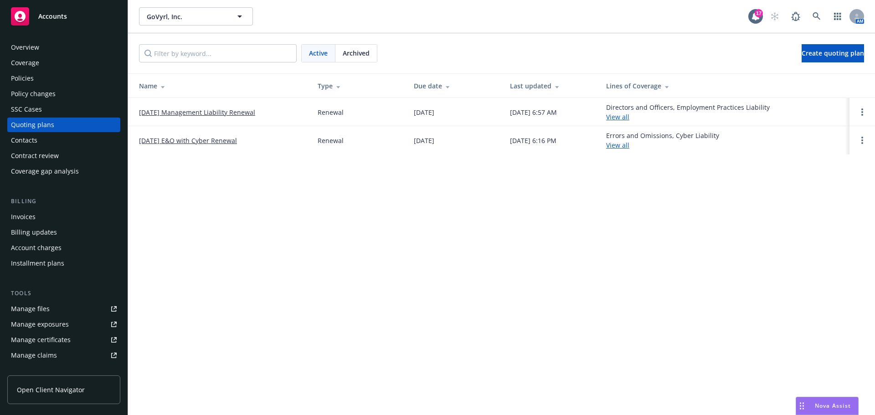
click at [351, 56] on span "Archived" at bounding box center [356, 53] width 27 height 10
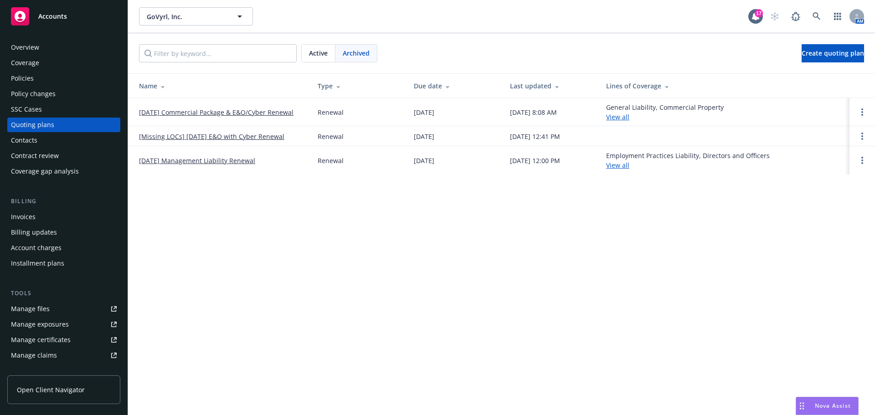
click at [210, 162] on link "[DATE] Management Liability Renewal" at bounding box center [197, 161] width 116 height 10
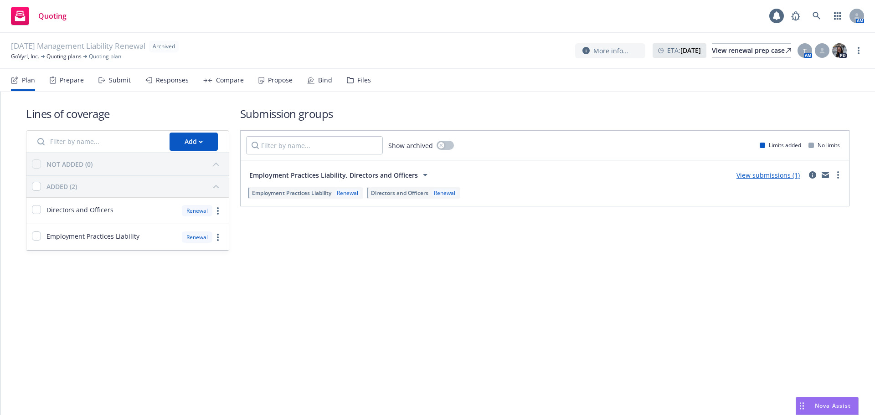
click at [348, 80] on icon at bounding box center [350, 80] width 7 height 6
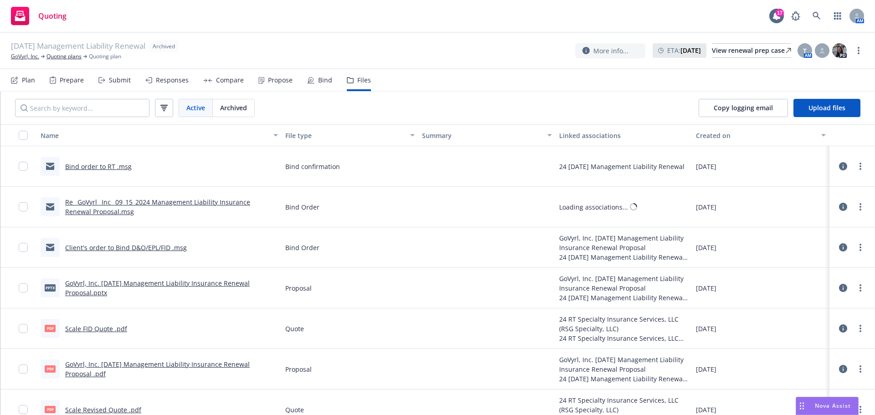
click at [117, 169] on link "Bind order to RT .msg" at bounding box center [98, 166] width 67 height 9
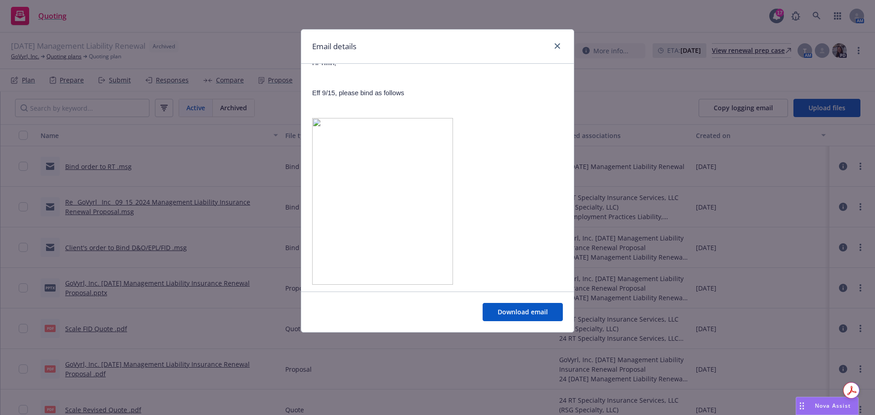
scroll to position [123, 0]
click at [394, 144] on img at bounding box center [382, 186] width 141 height 167
click at [321, 103] on img at bounding box center [382, 186] width 141 height 167
click at [314, 103] on img at bounding box center [382, 186] width 141 height 167
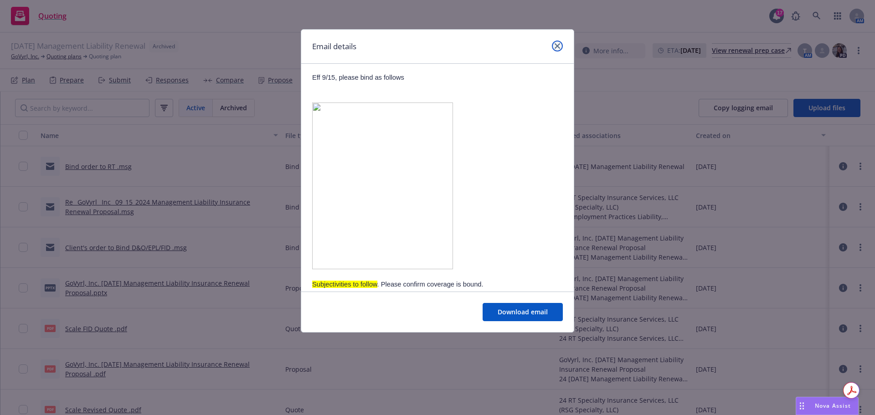
click at [555, 44] on icon "close" at bounding box center [556, 45] width 5 height 5
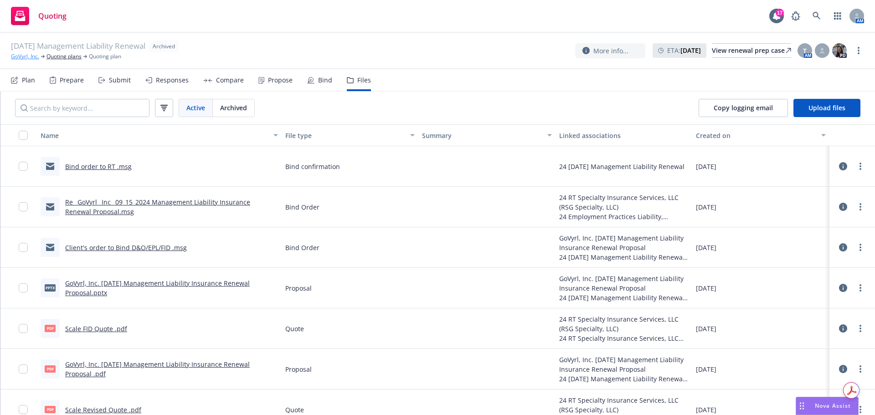
click at [28, 55] on link "GoVyrl, Inc." at bounding box center [25, 56] width 28 height 8
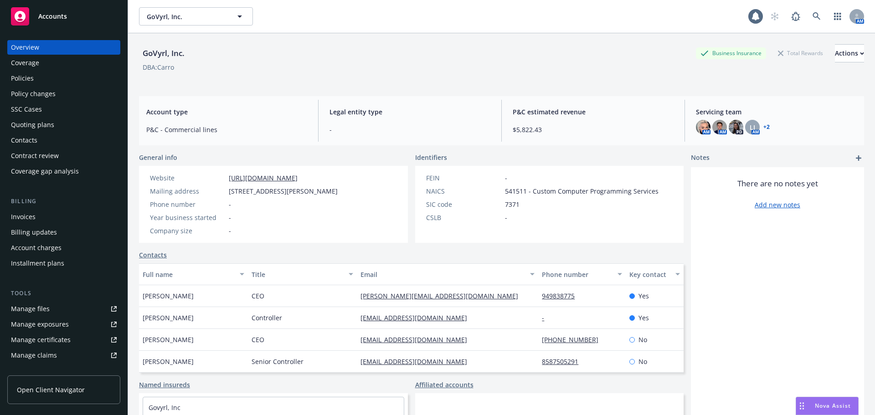
click at [72, 73] on div "Policies" at bounding box center [64, 78] width 106 height 15
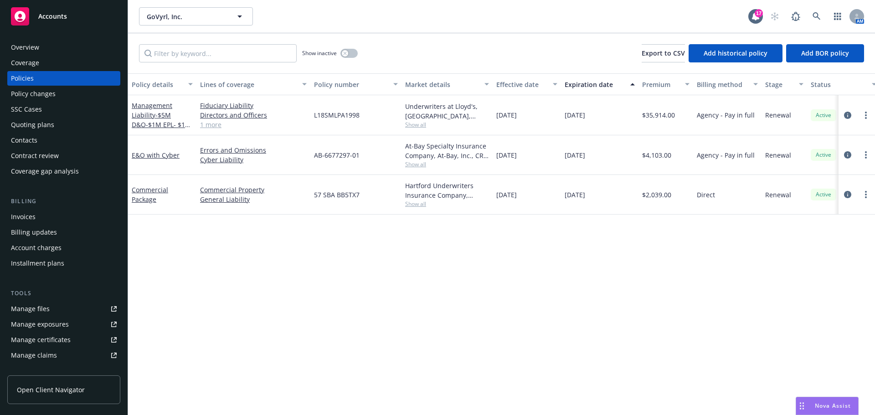
click at [208, 123] on link "1 more" at bounding box center [253, 125] width 107 height 10
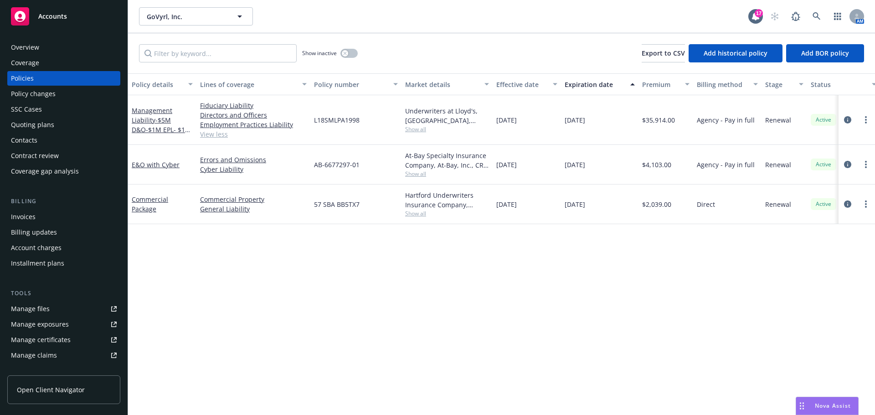
click at [51, 125] on div "Quoting plans" at bounding box center [32, 125] width 43 height 15
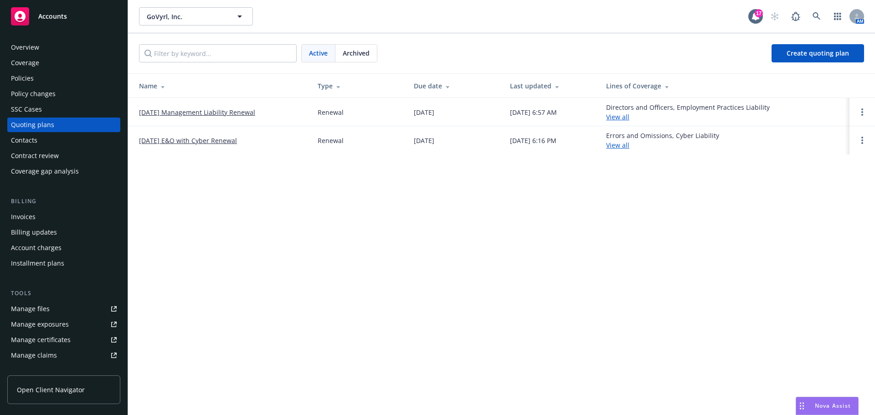
click at [195, 109] on link "[DATE] Management Liability Renewal" at bounding box center [197, 113] width 116 height 10
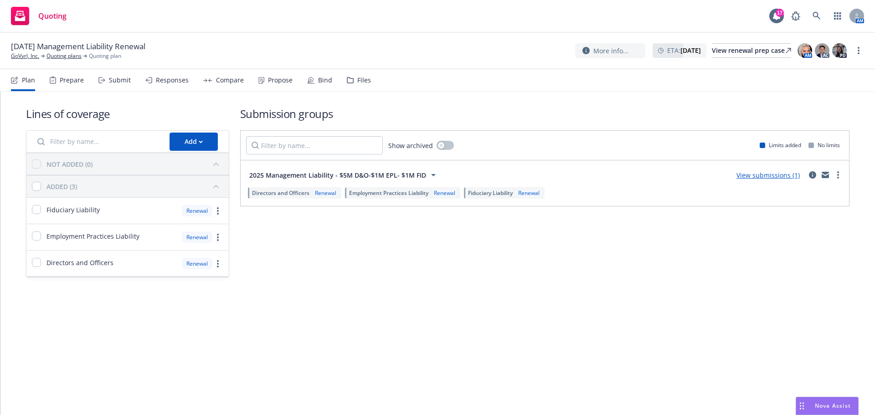
click at [113, 82] on div "Submit" at bounding box center [120, 80] width 22 height 7
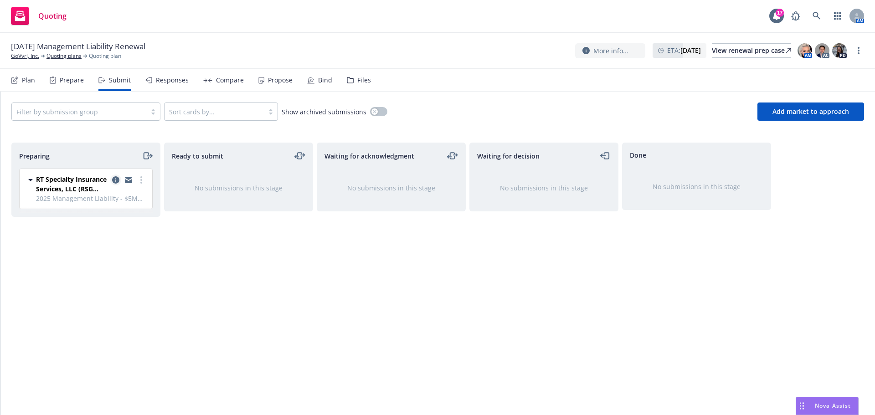
click at [115, 181] on icon "copy logging email" at bounding box center [115, 179] width 7 height 7
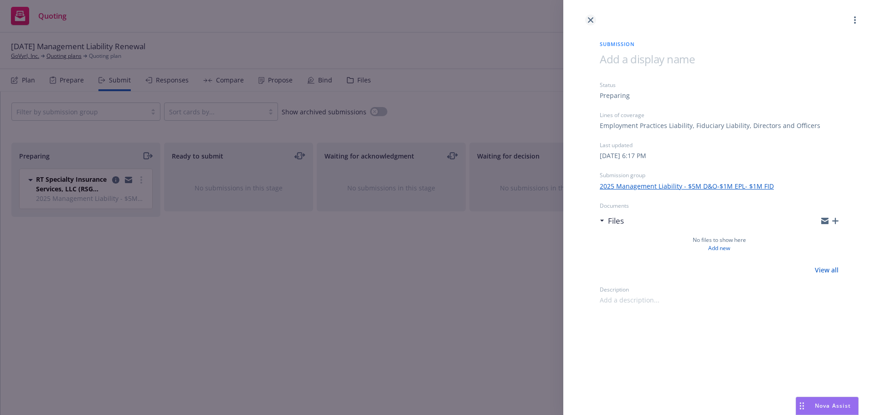
click at [587, 22] on link "close" at bounding box center [590, 20] width 11 height 11
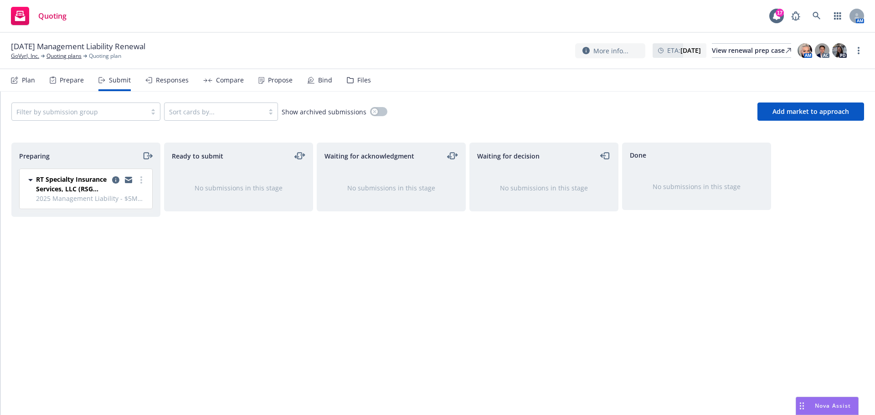
drag, startPoint x: 364, startPoint y: 68, endPoint x: 362, endPoint y: 78, distance: 10.3
click at [364, 71] on div "[DATE] Management Liability Renewal GoVyrl, Inc. Quoting plans Quoting plan Mor…" at bounding box center [437, 224] width 875 height 382
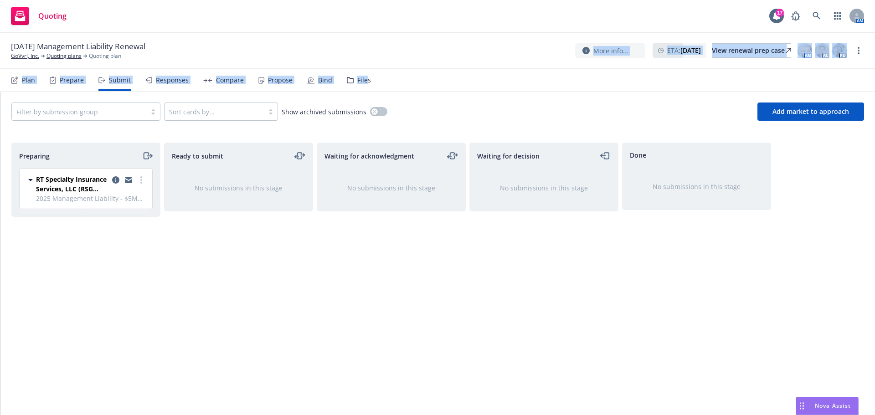
click at [362, 78] on div "Files" at bounding box center [364, 80] width 14 height 7
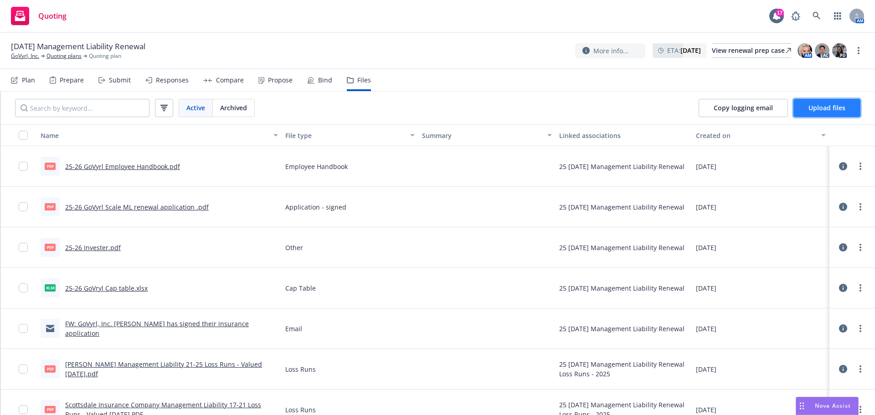
click at [814, 104] on span "Upload files" at bounding box center [826, 107] width 37 height 9
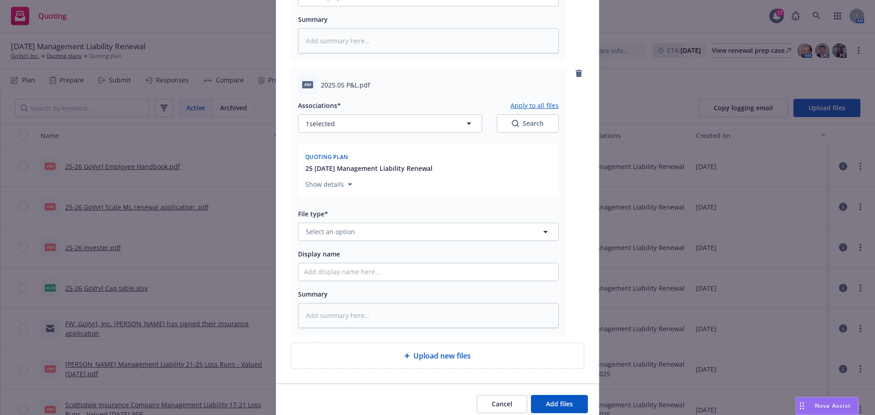
scroll to position [1174, 0]
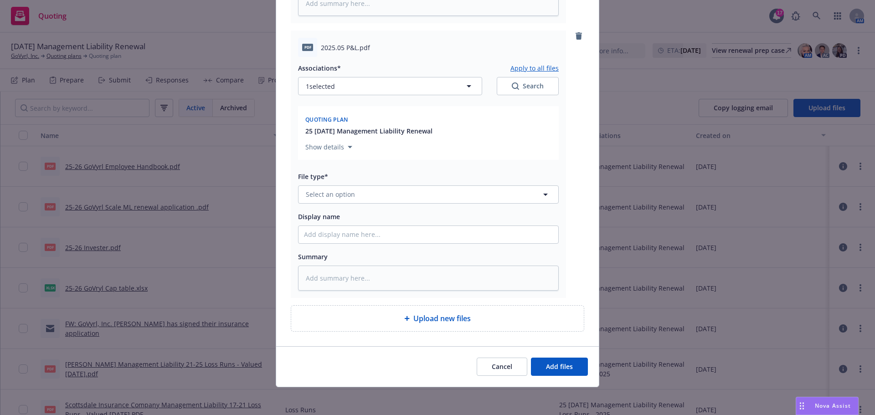
type textarea "x"
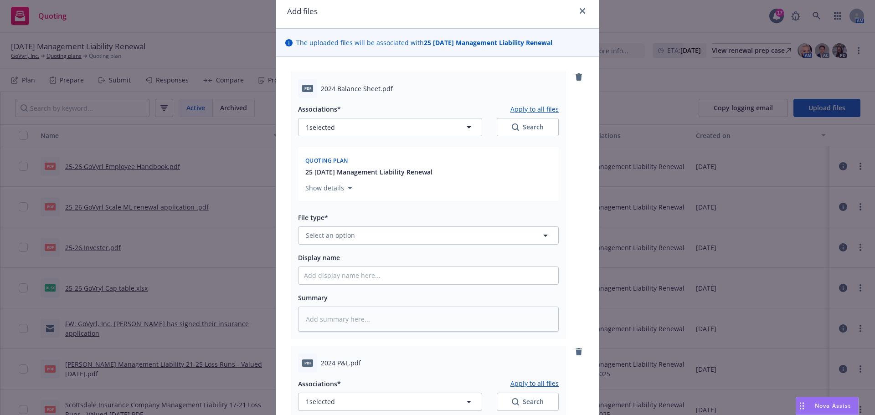
scroll to position [0, 0]
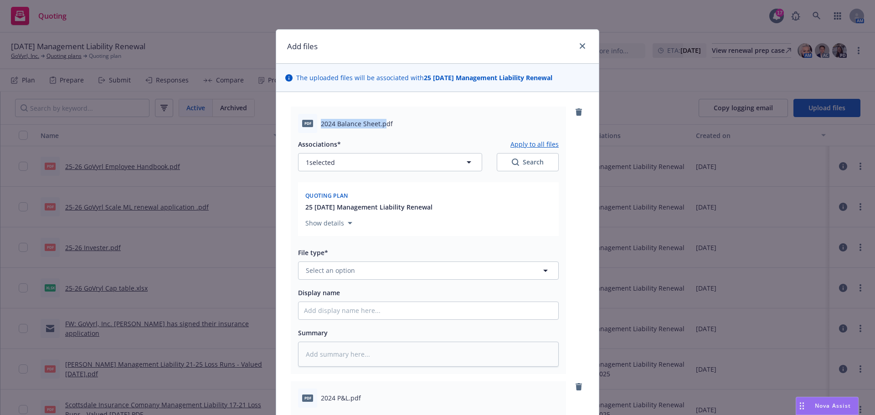
drag, startPoint x: 317, startPoint y: 124, endPoint x: 383, endPoint y: 126, distance: 66.1
click at [383, 126] on div "pdf 2024 Balance Sheet.pdf" at bounding box center [428, 123] width 261 height 19
click at [370, 127] on span "2024 Balance Sheet.pdf" at bounding box center [357, 124] width 72 height 10
drag, startPoint x: 317, startPoint y: 124, endPoint x: 375, endPoint y: 125, distance: 57.9
click at [375, 125] on span "2024 Balance Sheet.pdf" at bounding box center [357, 124] width 72 height 10
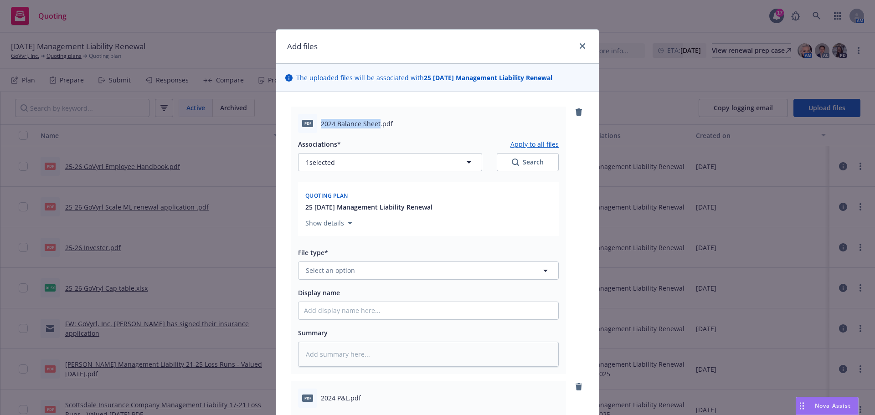
copy span "2024 Balance Sheet"
click at [359, 270] on button "Select an option" at bounding box center [428, 271] width 261 height 18
type input "b"
click at [322, 270] on span "Select an option" at bounding box center [330, 271] width 49 height 10
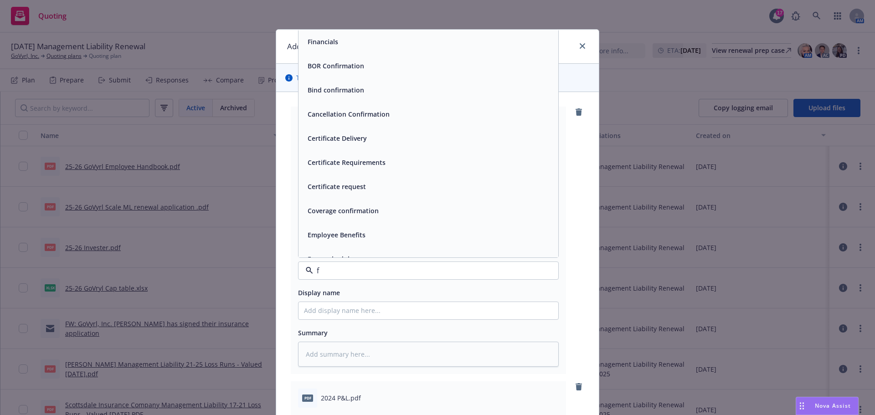
type input "fi"
click at [348, 43] on div "Financials" at bounding box center [428, 41] width 249 height 13
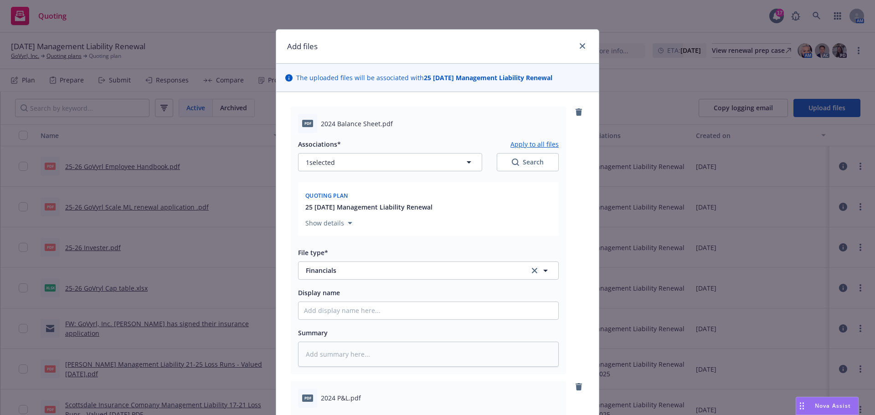
click at [341, 307] on div "Display name" at bounding box center [428, 303] width 261 height 33
click at [341, 307] on input "Display name" at bounding box center [428, 310] width 260 height 17
type textarea "x"
type input "20"
type textarea "x"
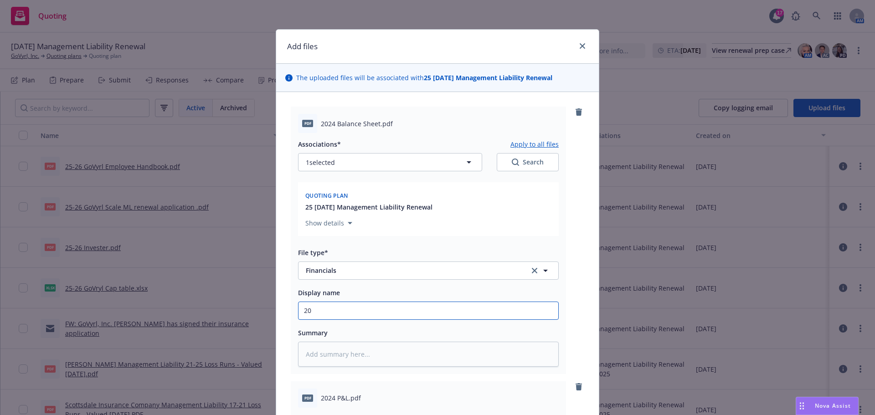
type input "202"
type textarea "x"
type input "2024"
type textarea "x"
type input "2024"
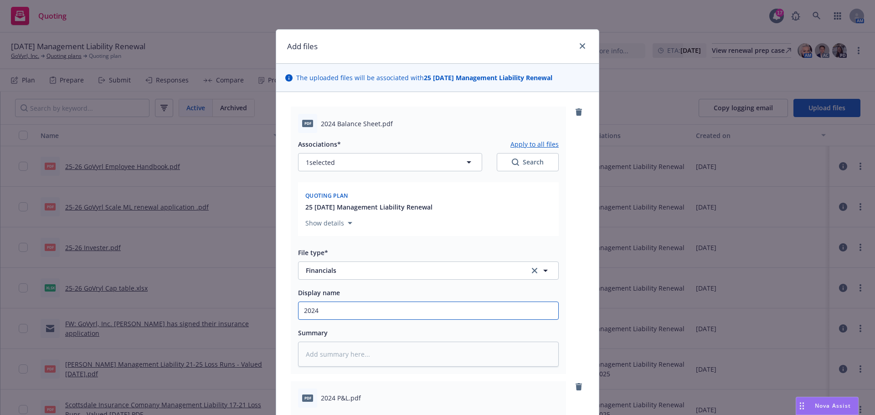
type textarea "x"
type input "2024 B"
type textarea "x"
type input "2024"
type textarea "x"
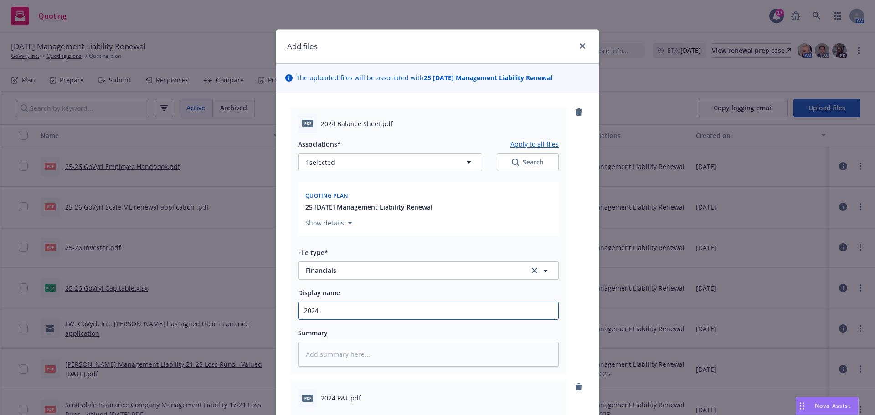
type input "2024 F"
type textarea "x"
type input "2024 Fi"
type textarea "x"
type input "2024 Fina"
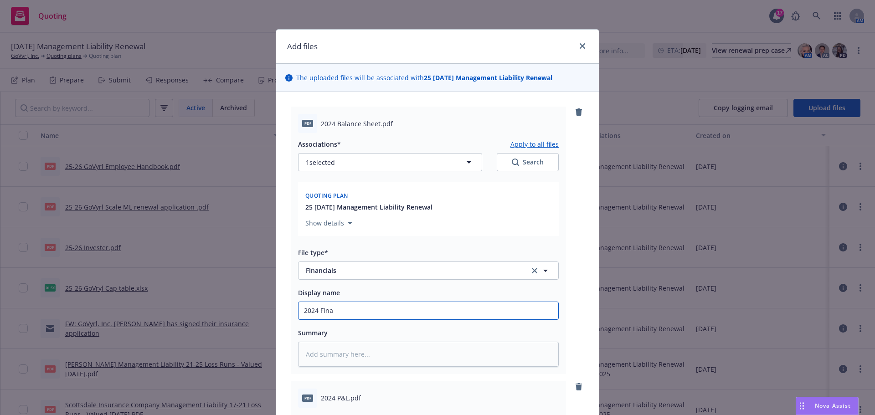
type textarea "x"
type input "2024 [PERSON_NAME]"
type textarea "x"
type input "2024 Financi"
type textarea "x"
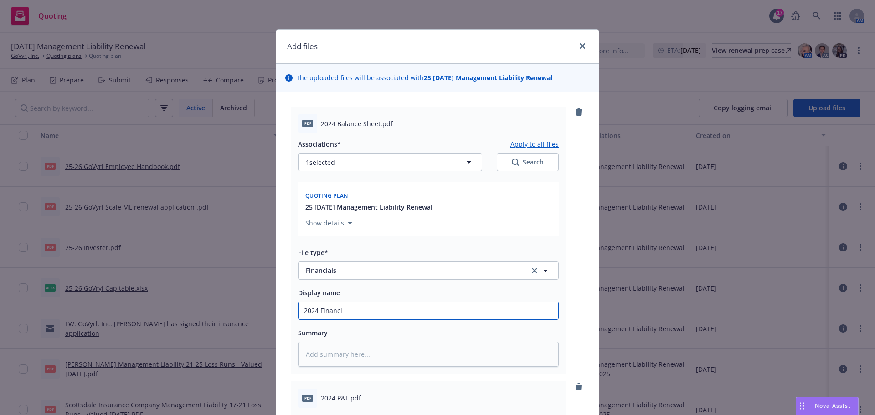
type input "2024 Financ"
type textarea "x"
type input "2024 [PERSON_NAME]"
type textarea "x"
type input "2024 Fina"
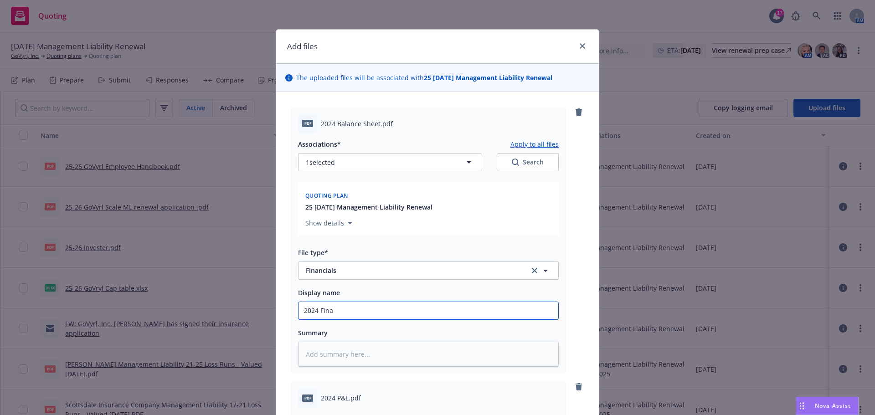
type textarea "x"
type input "2024 Fin"
type textarea "x"
type input "2024 Fi"
type textarea "x"
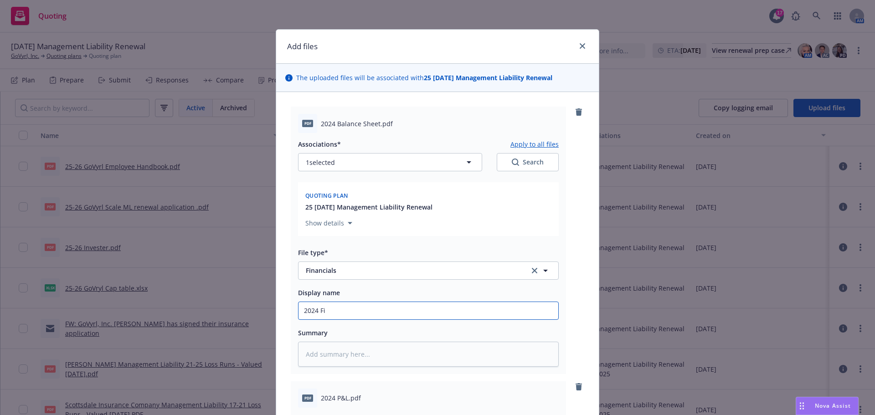
type input "2024 F"
type textarea "x"
type input "2024"
type textarea "x"
type input "2024 B"
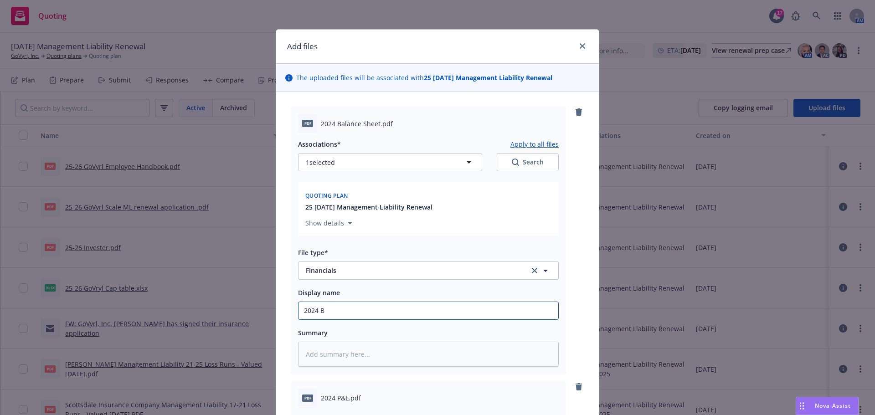
type textarea "x"
type input "2024 [MEDICAL_DATA]"
type textarea "x"
type input "2024 Bala"
type textarea "x"
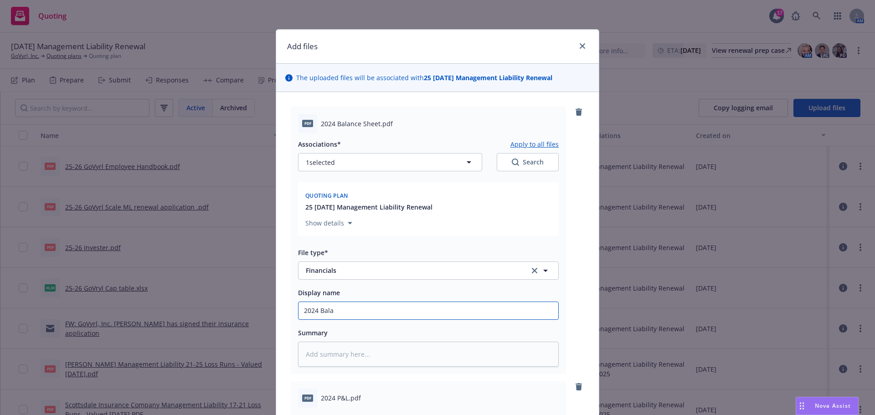
type input "2024 [PERSON_NAME]"
type textarea "x"
type input "2024 Balanc"
type textarea "x"
type input "2024 Balance"
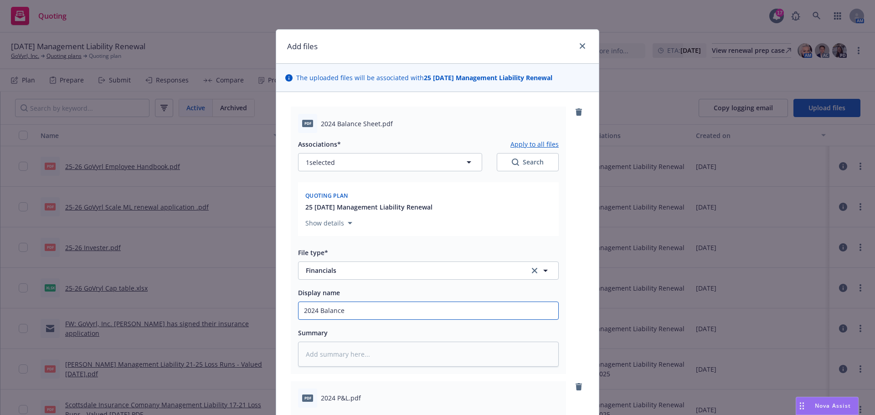
type textarea "x"
type input "2024 Balance"
type textarea "x"
type input "2024 Balance Sh"
type textarea "x"
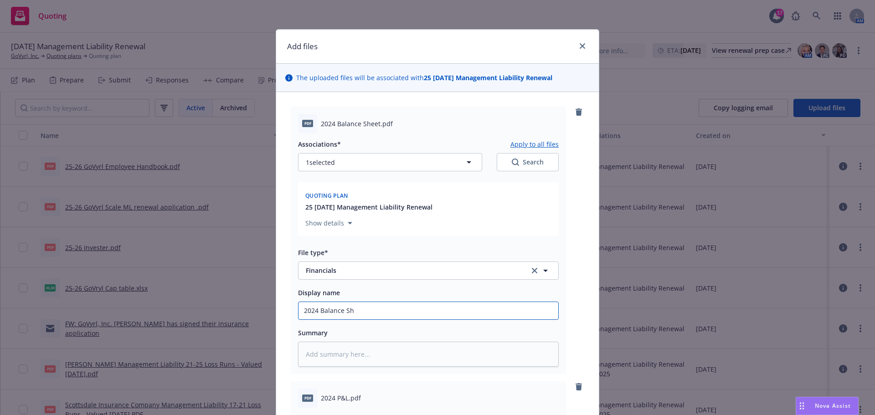
type input "2024 Balance She"
type textarea "x"
type input "2024 Balance Shee"
type textarea "x"
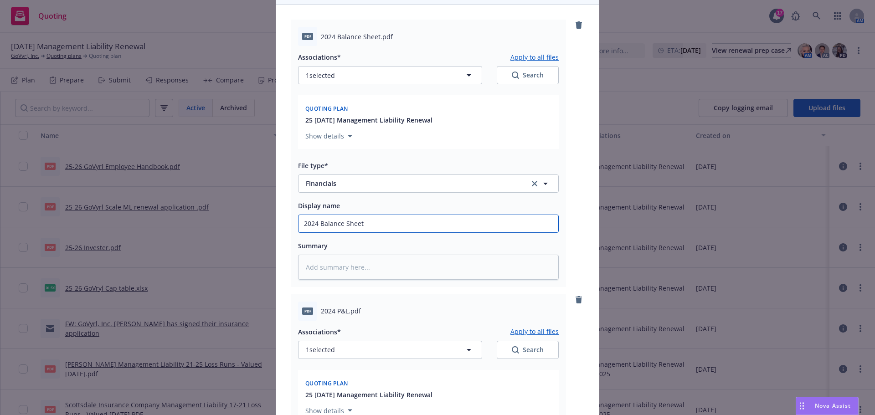
scroll to position [91, 0]
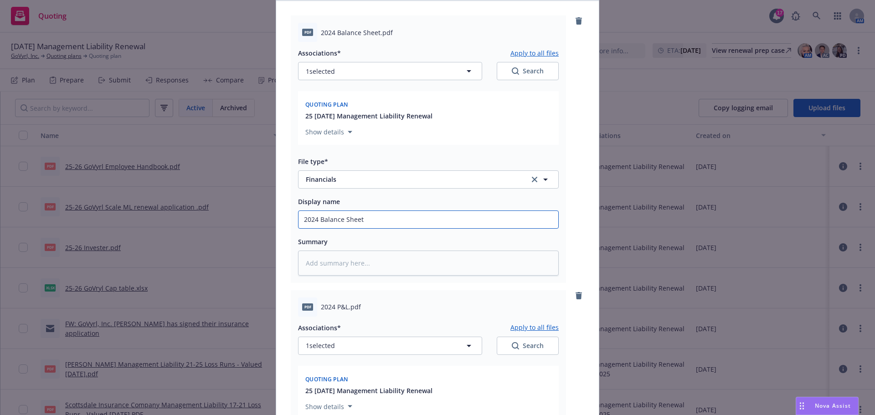
type input "2024 Balance Sheet"
click at [321, 308] on span "2024 P&L.pdf" at bounding box center [341, 307] width 40 height 10
drag, startPoint x: 318, startPoint y: 308, endPoint x: 344, endPoint y: 306, distance: 26.9
click at [344, 306] on span "2024 P&L.pdf" at bounding box center [341, 307] width 40 height 10
copy span "2024 P&L"
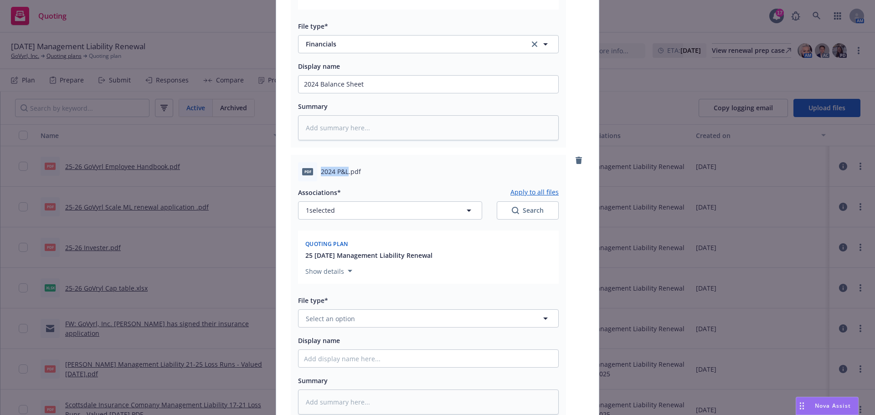
scroll to position [228, 0]
click at [344, 316] on span "Select an option" at bounding box center [330, 318] width 49 height 10
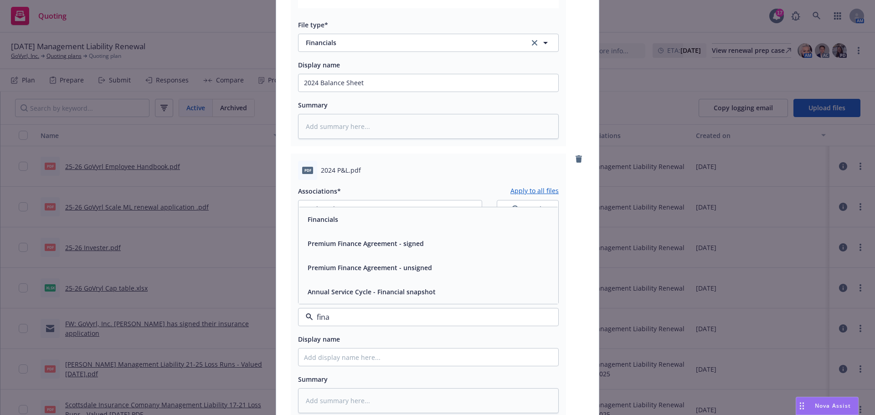
type input "[PERSON_NAME]"
click at [333, 225] on div "Financials" at bounding box center [322, 219] width 36 height 13
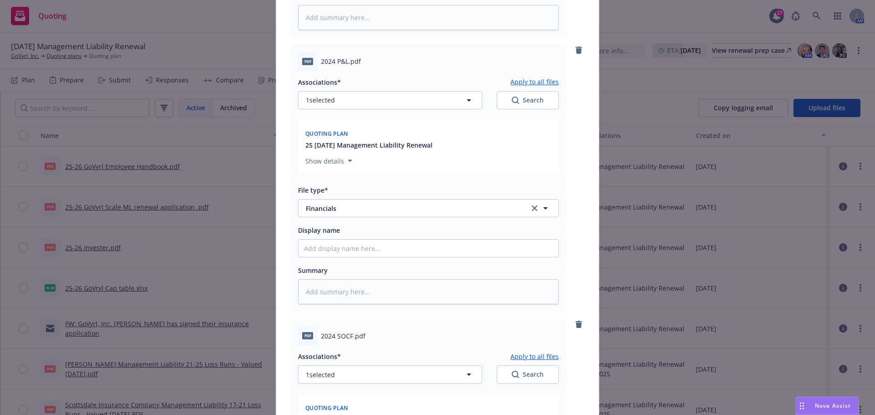
scroll to position [364, 0]
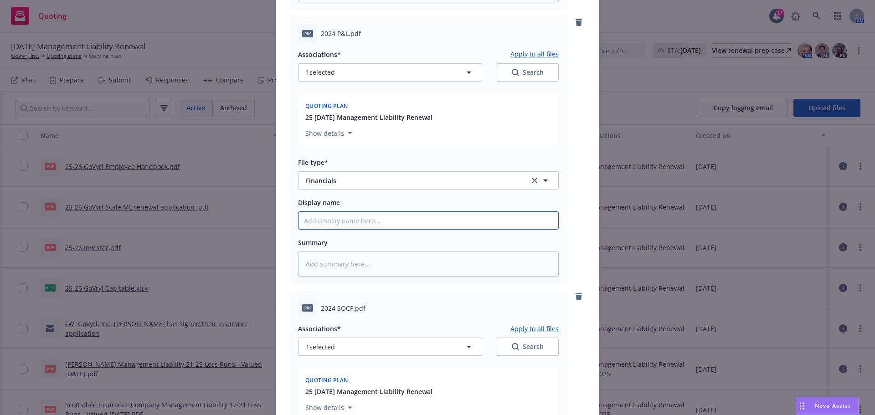
paste input "2024 P&L"
type textarea "x"
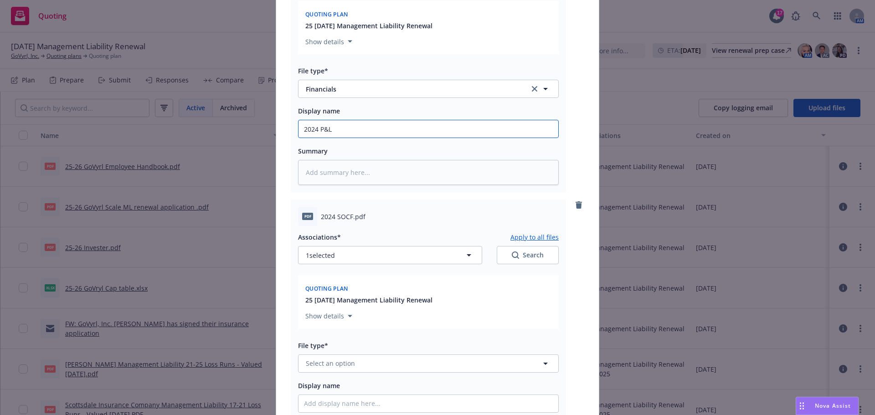
scroll to position [501, 0]
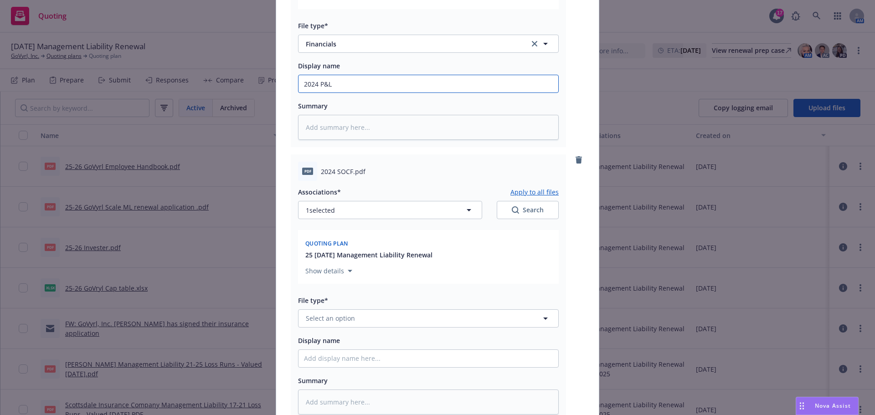
type input "2024 P&L"
drag, startPoint x: 317, startPoint y: 172, endPoint x: 347, endPoint y: 171, distance: 30.1
click at [347, 171] on span "2024 SOCF.pdf" at bounding box center [343, 172] width 45 height 10
drag, startPoint x: 349, startPoint y: 170, endPoint x: 318, endPoint y: 171, distance: 31.9
click at [321, 171] on span "2024 SOCF.pdf" at bounding box center [343, 172] width 45 height 10
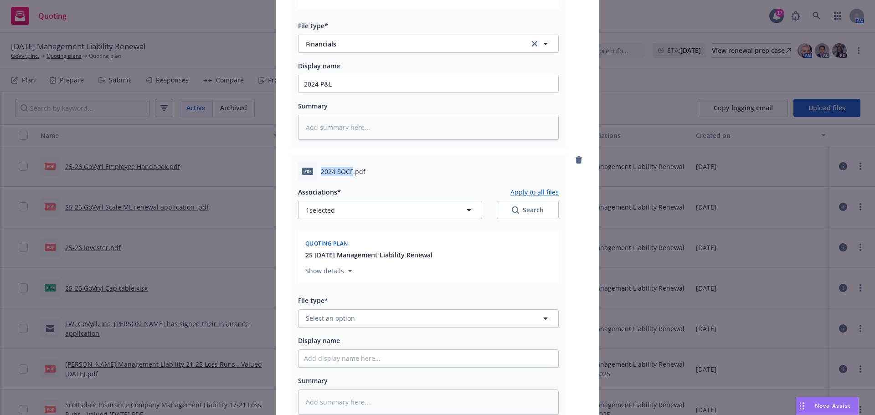
copy span "2024 SOCF"
click at [365, 318] on button "Select an option" at bounding box center [428, 318] width 261 height 18
type input "[PERSON_NAME]"
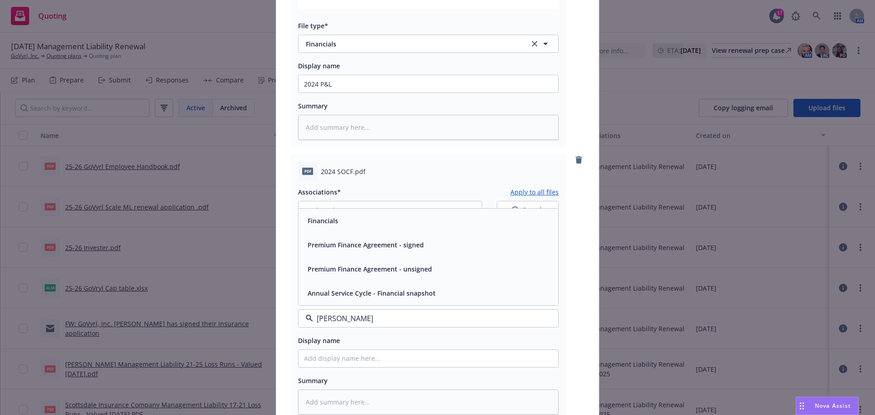
click at [369, 228] on div "Financials" at bounding box center [428, 221] width 260 height 24
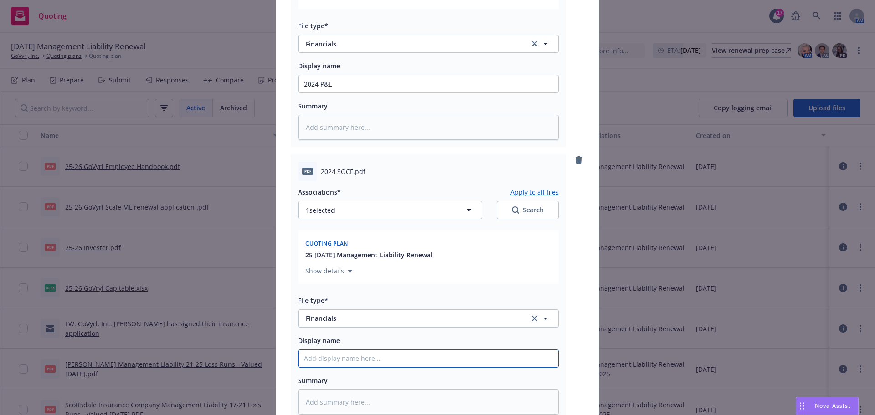
paste input "2024 SOCF"
type textarea "x"
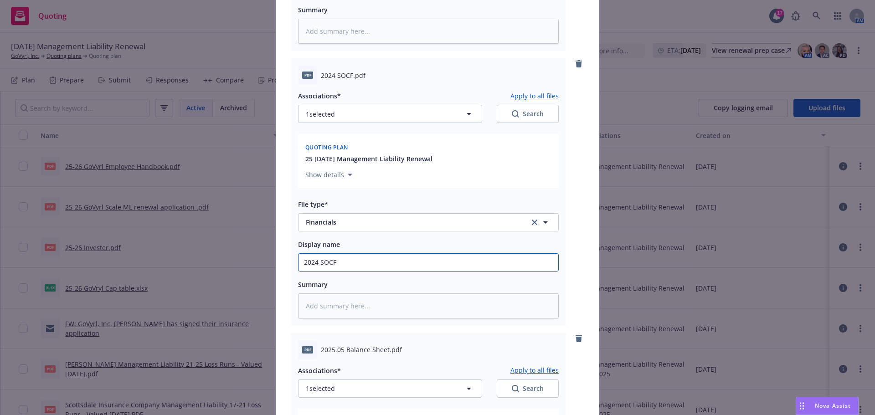
scroll to position [638, 0]
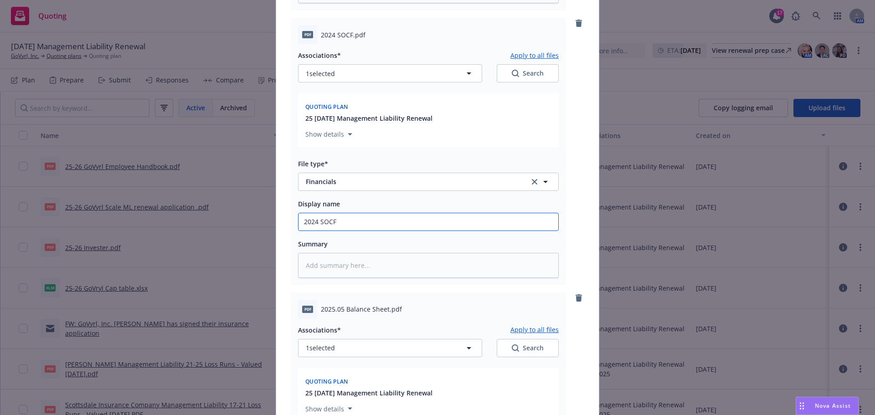
type input "2024 SOCF"
drag, startPoint x: 317, startPoint y: 309, endPoint x: 385, endPoint y: 310, distance: 67.9
click at [385, 310] on span "2025.05 Balance Sheet.pdf" at bounding box center [361, 309] width 81 height 10
copy span "2025.05 Balance Sheet"
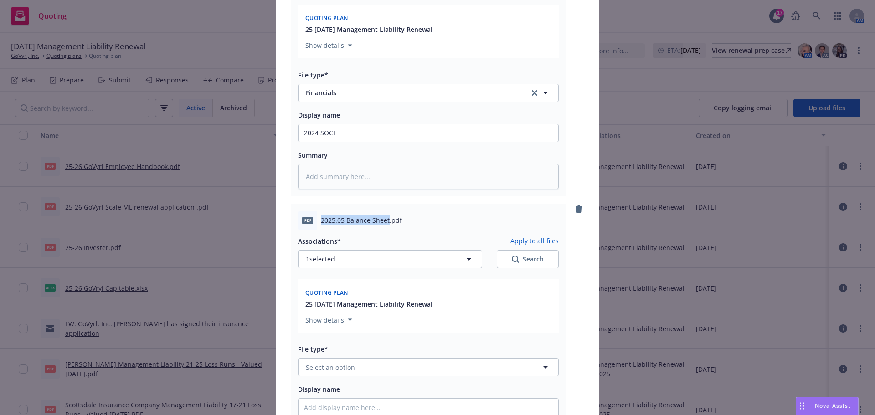
scroll to position [775, 0]
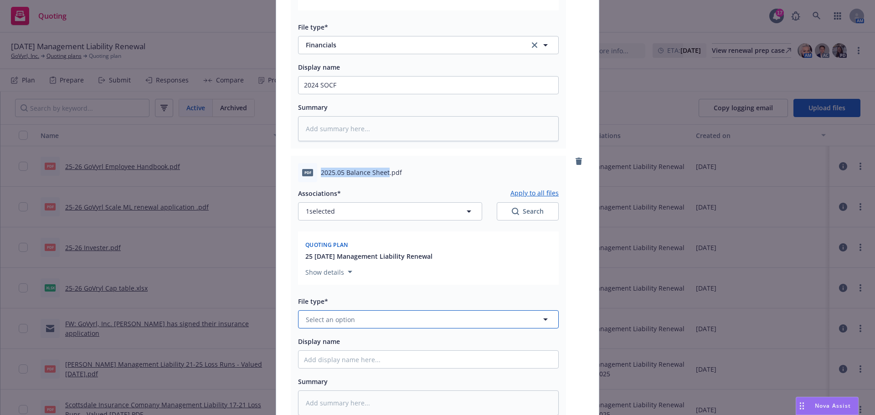
click at [361, 318] on button "Select an option" at bounding box center [428, 319] width 261 height 18
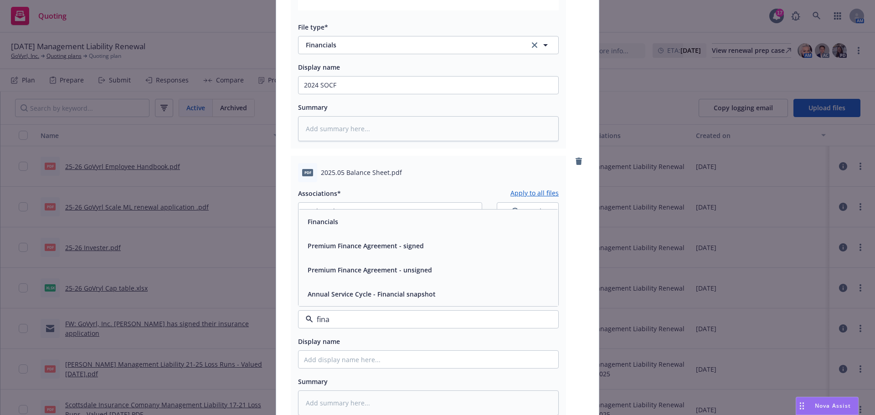
type input "[PERSON_NAME]"
click at [350, 217] on div "Financials" at bounding box center [428, 221] width 249 height 13
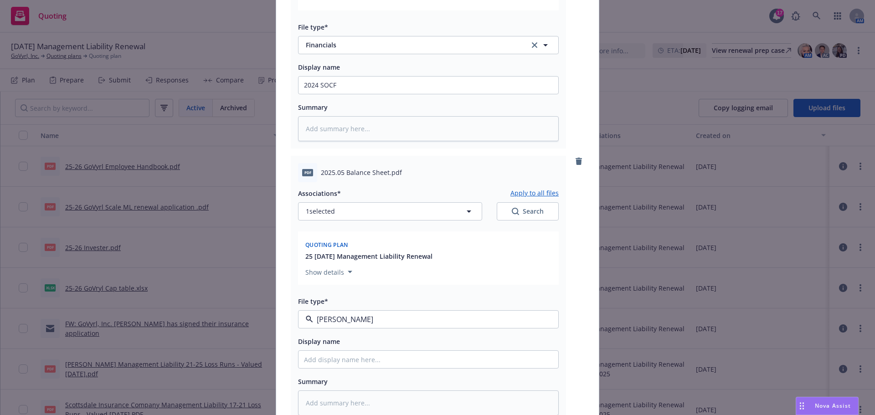
type textarea "x"
click at [357, 348] on div "Display name" at bounding box center [428, 352] width 261 height 33
paste input "2025.05 Balance Sheet"
type input "2025.05 Balance Sheet"
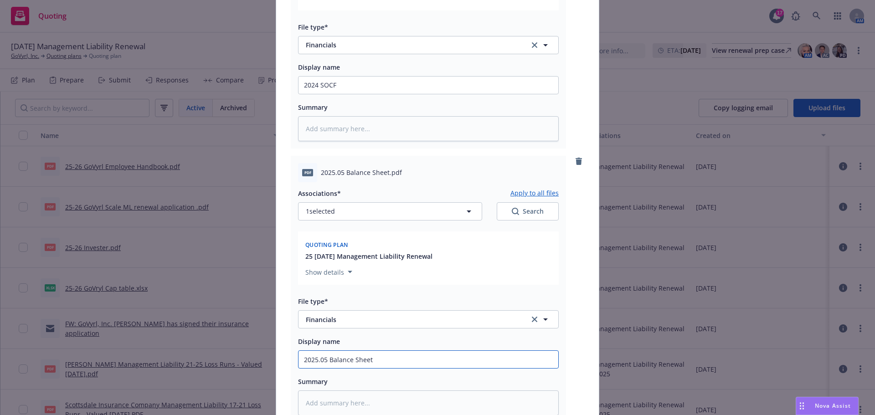
type textarea "x"
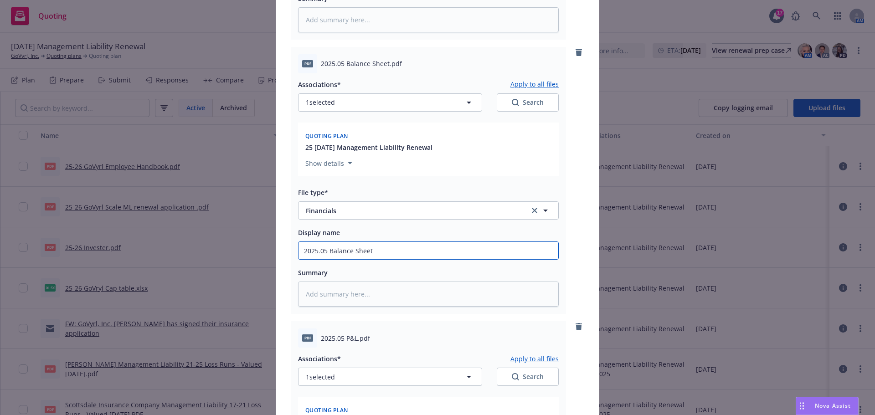
scroll to position [957, 0]
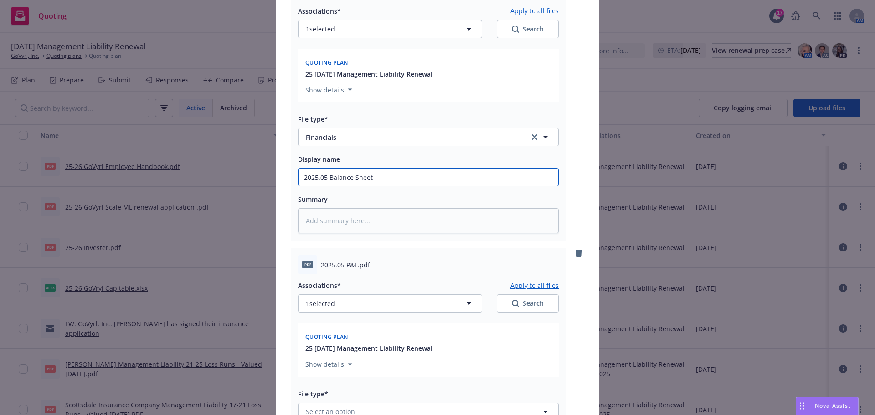
type input "2025.05 Balance Sheet"
drag, startPoint x: 318, startPoint y: 265, endPoint x: 354, endPoint y: 267, distance: 36.1
click at [354, 267] on span "2025.05 P&L.pdf" at bounding box center [345, 265] width 49 height 10
copy span "2025.05 P&L"
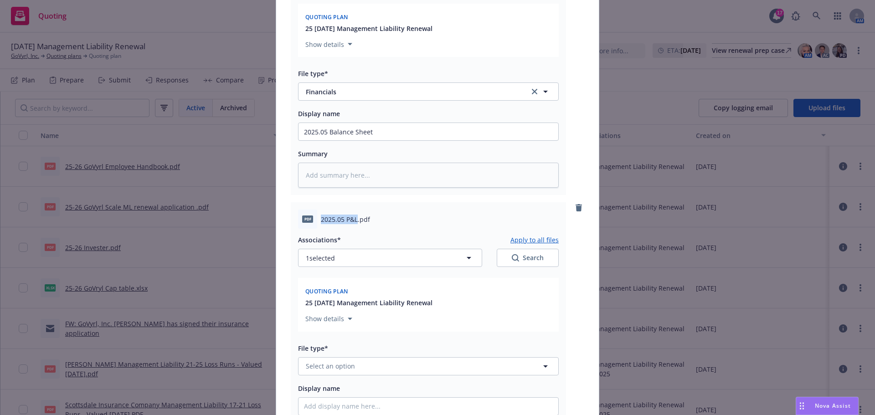
scroll to position [1093, 0]
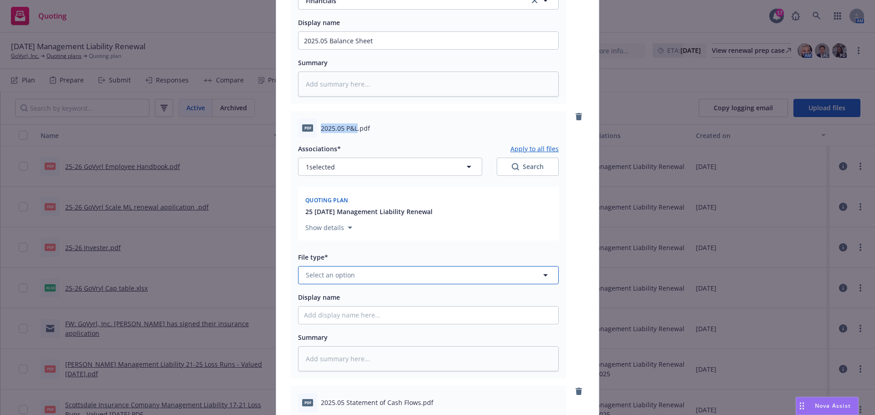
click at [336, 273] on span "Select an option" at bounding box center [330, 275] width 49 height 10
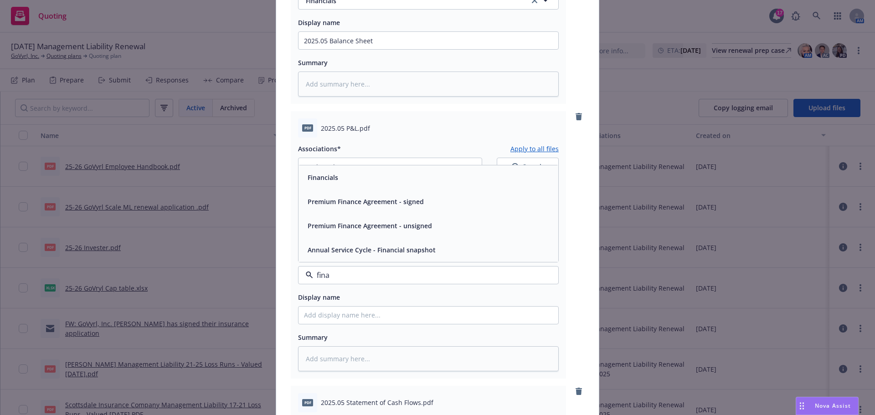
type input "[PERSON_NAME]"
click at [388, 172] on div "Financials" at bounding box center [428, 177] width 249 height 13
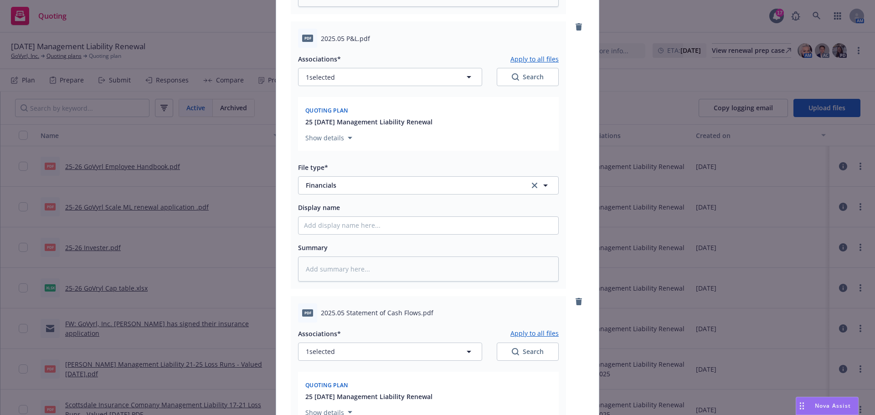
scroll to position [1230, 0]
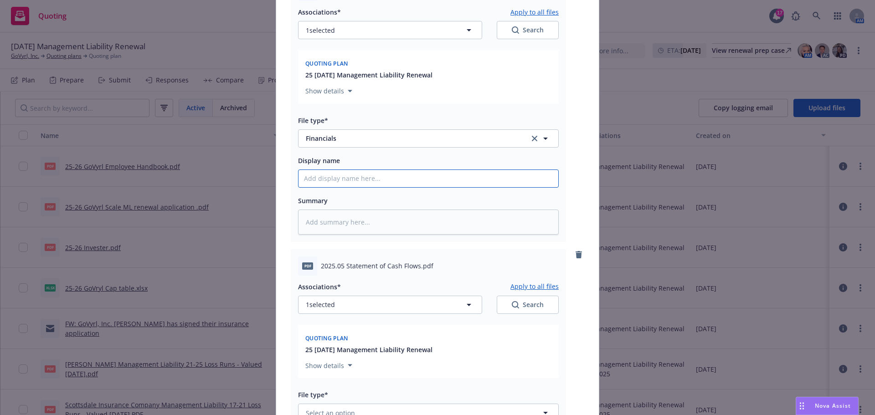
paste input "2025.05 P&L"
type textarea "x"
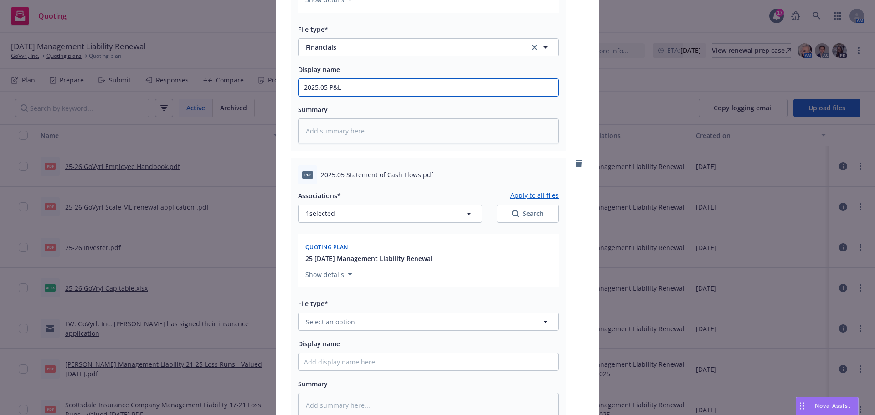
type input "2025.05 P&L"
drag, startPoint x: 318, startPoint y: 175, endPoint x: 414, endPoint y: 174, distance: 95.7
click at [414, 174] on span "2025.05 Statement of Cash Flows.pdf" at bounding box center [377, 175] width 113 height 10
copy span "2025.05 Statement of Cash Flows"
click at [336, 317] on span "Select an option" at bounding box center [330, 322] width 49 height 10
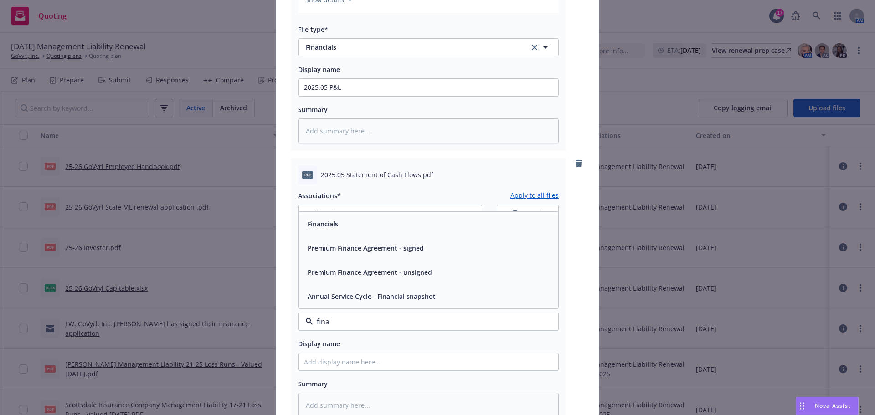
type input "[PERSON_NAME]"
click at [334, 218] on div "Financials" at bounding box center [322, 223] width 36 height 13
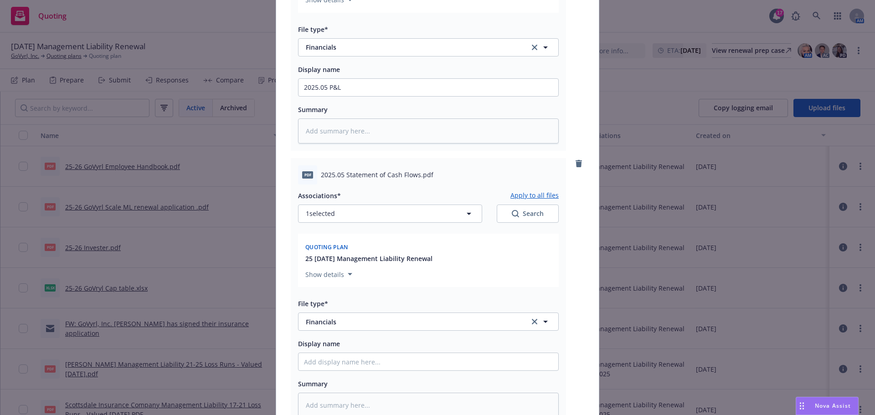
scroll to position [1412, 0]
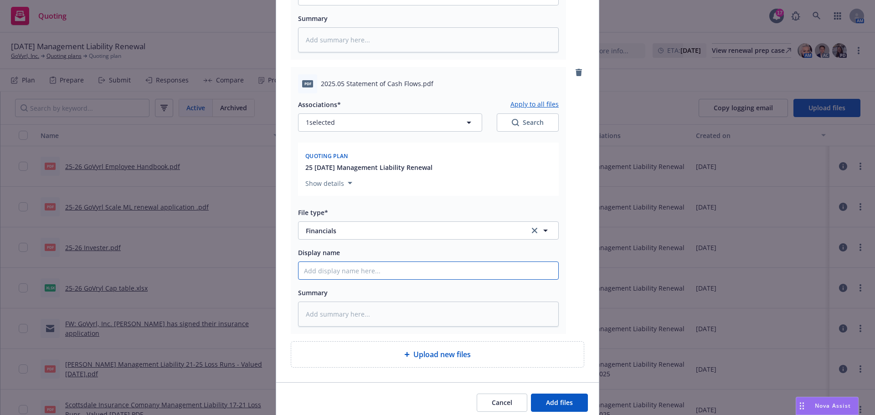
paste input "2025.05 Statement of Cash Flows"
type textarea "x"
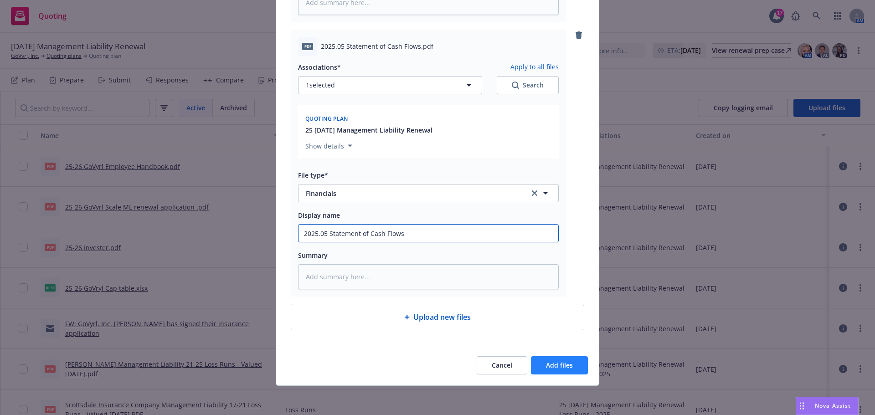
type input "2025.05 Statement of Cash Flows"
click at [551, 366] on span "Add files" at bounding box center [559, 365] width 27 height 9
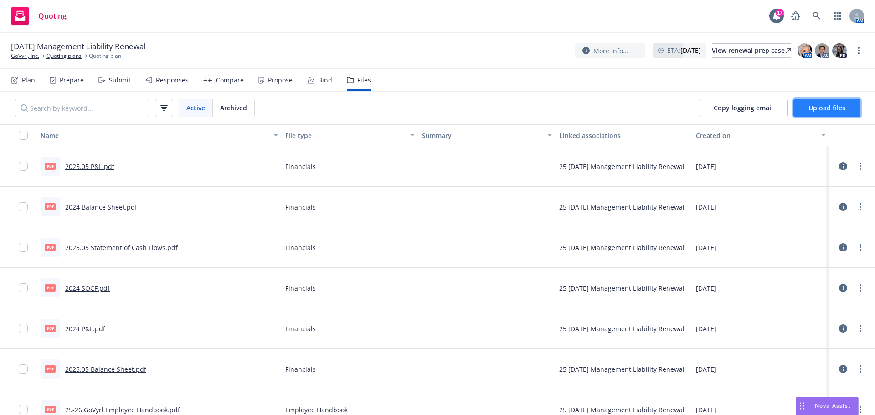
click at [836, 105] on span "Upload files" at bounding box center [826, 107] width 37 height 9
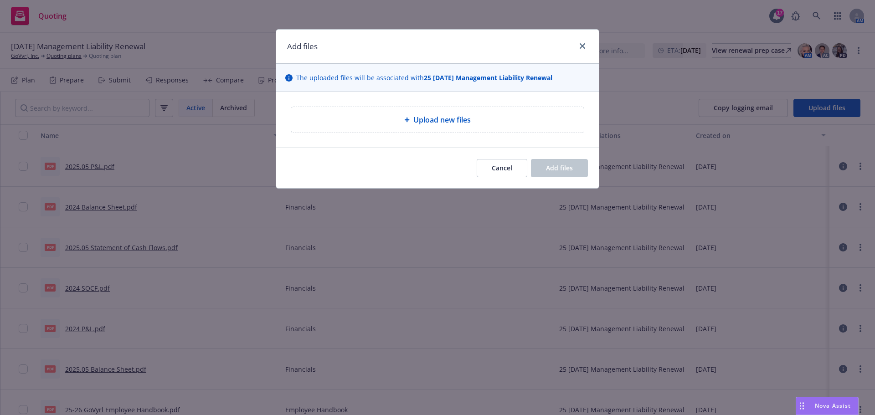
type textarea "x"
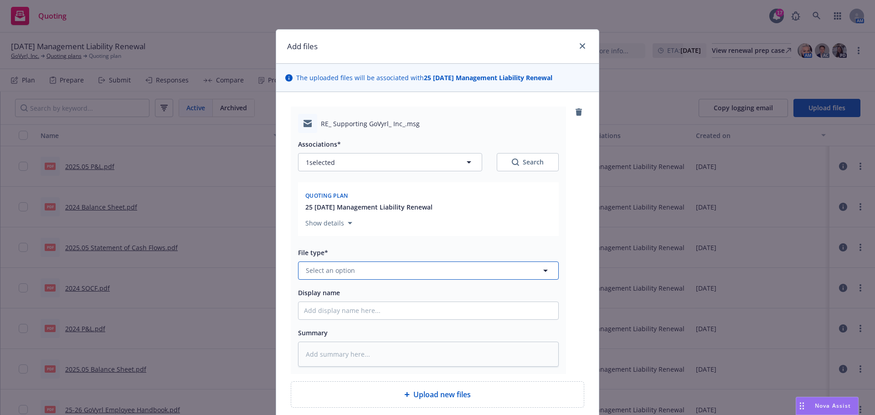
click at [359, 275] on button "Select an option" at bounding box center [428, 271] width 261 height 18
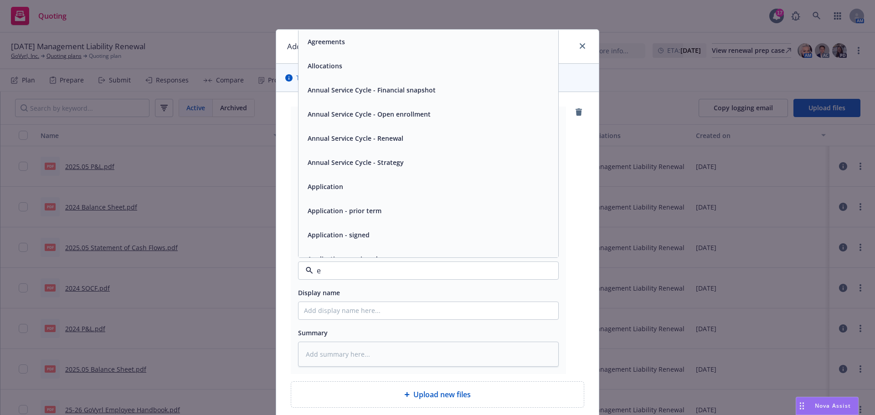
type input "em"
click at [368, 66] on div "Email" at bounding box center [428, 65] width 249 height 13
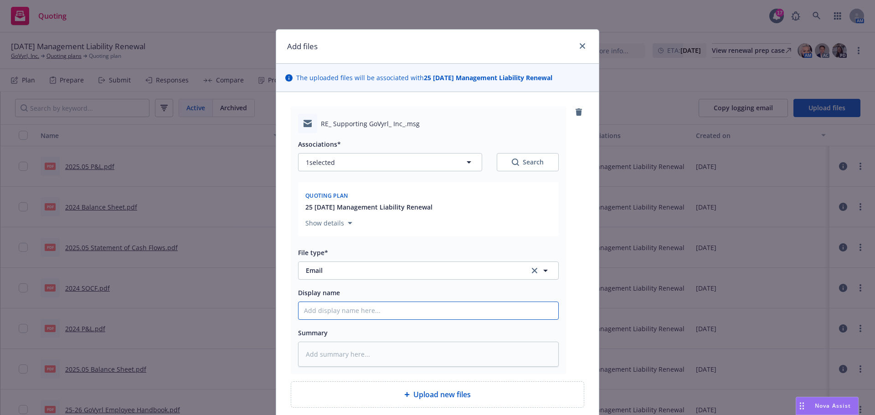
click at [388, 315] on input "Display name" at bounding box center [428, 310] width 260 height 17
type textarea "x"
type input "9"
type textarea "x"
type input "9/"
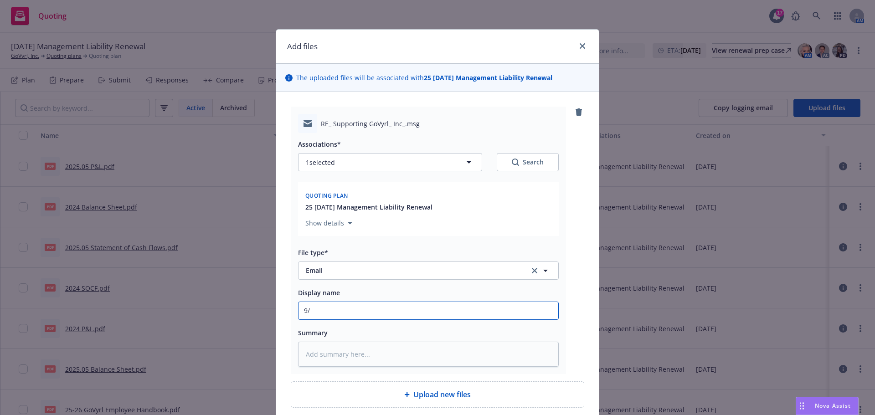
type textarea "x"
type input "9/1"
type textarea "x"
type input "9/15"
type textarea "x"
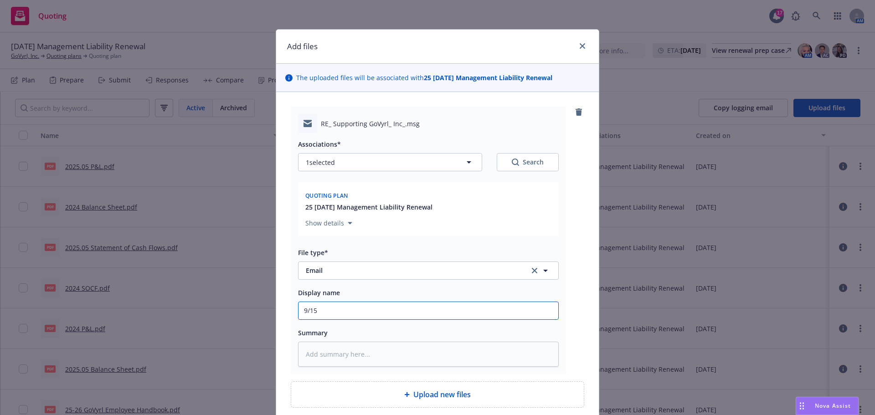
type input "9/15/"
type textarea "x"
type input "9/15/2"
type textarea "x"
type input "[DATE]"
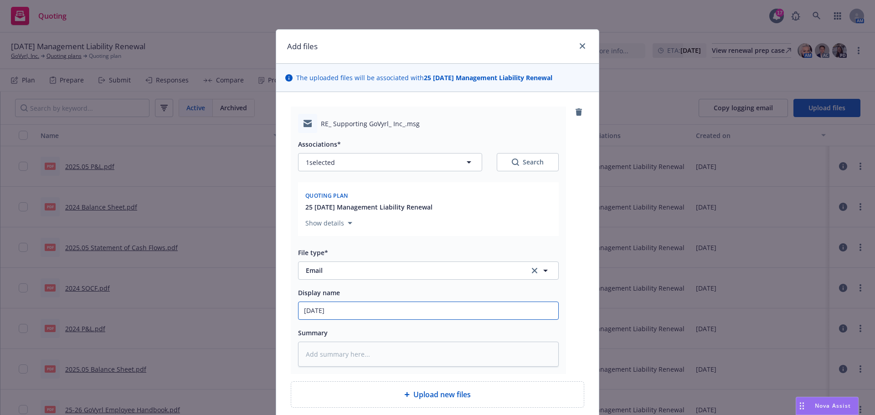
type textarea "x"
type input "[DATE]"
type textarea "x"
type input "[DATE] M"
type textarea "x"
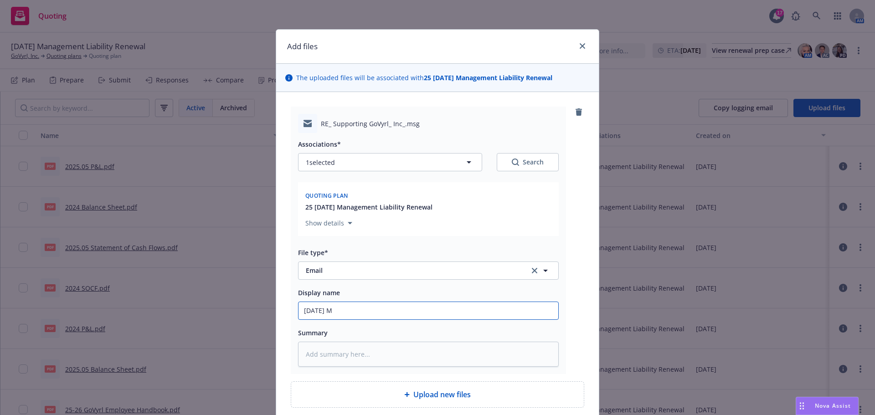
type input "[DATE]"
type textarea "x"
type input "[DATE] D"
type textarea "x"
type input "[DATE] D&"
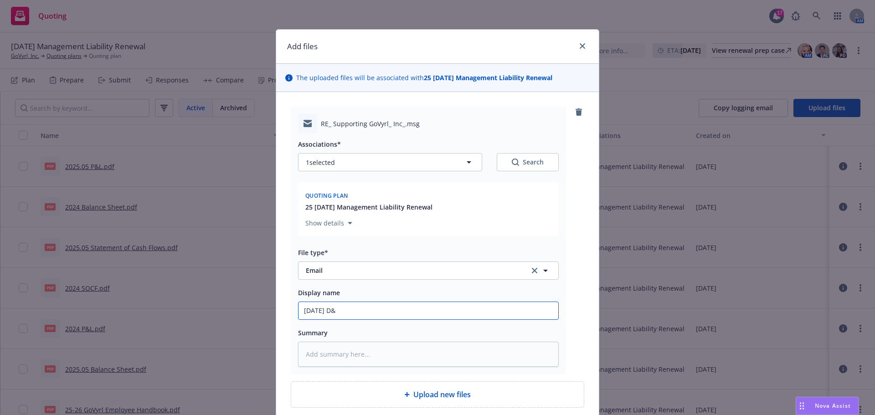
type textarea "x"
type input "[DATE] D&O"
type textarea "x"
type input "[DATE] D&O,"
type textarea "x"
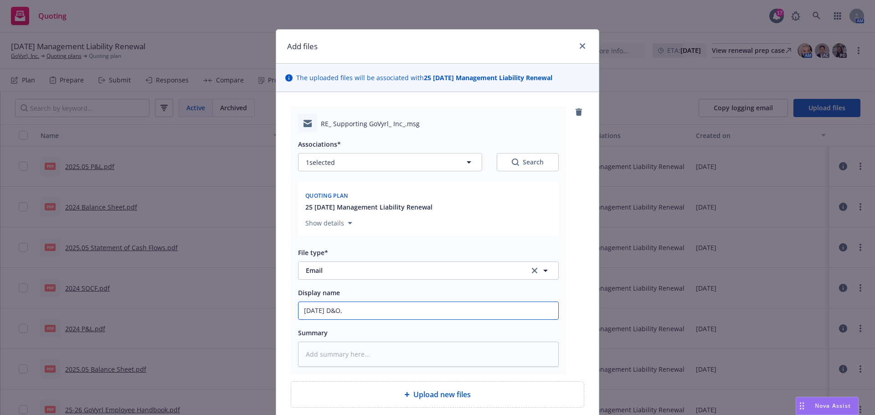
type input "[DATE] D&O,E"
type textarea "x"
type input "[DATE] D&O,EP"
type textarea "x"
type input "[DATE] D&O,EPL"
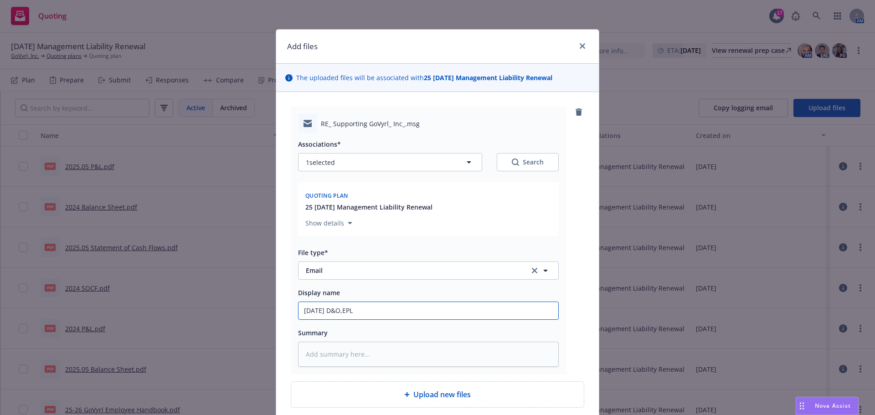
type textarea "x"
type input "[DATE] D&O,EPL,"
type textarea "x"
type input "[DATE] D&O,EPL,"
type textarea "x"
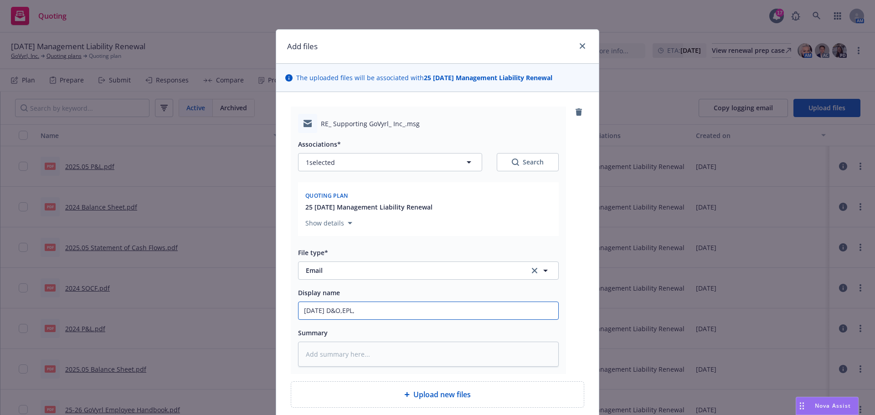
type input "[DATE] D&O,[PERSON_NAME], F"
type textarea "x"
type input "[DATE] D&O,EPL,"
type textarea "x"
type input "[DATE] D&O,EPL,"
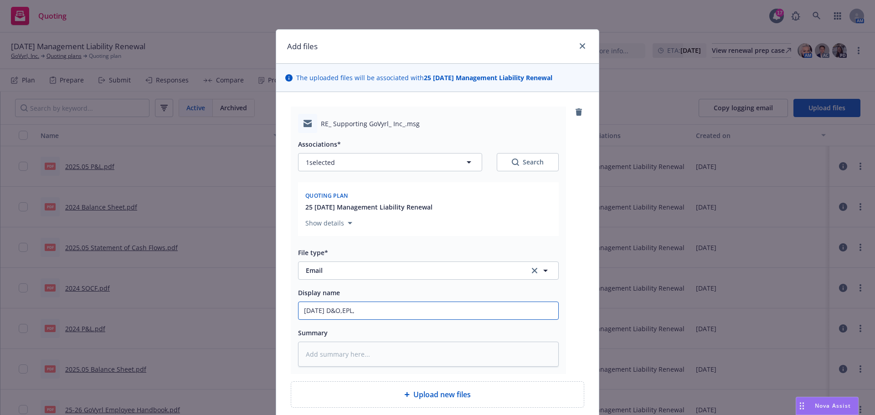
type textarea "x"
type input "[DATE] D&O,[PERSON_NAME],F"
type textarea "x"
type input "[DATE] D&O,EPL,FID"
type textarea "x"
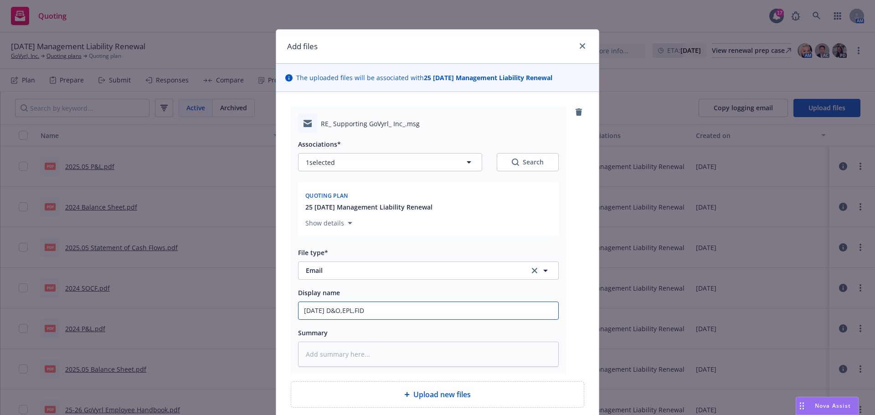
type input "[DATE] D&O,EPL,FID"
type textarea "x"
type input "[DATE] D&O,EPL,FID R"
type textarea "x"
type input "[DATE] D&O,EPL,FID Re"
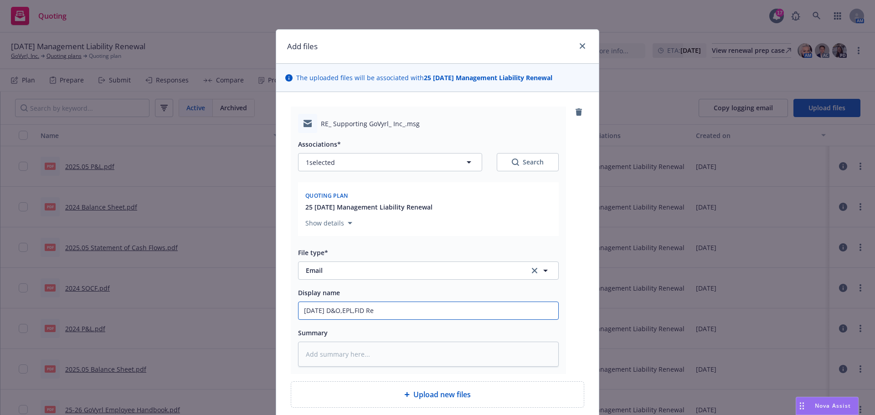
type textarea "x"
type input "[DATE] D&O,EPL,FID Ren"
type textarea "x"
type input "[DATE] D&O,EPL,FID Renew"
type textarea "x"
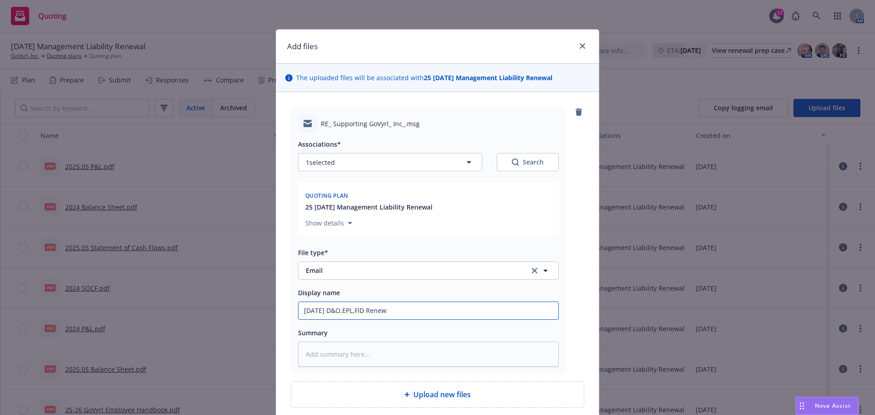
type input "[DATE] D&O,EPL,FID Renewl"
type textarea "x"
type input "[DATE] D&O,EPL,FID Renewl"
type textarea "x"
type input "[DATE] D&O,EPL,FID Renewl"
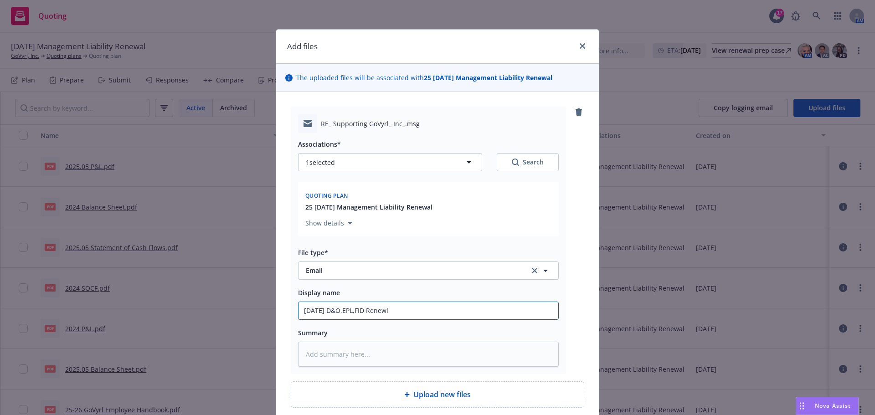
type textarea "x"
type input "[DATE] D&O,EPL,FID Renew"
type textarea "x"
type input "[DATE] D&O,EPL,FID Renewa"
type textarea "x"
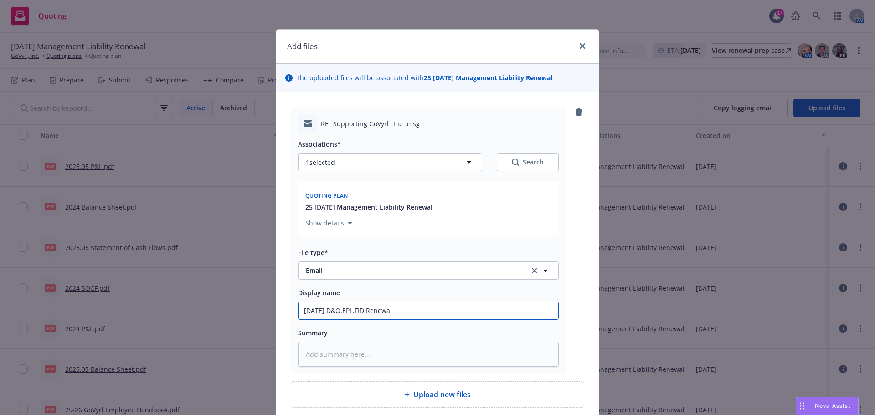
type input "[DATE] D&O,EPL,FID Renewal"
type textarea "x"
type input "[DATE] D&O,EPL,FID Renewal"
type textarea "x"
type input "[DATE] D&O,EPL,FID Renewal S"
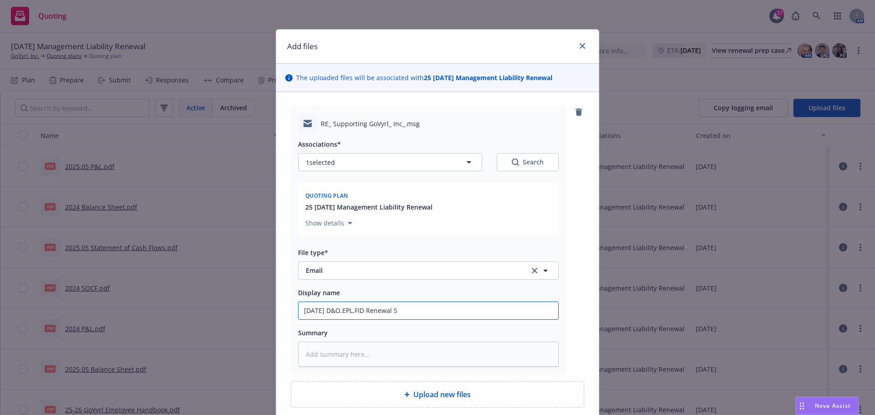
type textarea "x"
type input "[DATE] D&O,EPL,FID Renewal Su"
type textarea "x"
type input "[DATE] D&O,EPL,FID Renewal Sub"
type textarea "x"
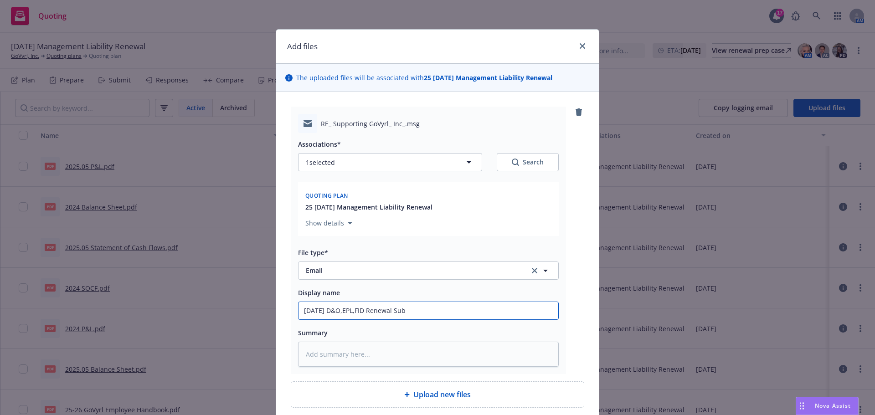
type input "[DATE] D&O,EPL,FID Renewal Subm"
type textarea "x"
type input "[DATE] D&O,EPL,FID Renewal Submi"
type textarea "x"
type input "[DATE] D&O,EPL,FID Renewal Submis"
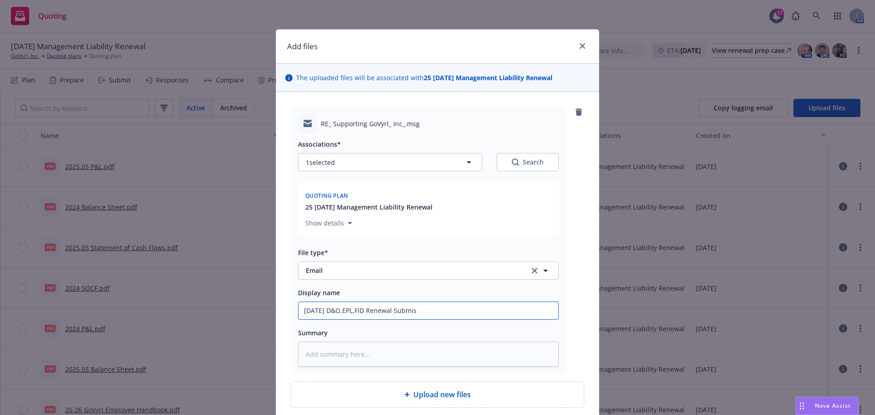
type textarea "x"
type input "[DATE] D&O,EPL,FID Renewal Submiss"
type textarea "x"
type input "[DATE] D&O,EPL,FID Renewal Submissi"
type textarea "x"
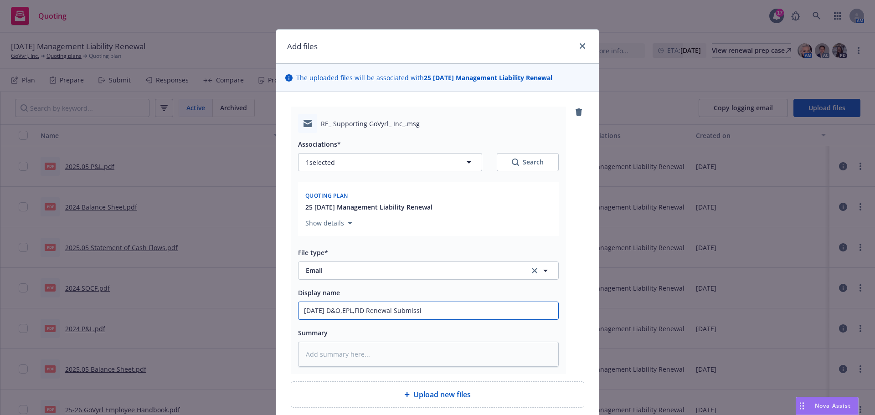
type input "[DATE] D&O,EPL,FID Renewal Submissio"
type textarea "x"
type input "[DATE] D&O,EPL,FID Renewal Submission"
type textarea "x"
type input "[DATE] D&O,EPL,FID Renewal Submission"
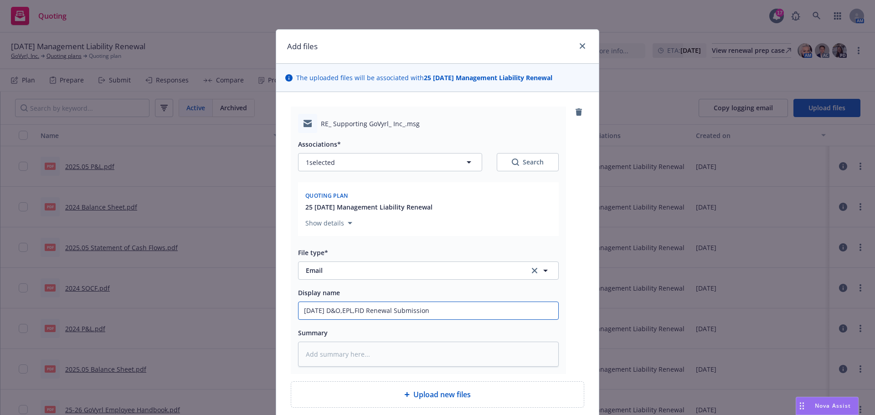
type textarea "x"
type input "[DATE] D&O,EPL,FID Renewal Submission t"
type textarea "x"
type input "[DATE] D&O,EPL,FID Renewal Submission to"
type textarea "x"
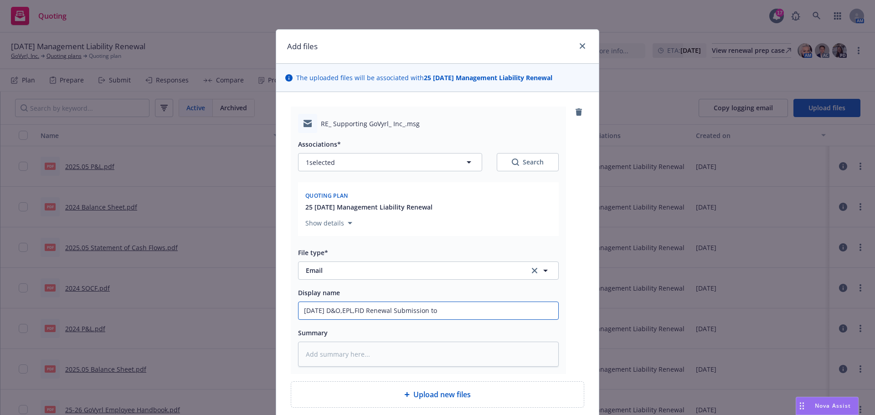
type input "[DATE] D&O,EPL,FID Renewal Submission t"
type textarea "x"
type input "[DATE] D&O,EPL,FID Renewal Submission"
type textarea "x"
type input "[DATE] D&O,EPL,FID Renewal Submission E"
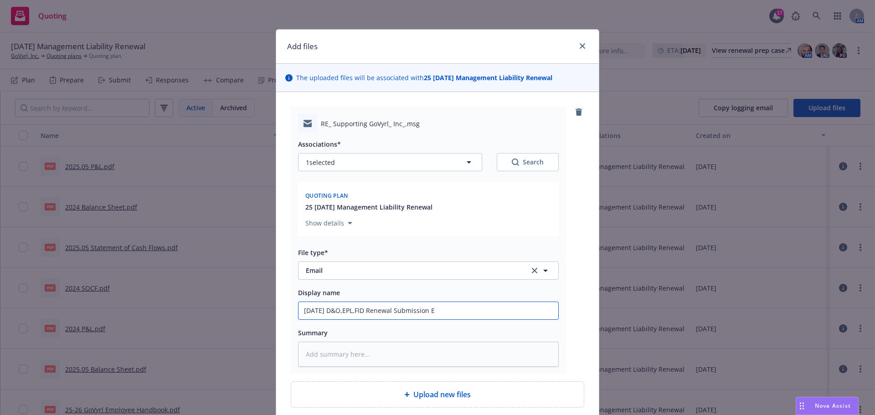
type textarea "x"
type input "[DATE] D&O,EPL,FID Renewal Submission EM"
type textarea "x"
type input "[DATE] D&O,EPL,FID Renewal Submission EM"
type textarea "x"
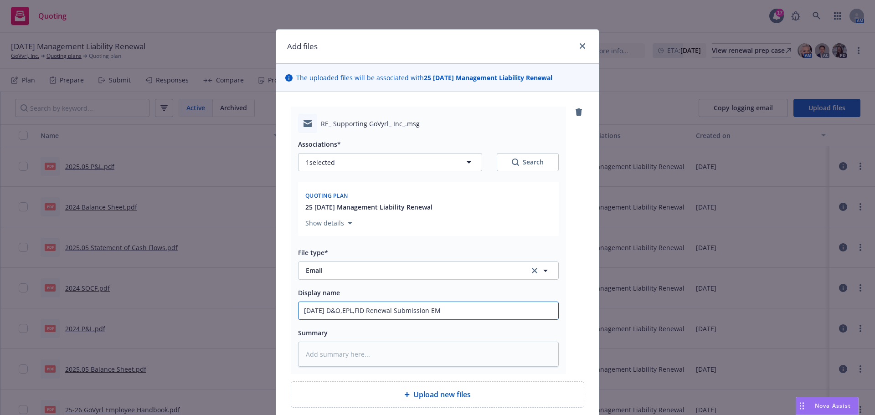
type input "[DATE] D&O,EPL,FID Renewal Submission EM t"
type textarea "x"
type input "[DATE] D&O,EPL,FID Renewal Submission EM to"
type textarea "x"
type input "[DATE] D&O,EPL,FID Renewal Submission EM to"
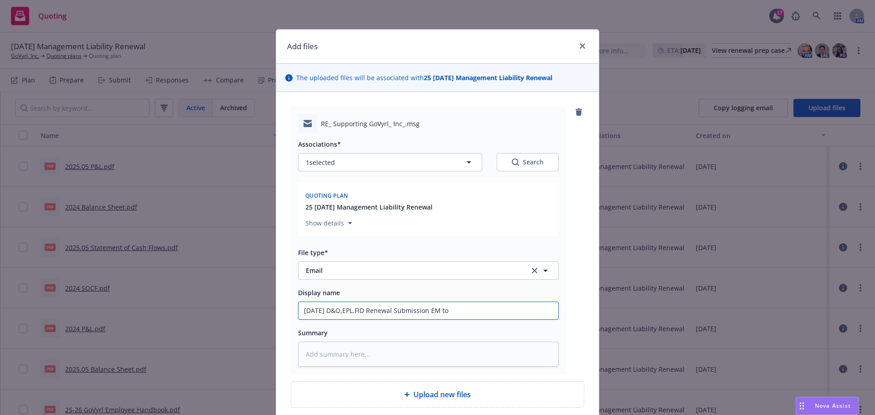
type textarea "x"
type input "[DATE] D&O,EPL,FID Renewal Submission EM to P"
type textarea "x"
type input "[DATE] D&O,EPL,FID Renewal Submission EM to Pl"
type textarea "x"
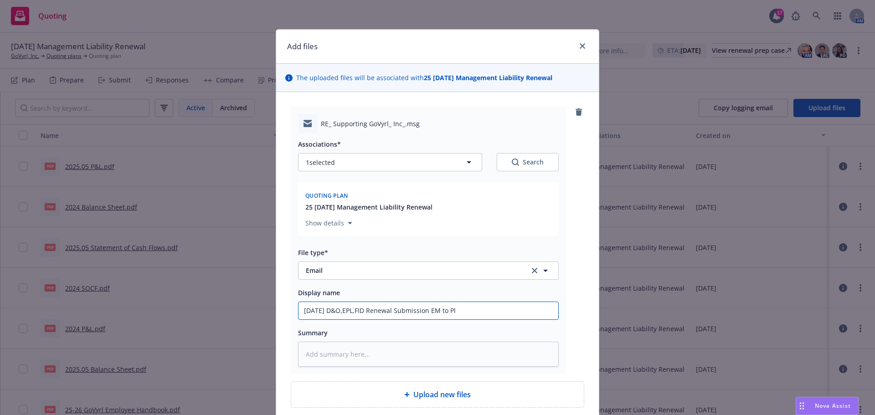
type input "[DATE] D&O,EPL,FID Renewal Submission EM to Pla"
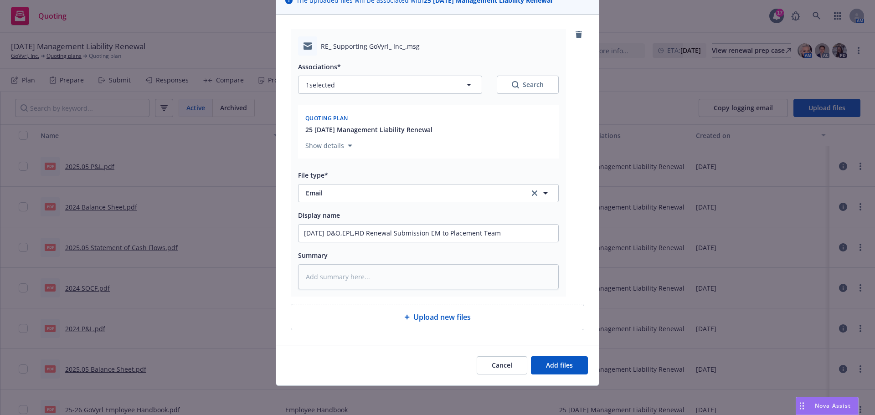
click at [575, 375] on div "Cancel Add files" at bounding box center [437, 365] width 323 height 41
click at [572, 363] on button "Add files" at bounding box center [559, 365] width 57 height 18
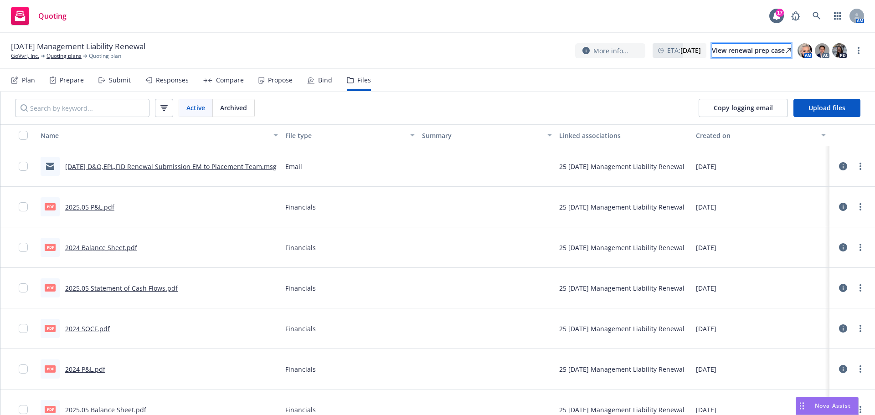
click at [714, 50] on div "View renewal prep case" at bounding box center [751, 51] width 79 height 14
click at [65, 53] on link "Quoting plans" at bounding box center [63, 56] width 35 height 8
